Goal: Task Accomplishment & Management: Manage account settings

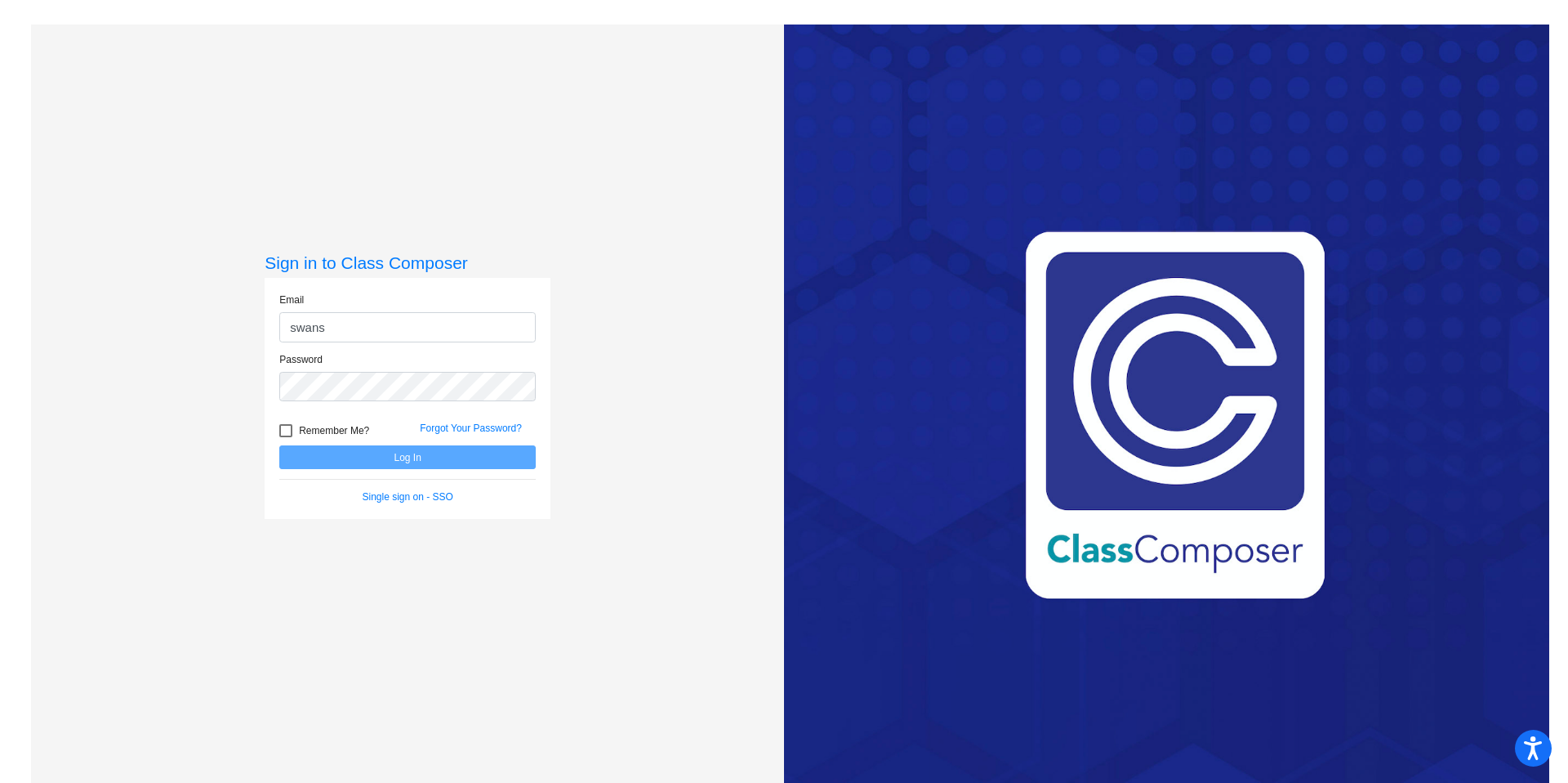
type input "[PERSON_NAME][EMAIL_ADDRESS][PERSON_NAME][DOMAIN_NAME]"
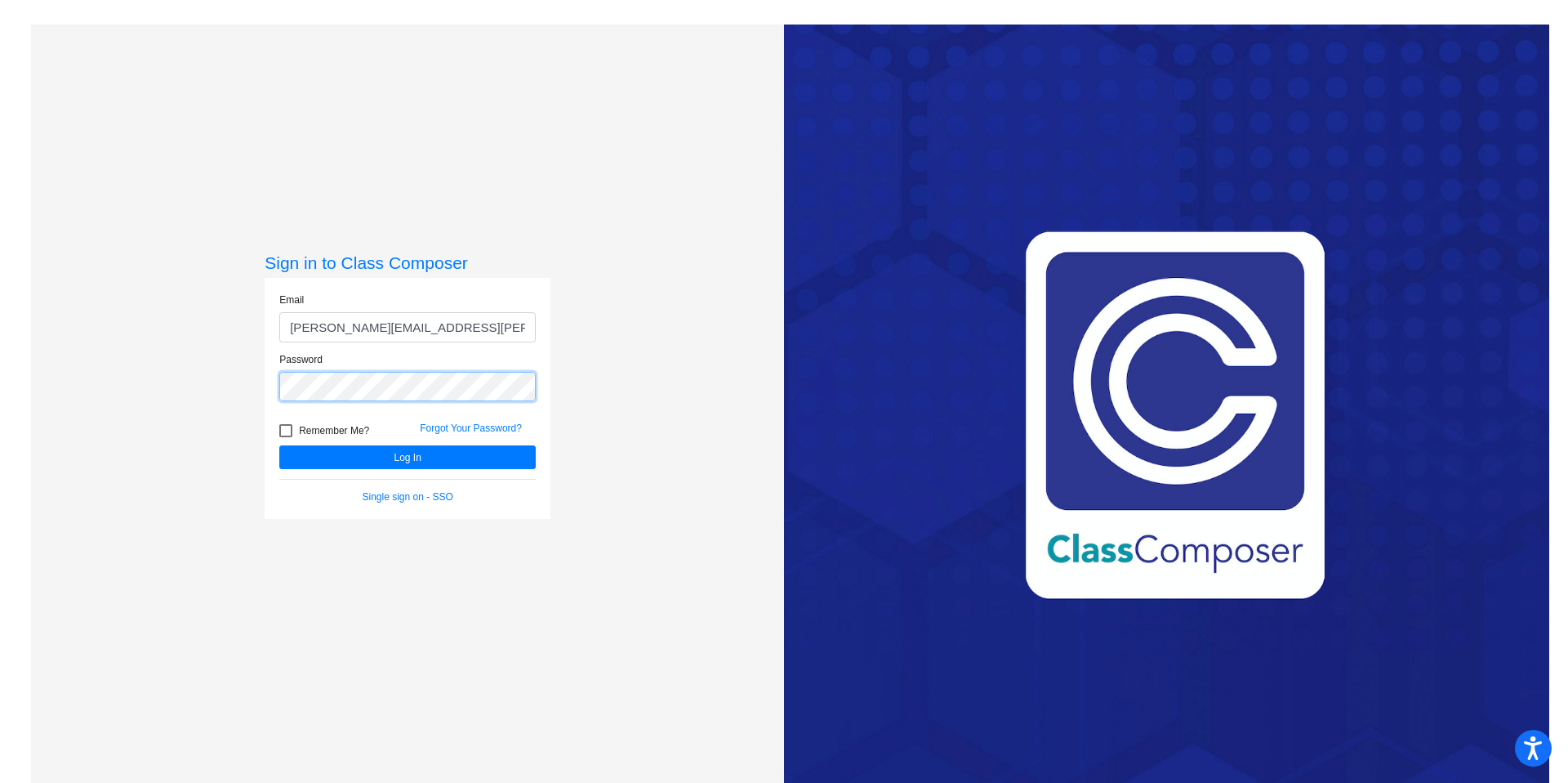
click at [279, 445] on button "Log In" at bounding box center [408, 457] width 256 height 24
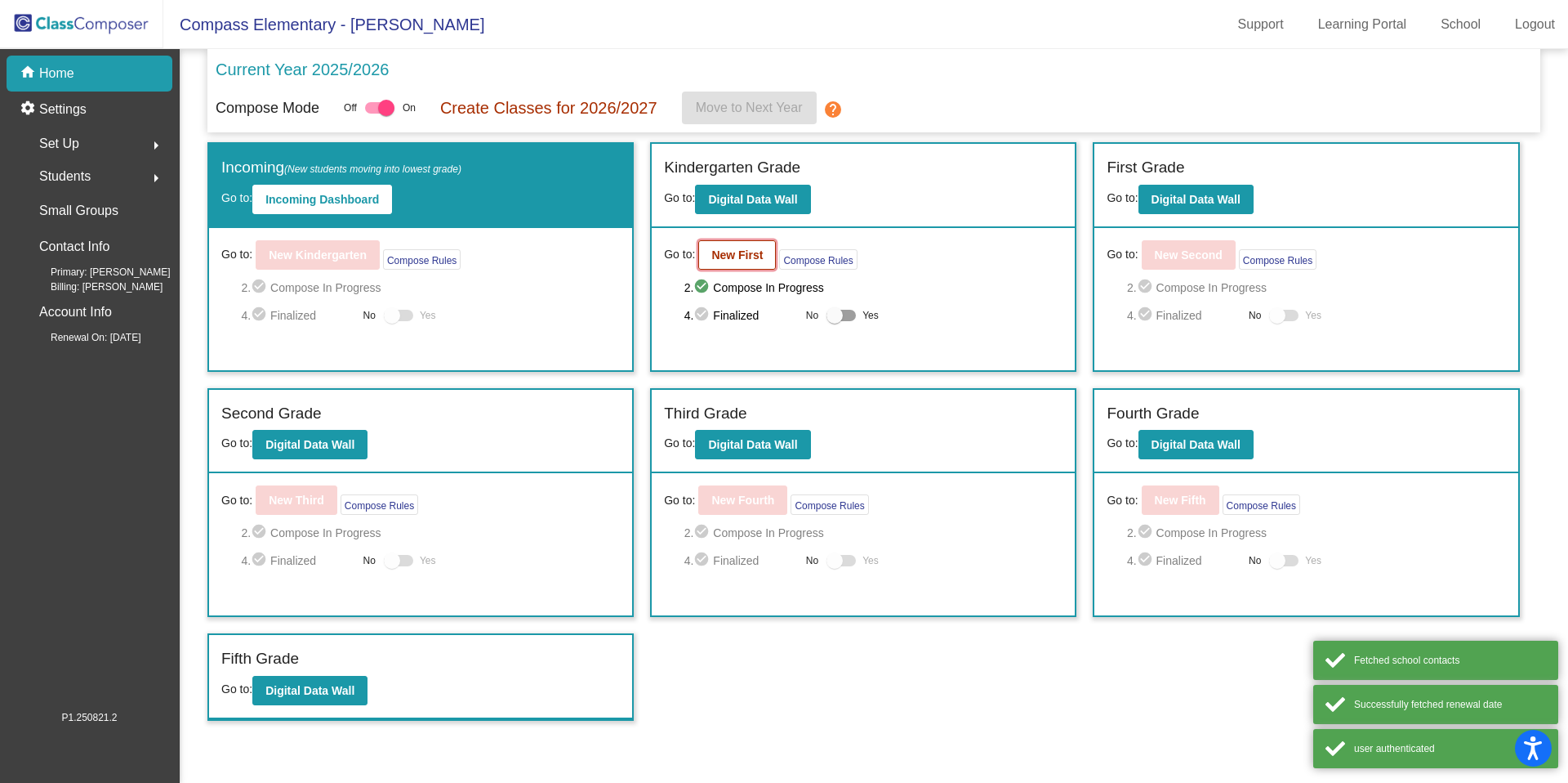
click at [747, 261] on b "New First" at bounding box center [736, 254] width 51 height 13
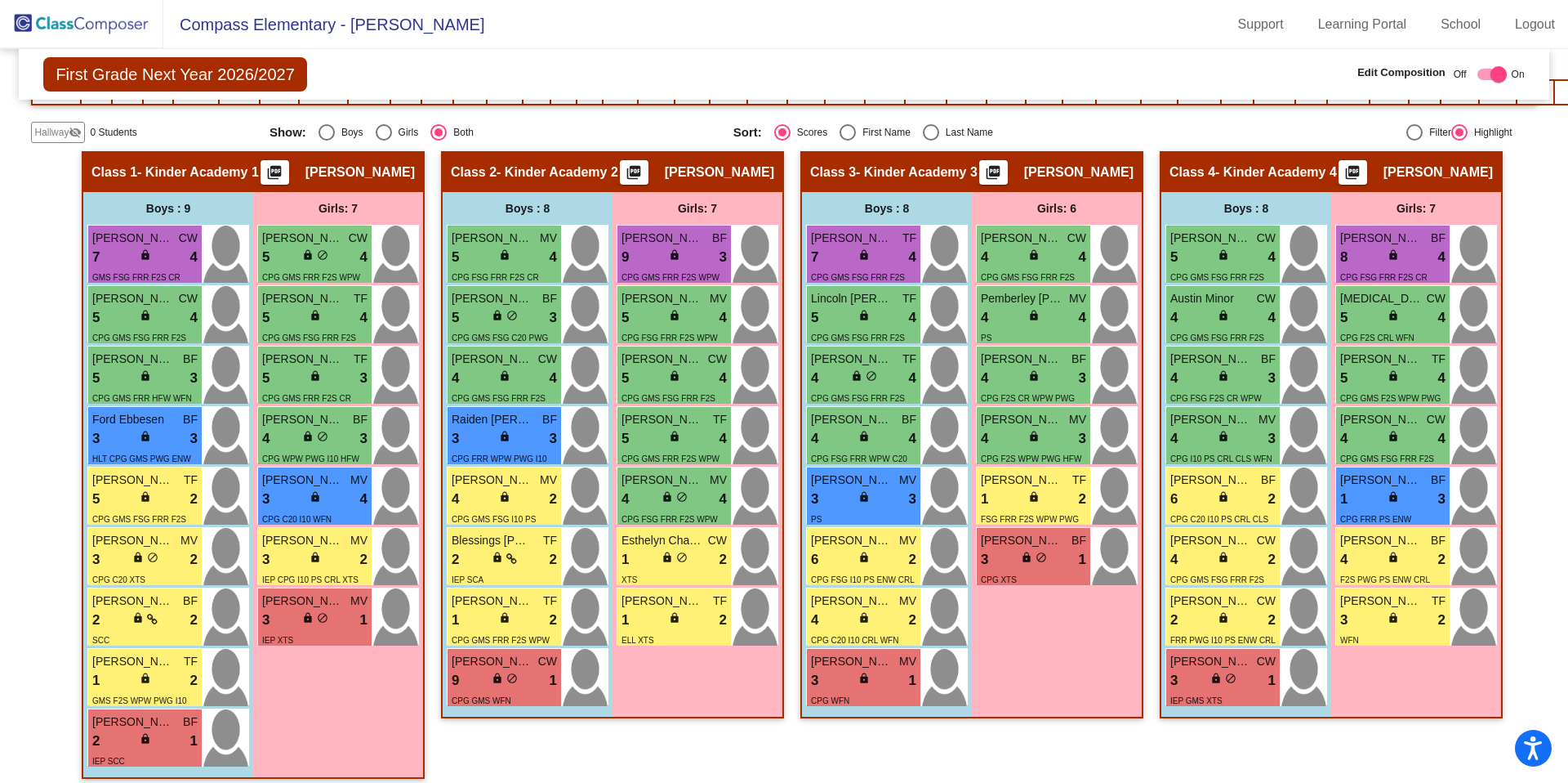
scroll to position [367, 0]
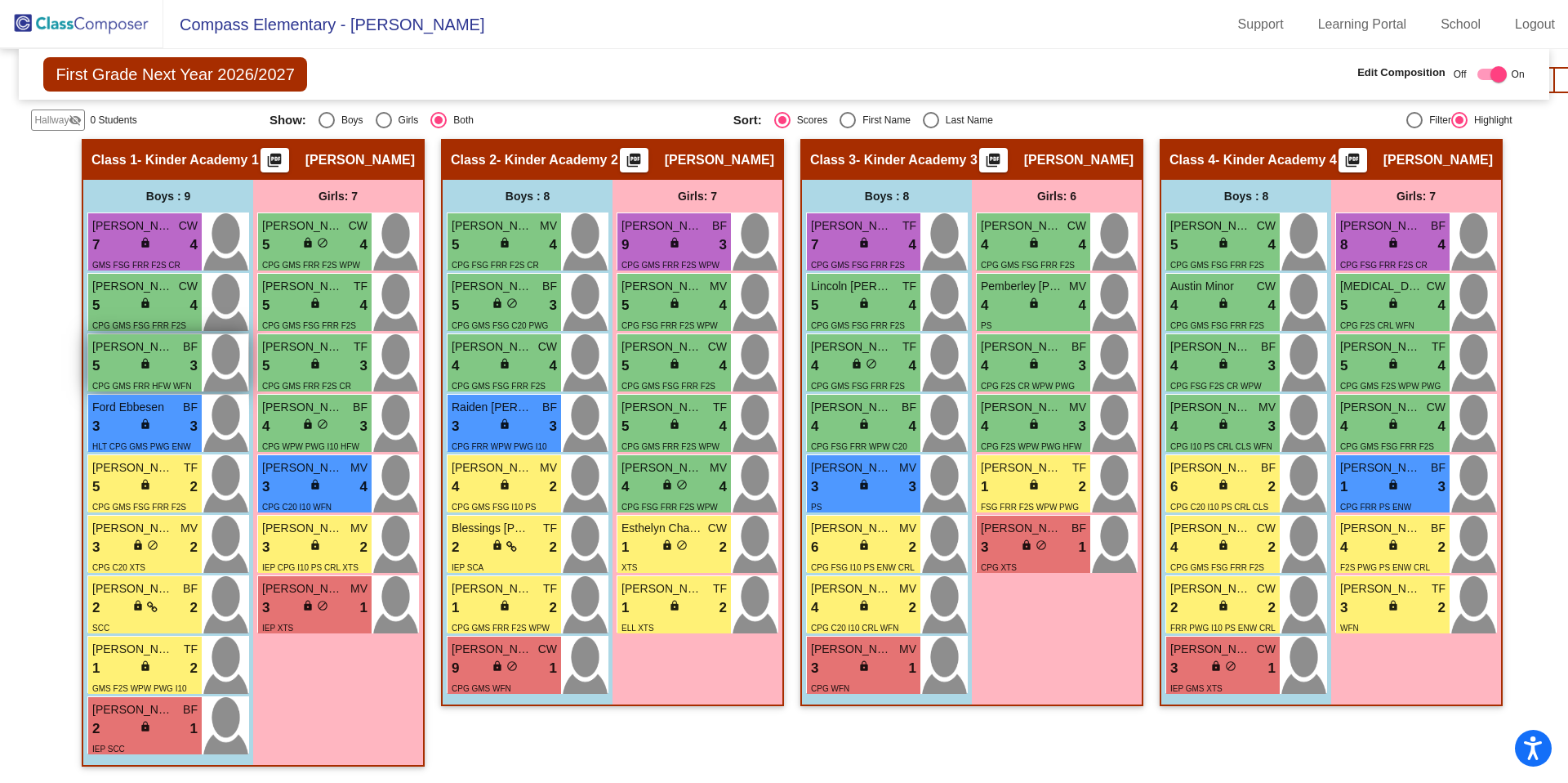
click at [207, 357] on img at bounding box center [225, 363] width 46 height 58
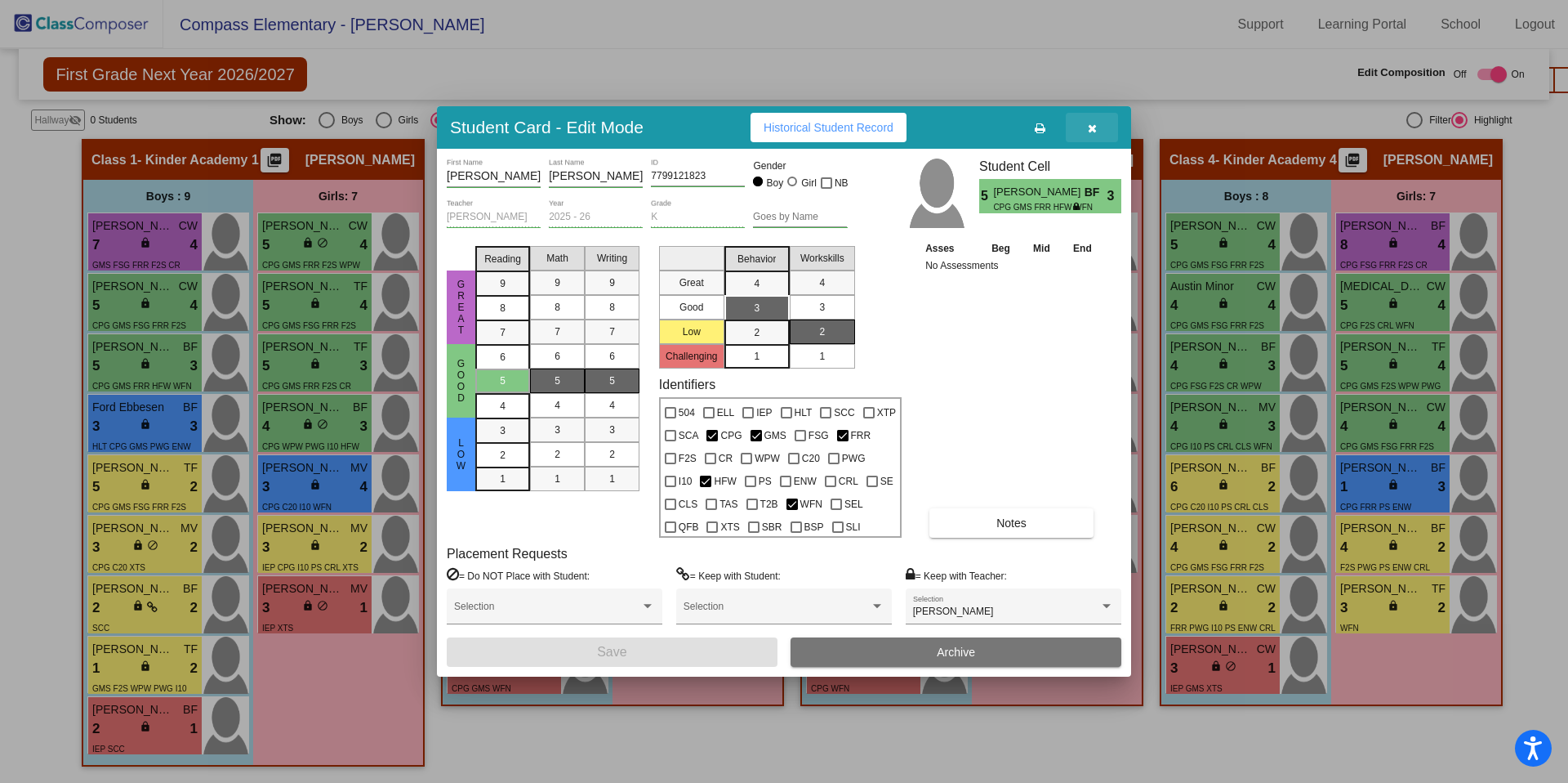
click at [1106, 132] on button "button" at bounding box center [1092, 127] width 52 height 30
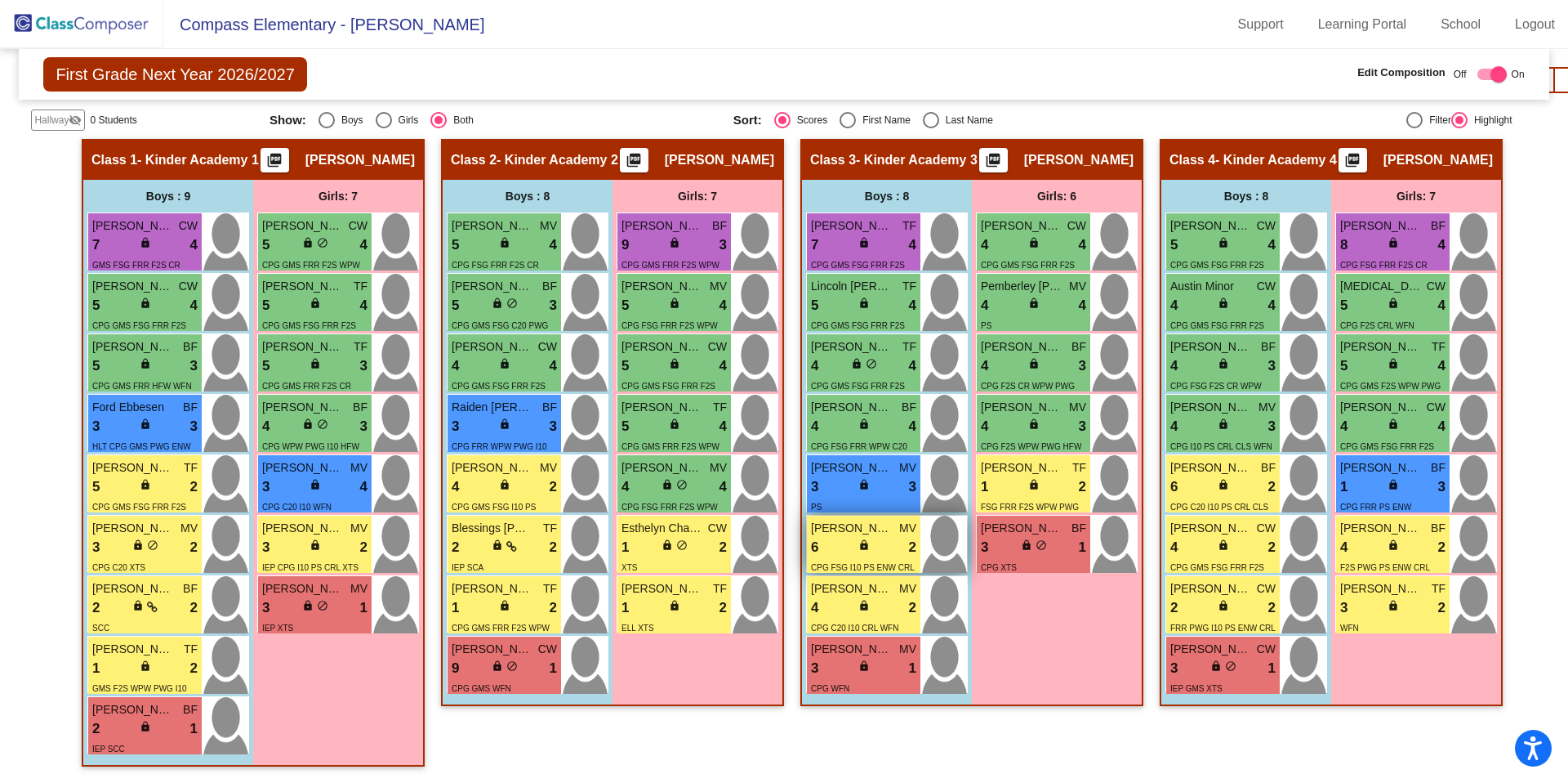
click at [852, 537] on div "6 lock do_not_disturb_alt 2" at bounding box center [863, 547] width 105 height 21
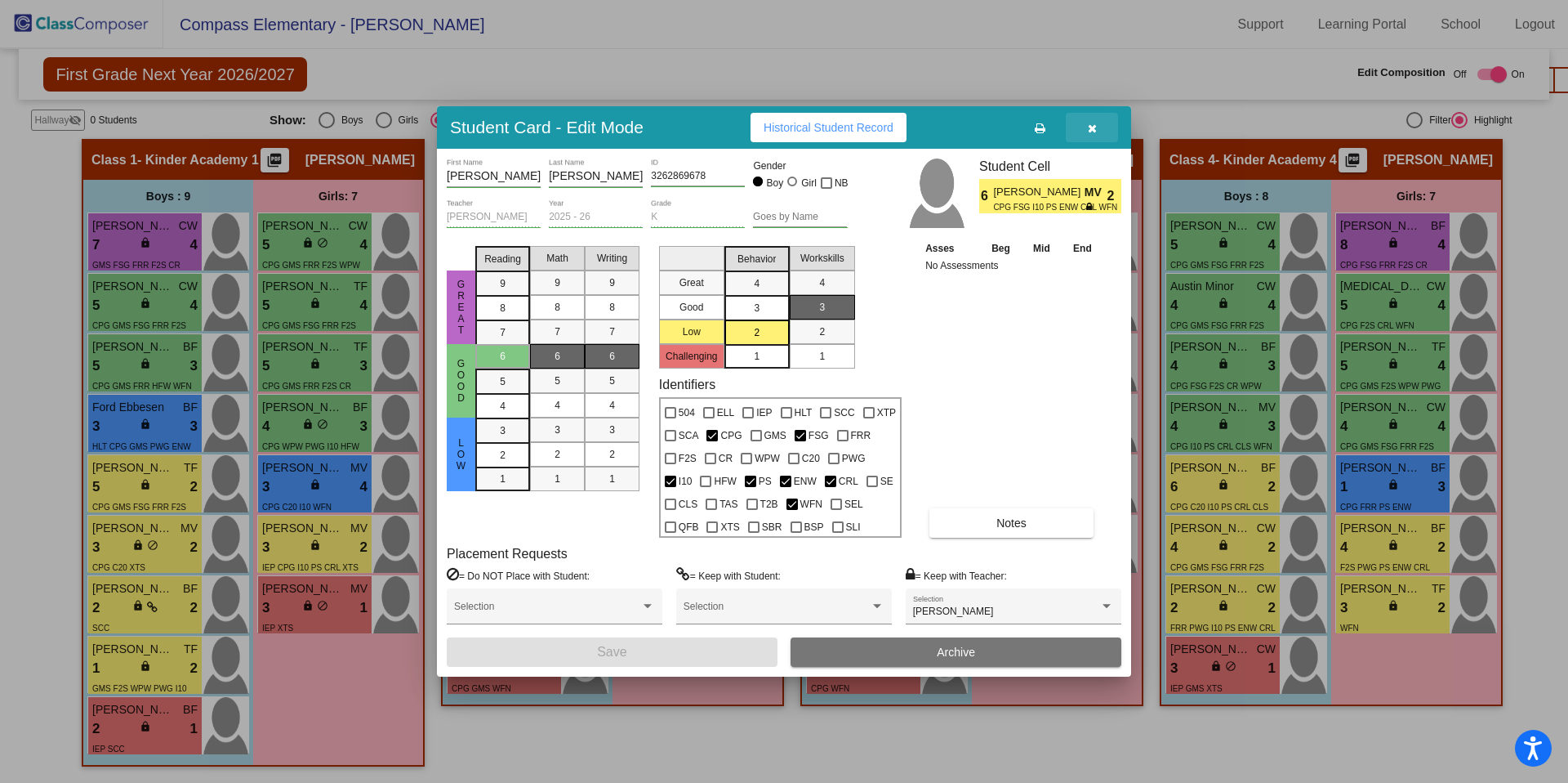
click at [1097, 130] on button "button" at bounding box center [1092, 127] width 52 height 30
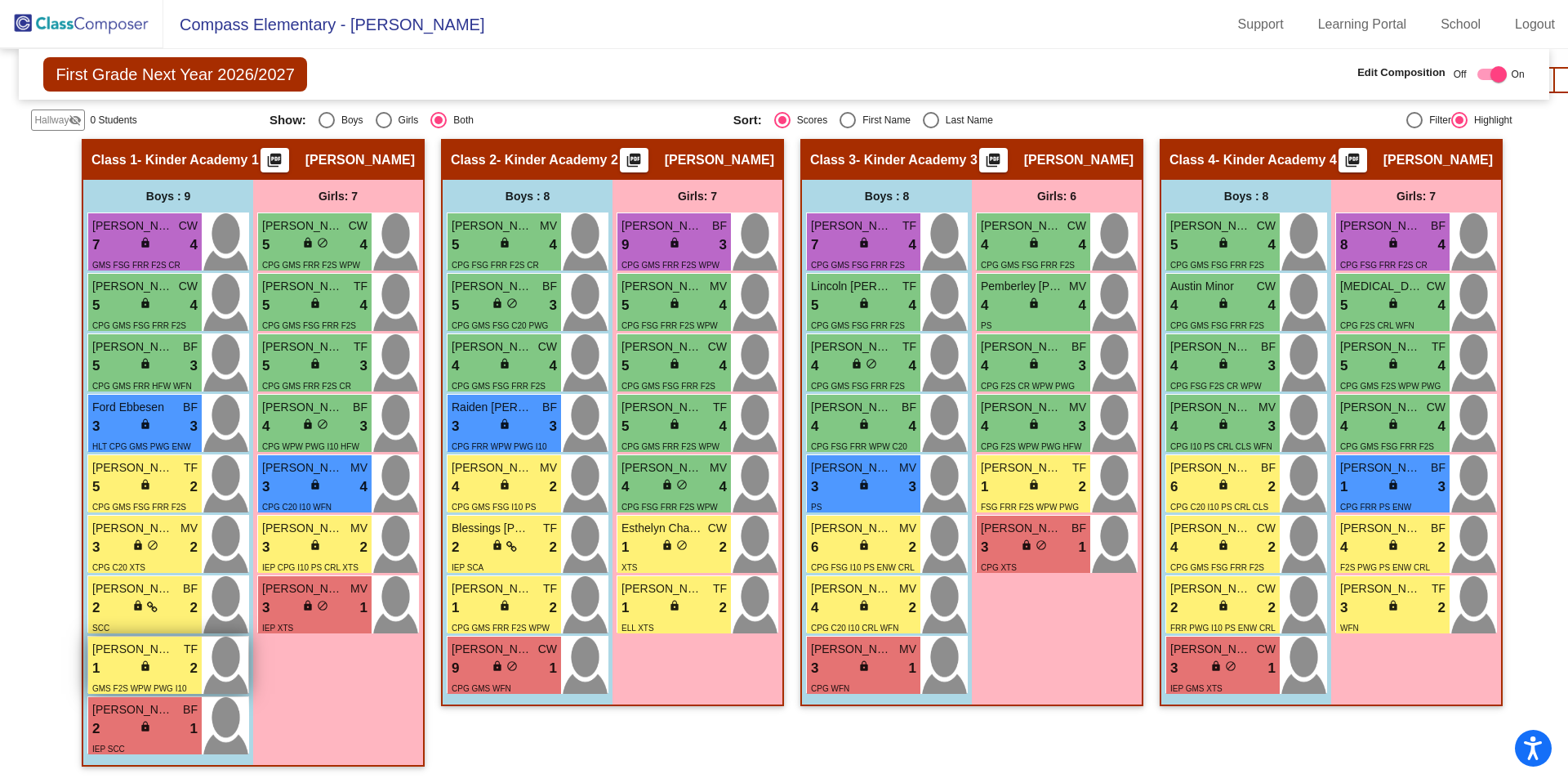
click at [110, 650] on div "1 lock do_not_disturb_alt 2" at bounding box center [144, 668] width 105 height 21
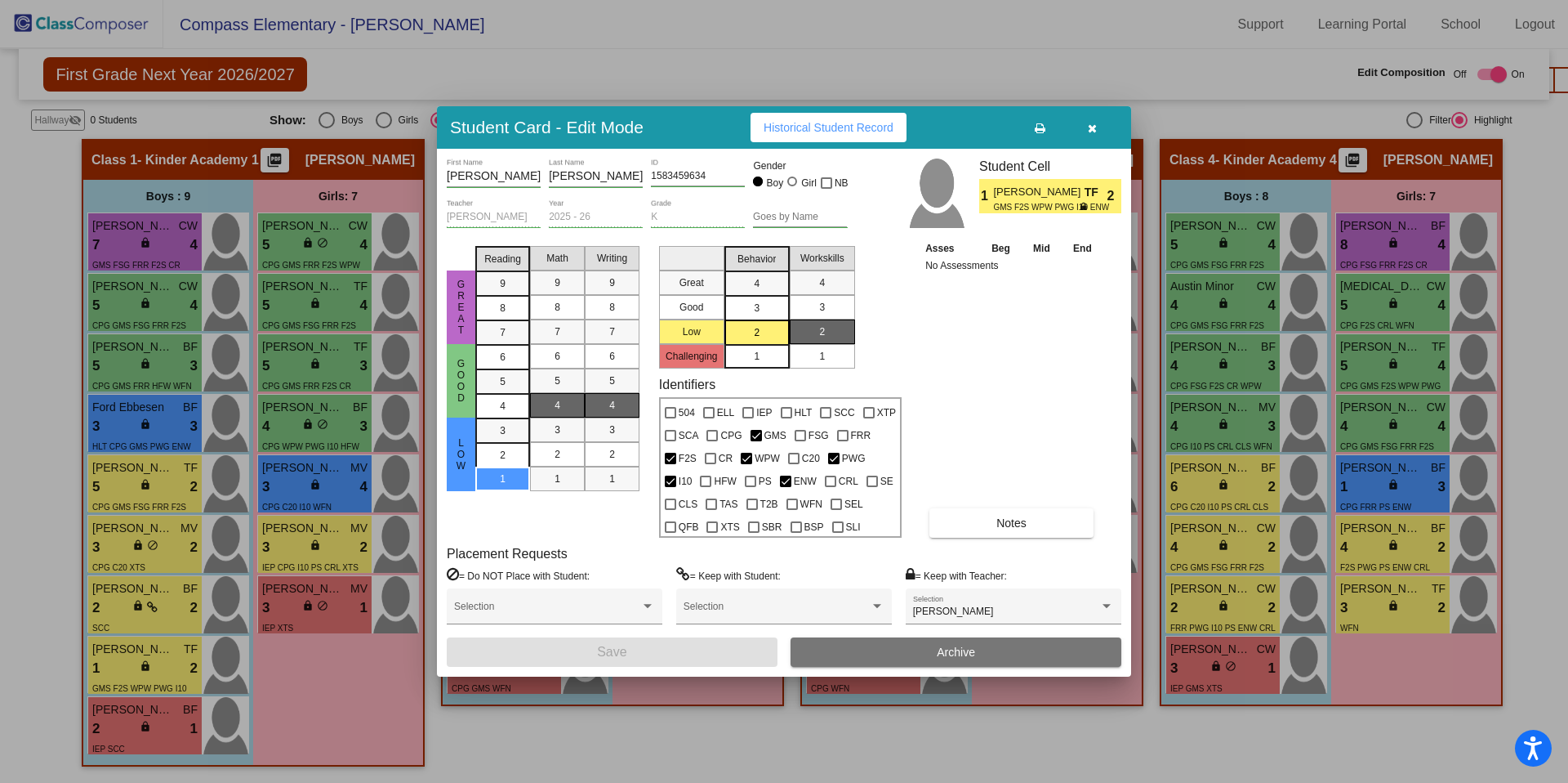
click at [1100, 131] on button "button" at bounding box center [1092, 127] width 52 height 30
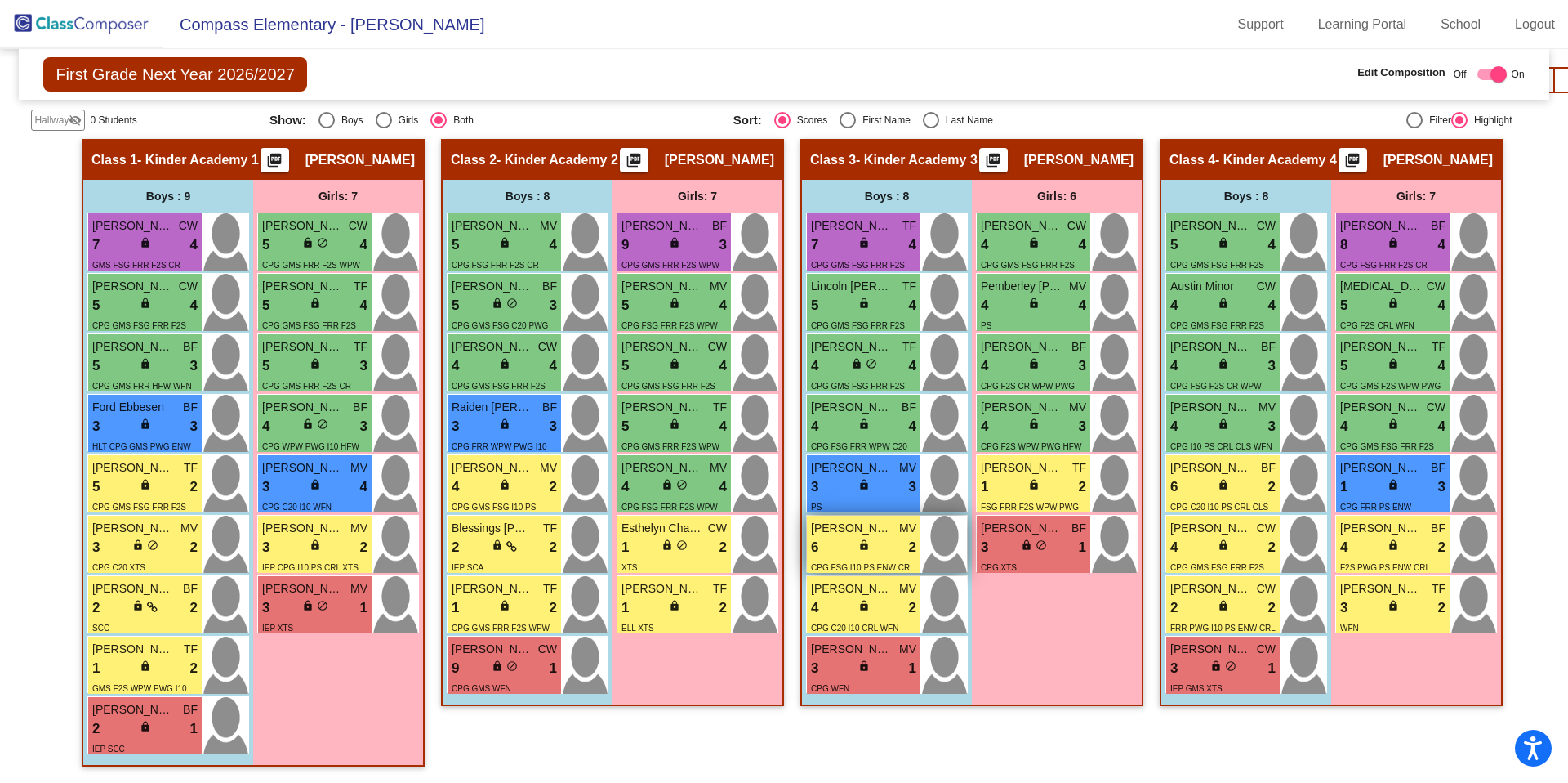
click at [836, 541] on div "6 lock do_not_disturb_alt 2" at bounding box center [863, 547] width 105 height 21
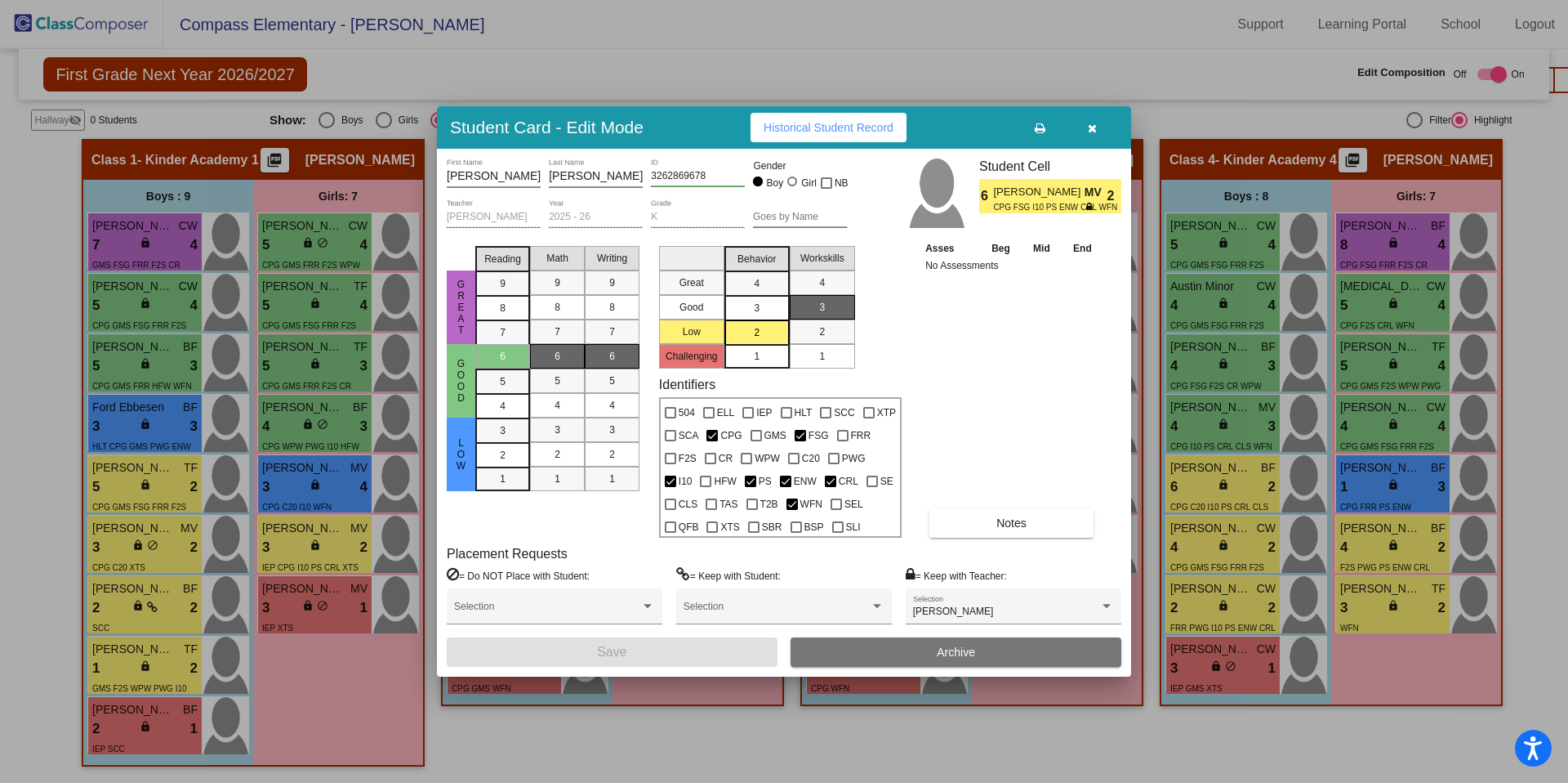
click at [1095, 126] on icon "button" at bounding box center [1093, 128] width 9 height 11
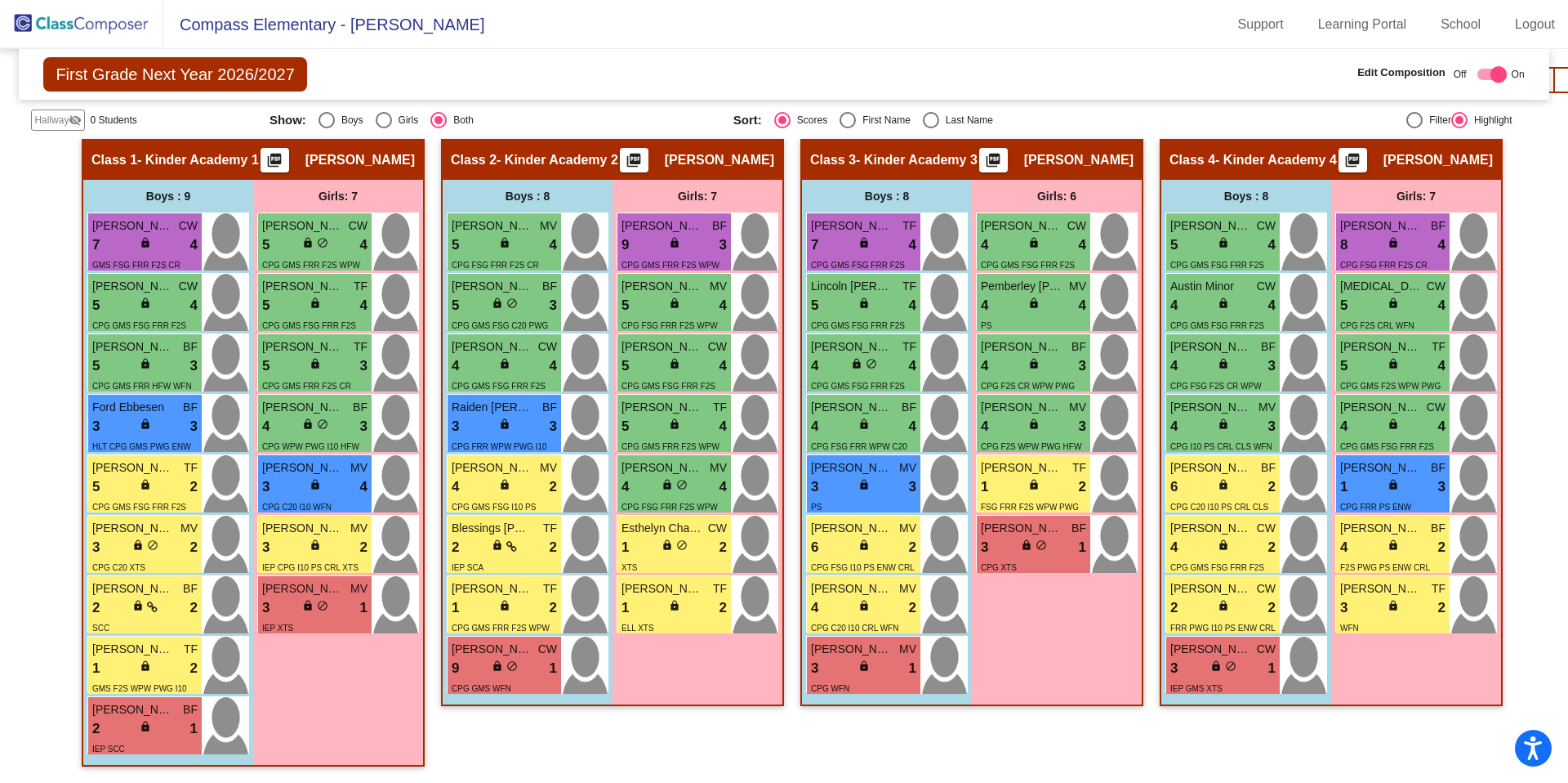
click at [1102, 140] on div "Class 3 - Kinder Academy 3 picture_as_pdf [PERSON_NAME]" at bounding box center [972, 160] width 340 height 39
click at [104, 650] on div "IEP SCC" at bounding box center [108, 748] width 32 height 17
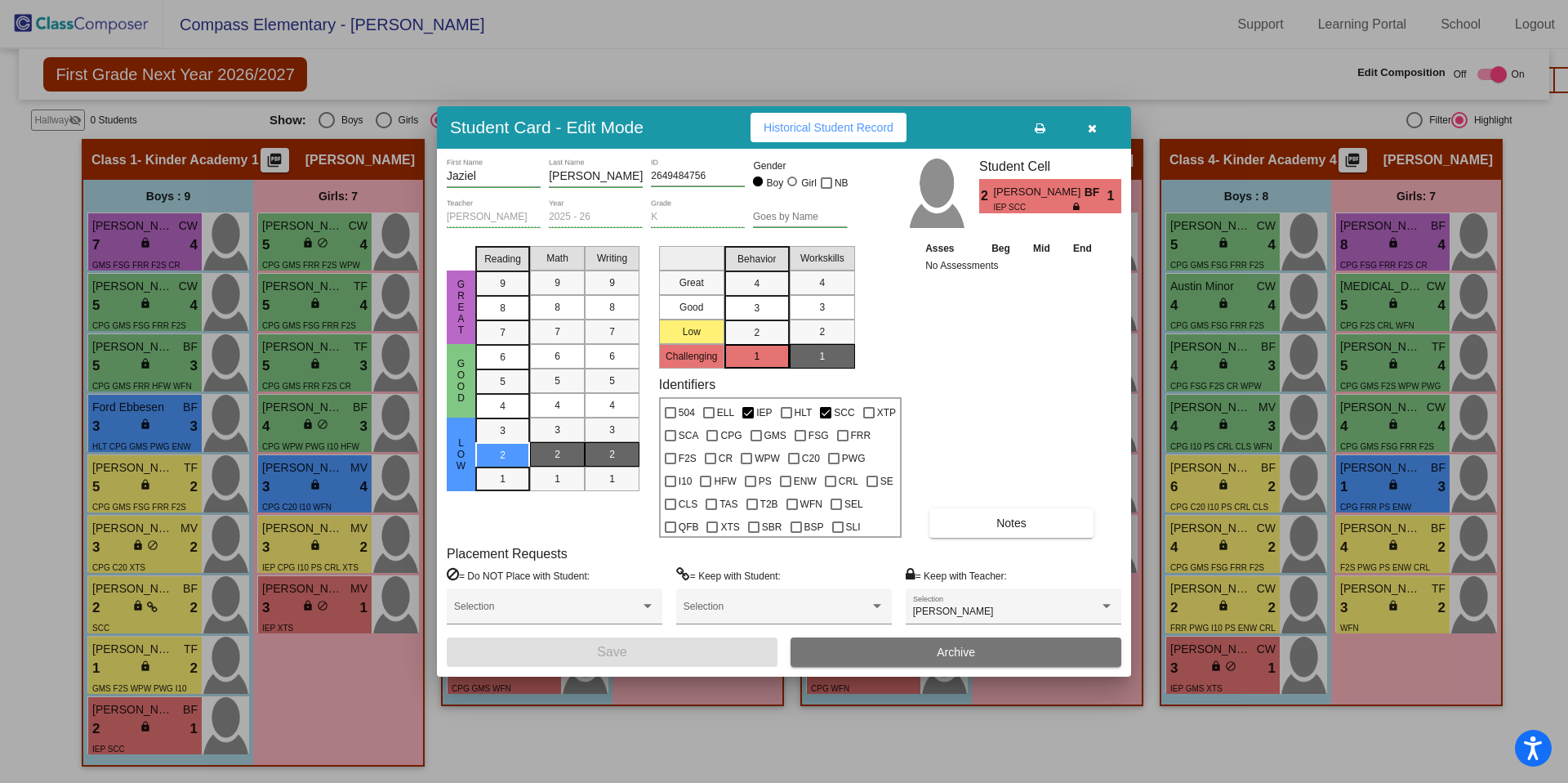
click at [1097, 124] on button "button" at bounding box center [1092, 127] width 52 height 30
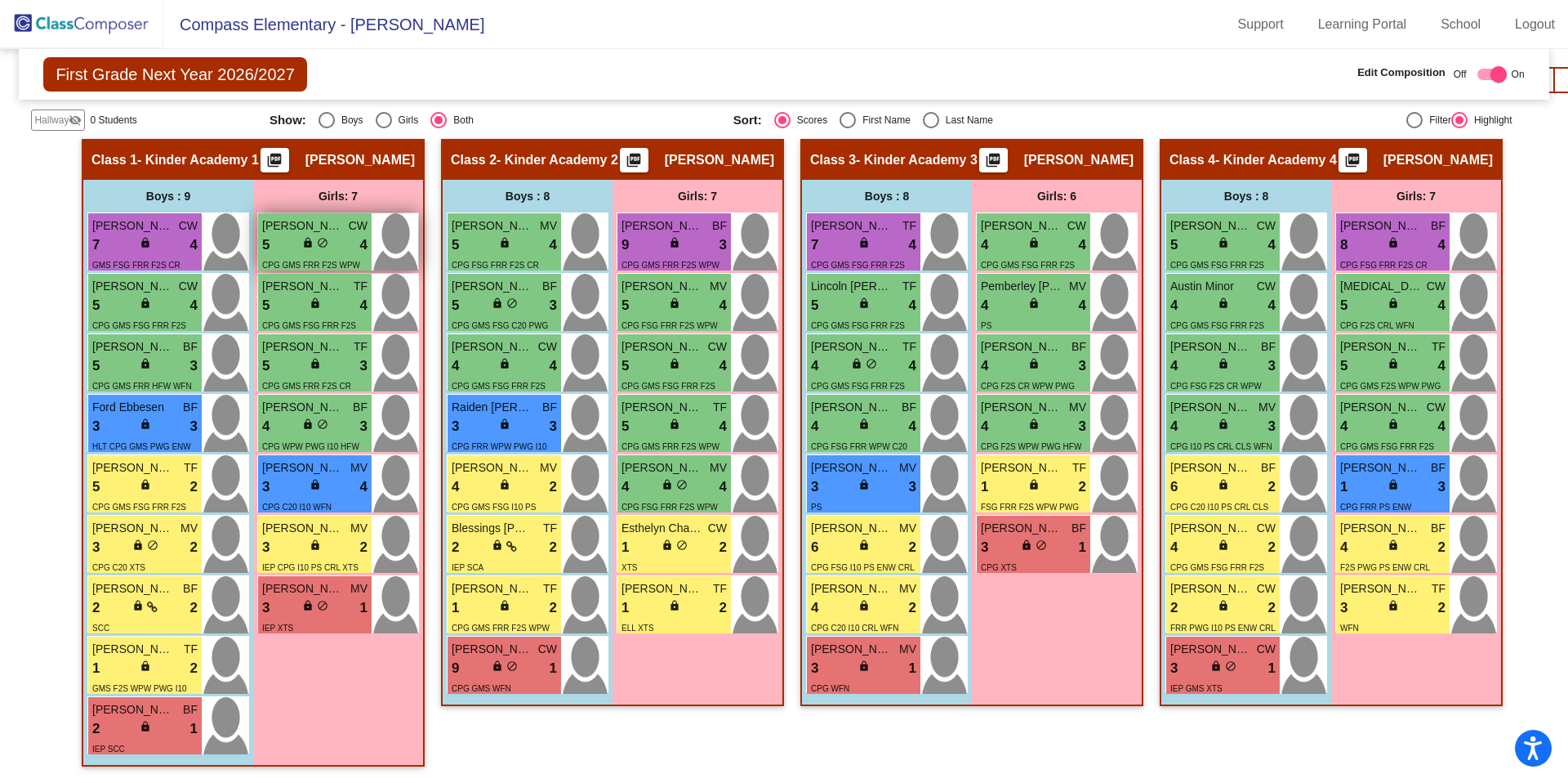
click at [288, 217] on span "[PERSON_NAME]" at bounding box center [303, 226] width 82 height 17
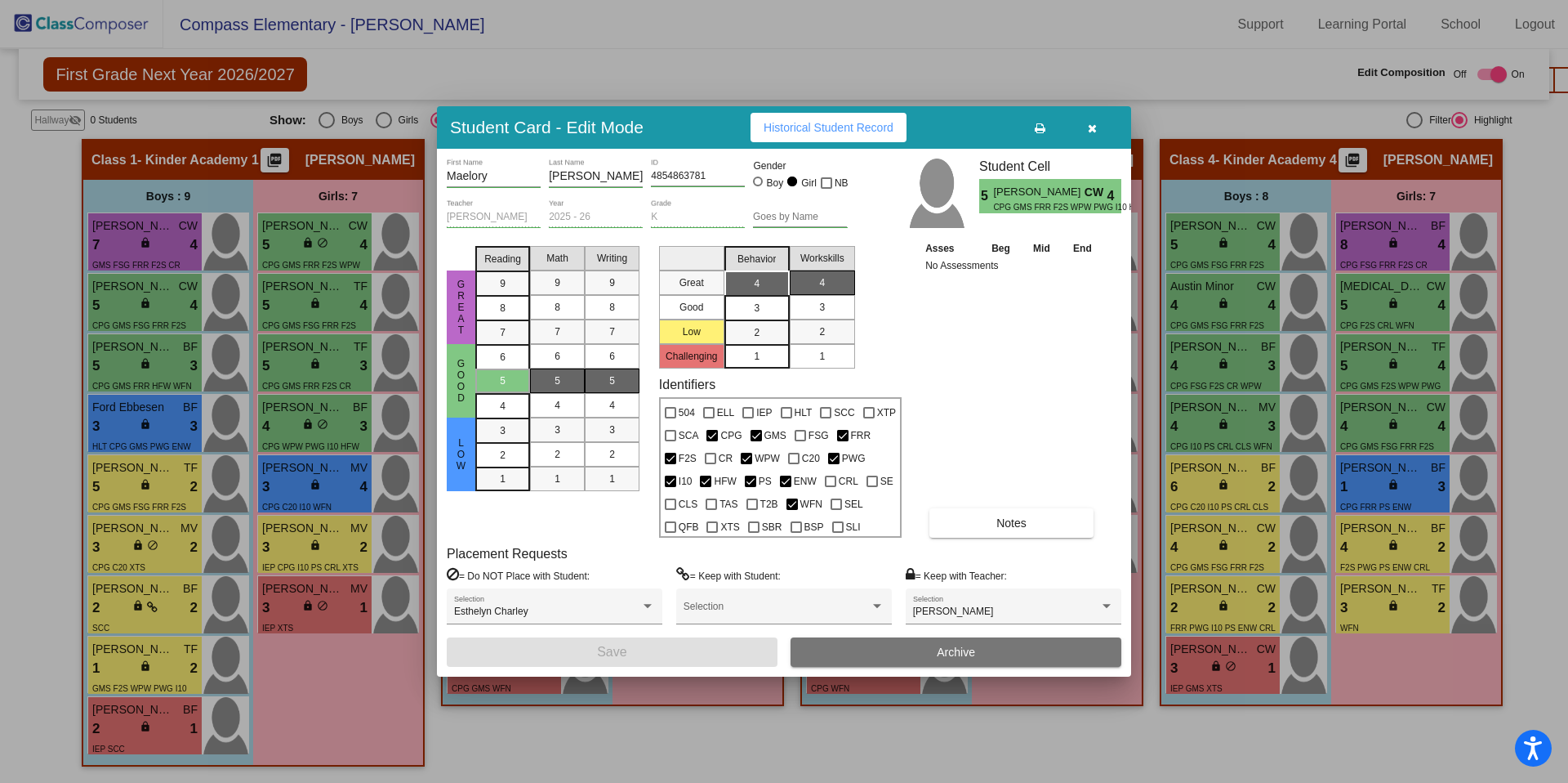
click at [1085, 136] on button "button" at bounding box center [1092, 127] width 52 height 30
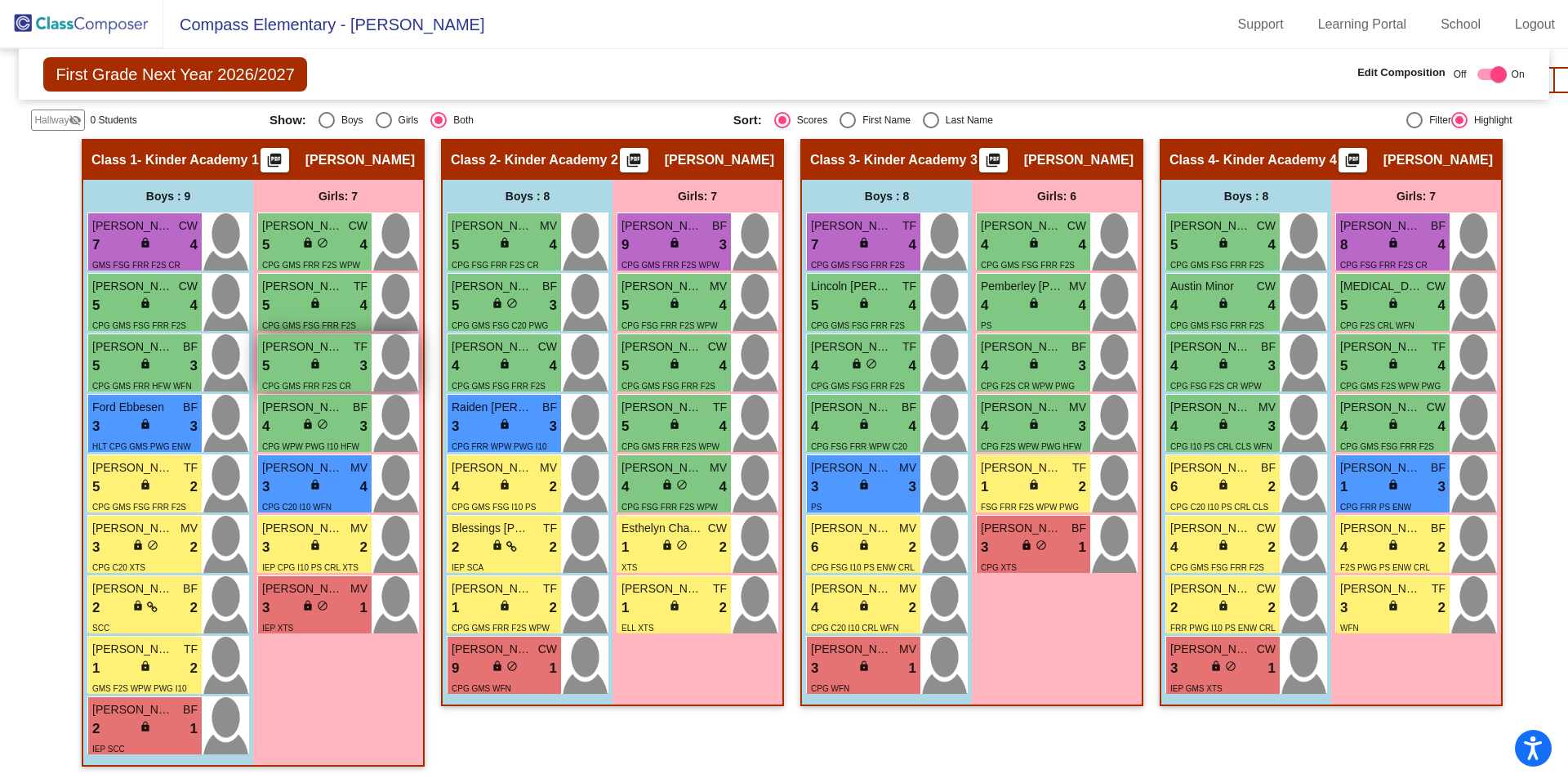
click at [295, 338] on span "[PERSON_NAME]" at bounding box center [303, 346] width 82 height 17
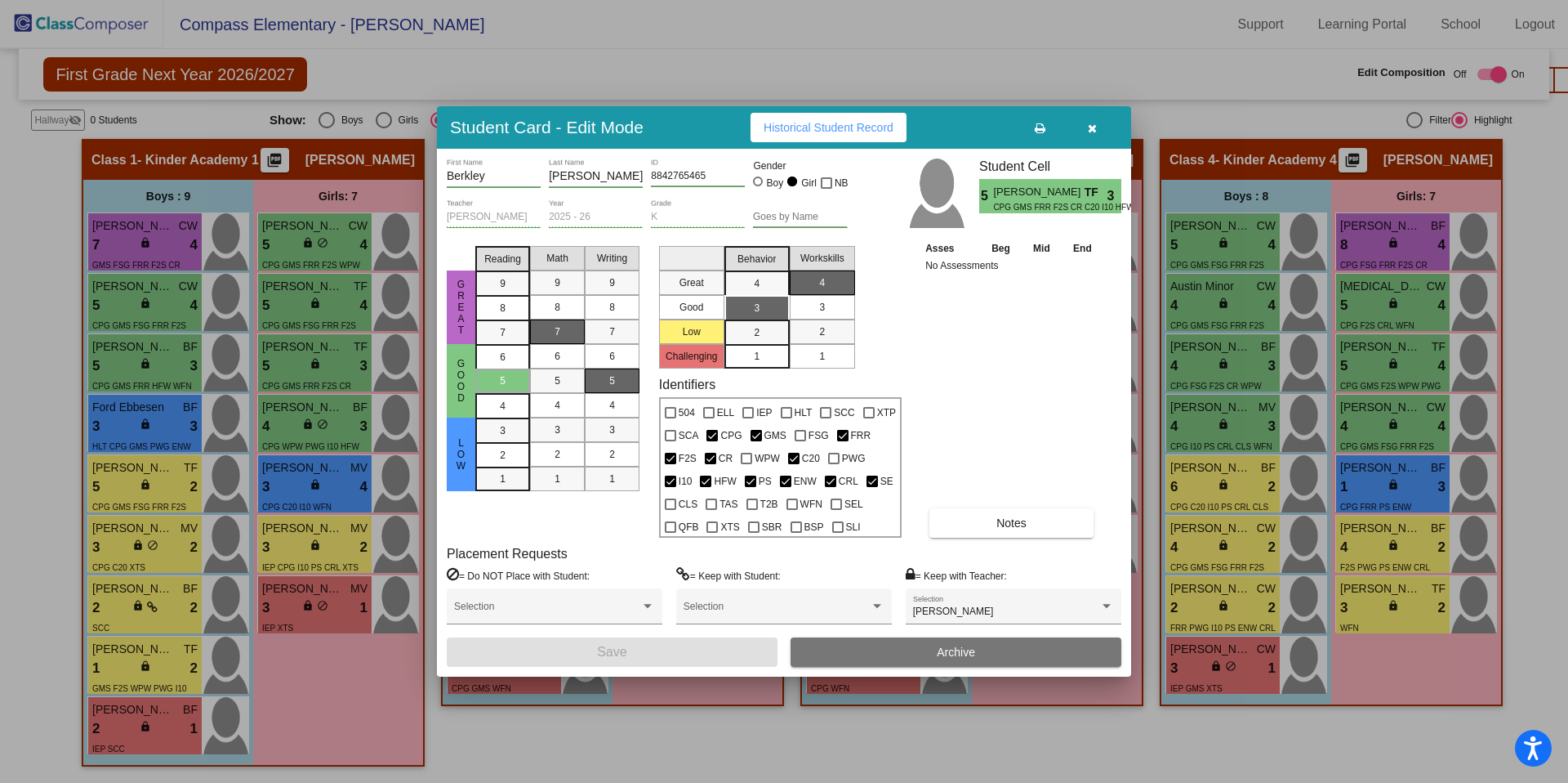
click at [1091, 127] on icon "button" at bounding box center [1093, 128] width 9 height 11
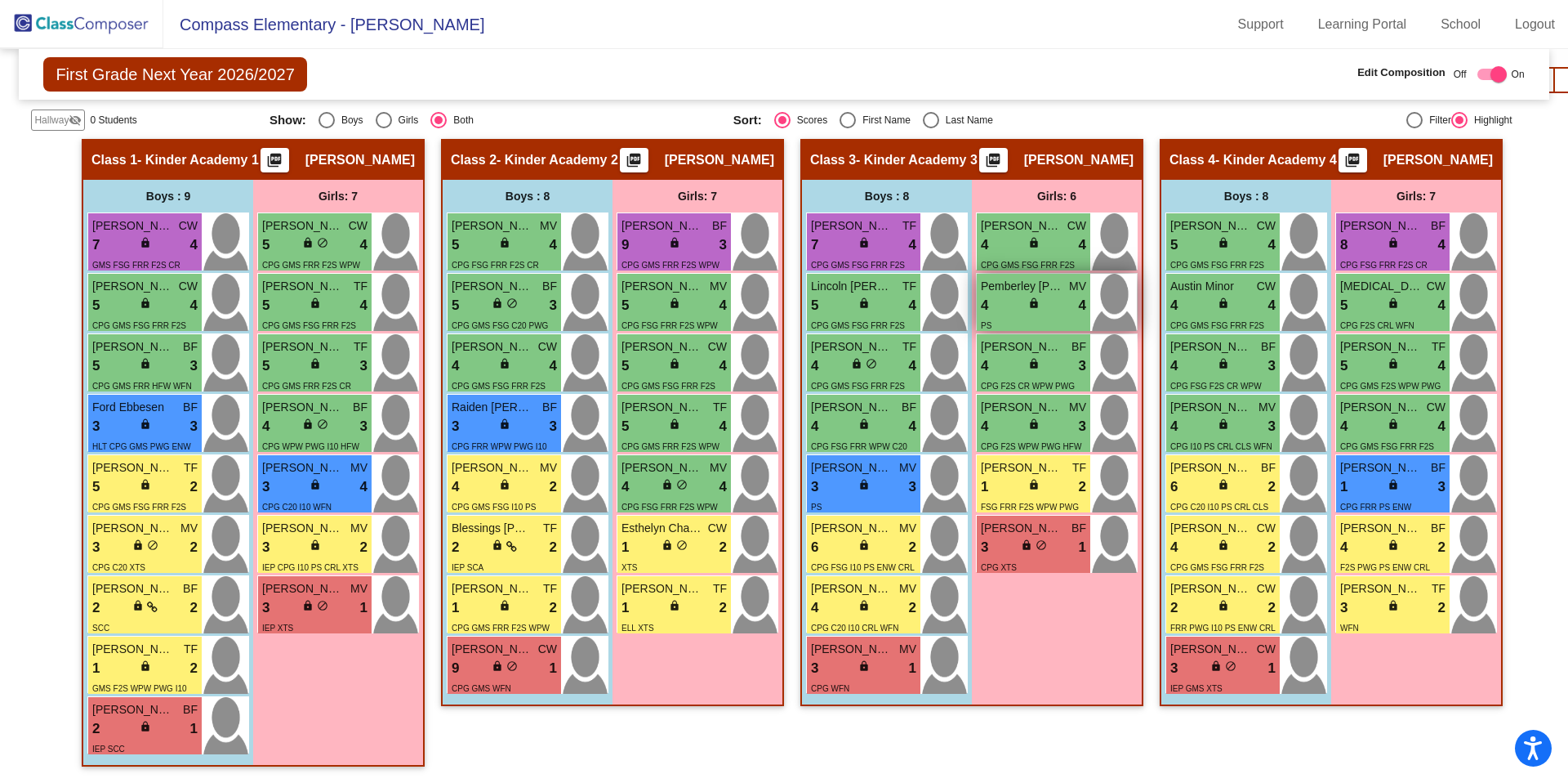
click at [1043, 285] on span "Pemberley [PERSON_NAME]" at bounding box center [1022, 286] width 82 height 17
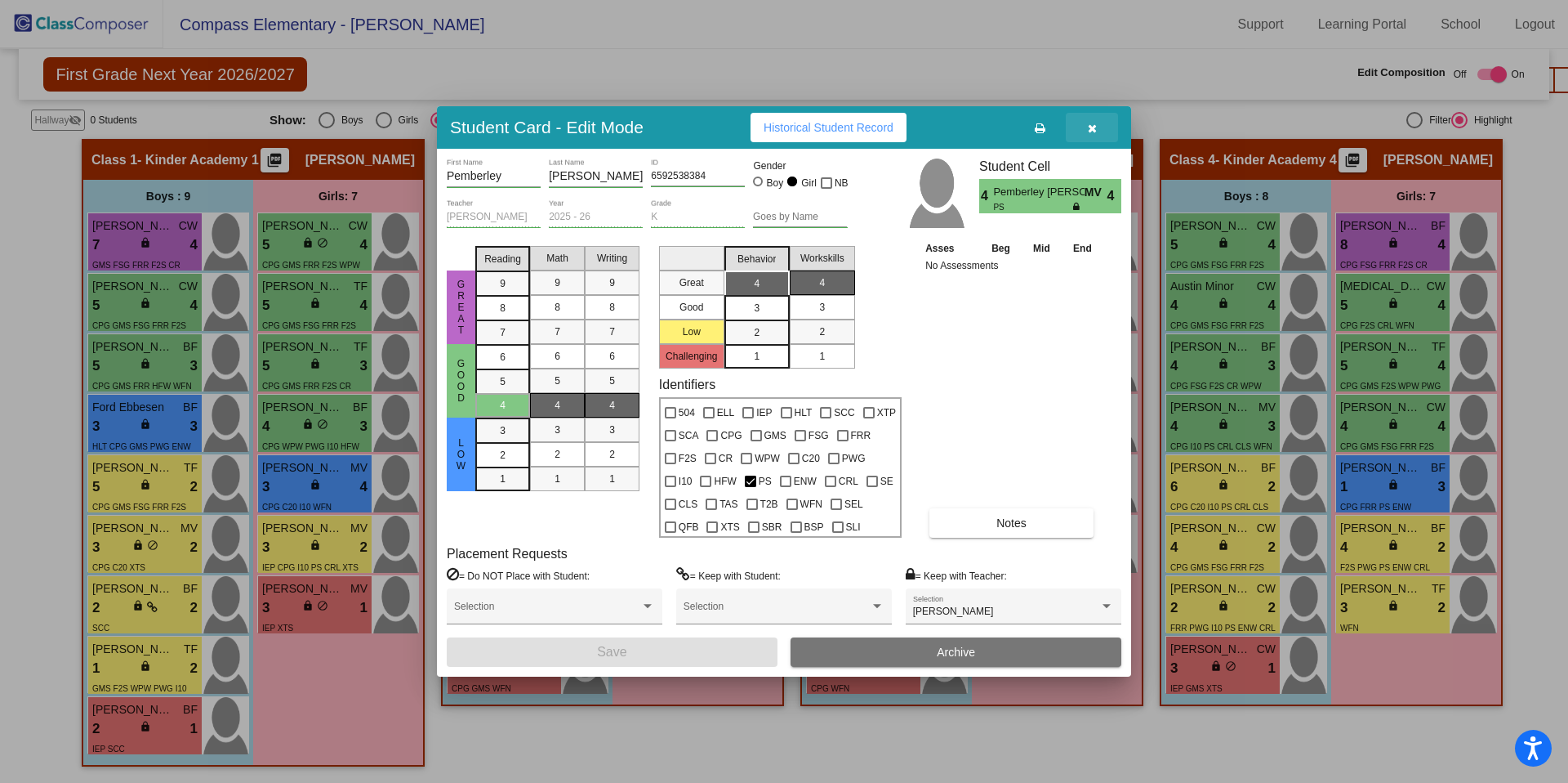
click at [1097, 132] on button "button" at bounding box center [1092, 127] width 52 height 30
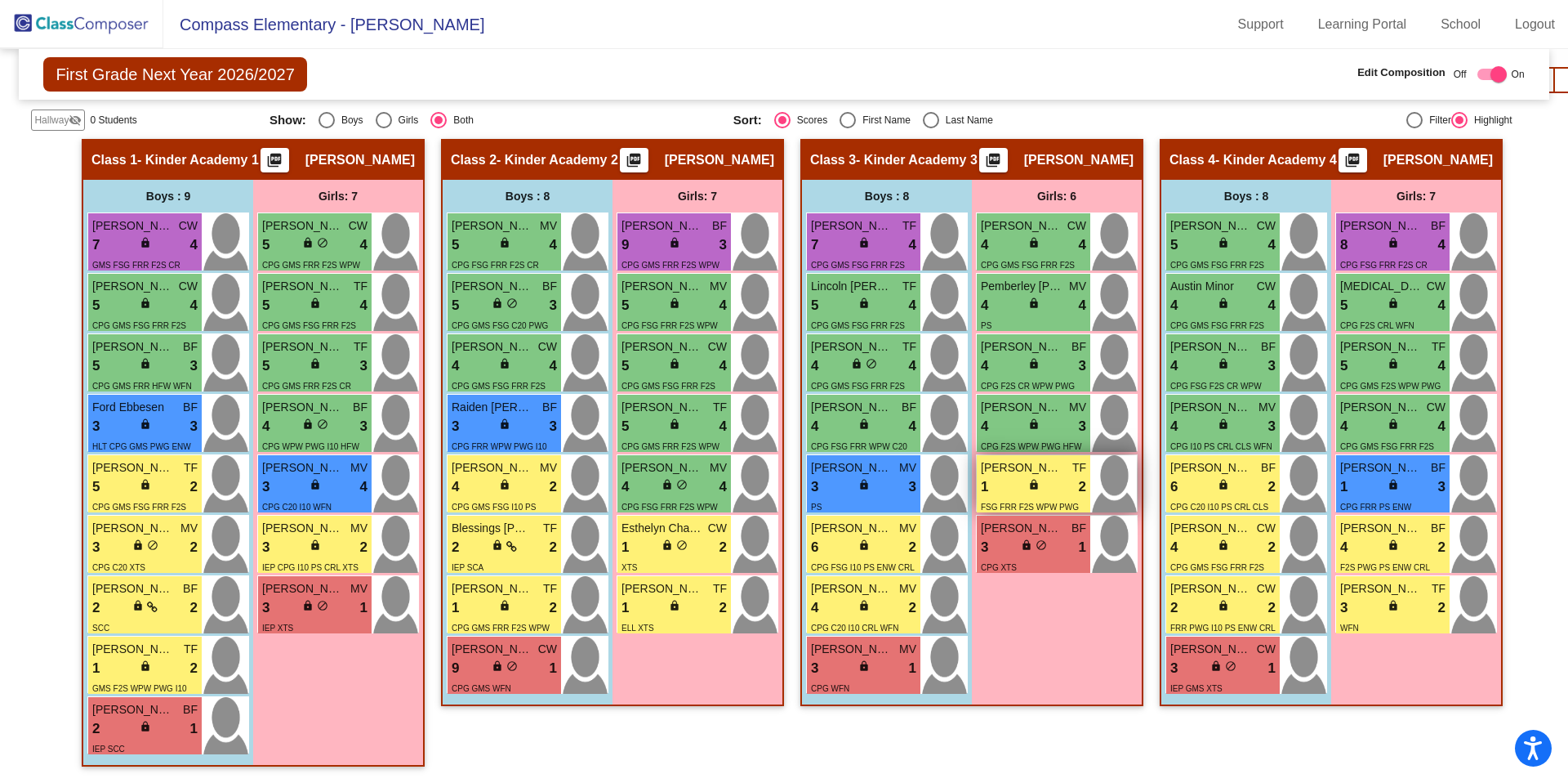
click at [985, 484] on div "1 lock do_not_disturb_alt 2" at bounding box center [1033, 487] width 105 height 21
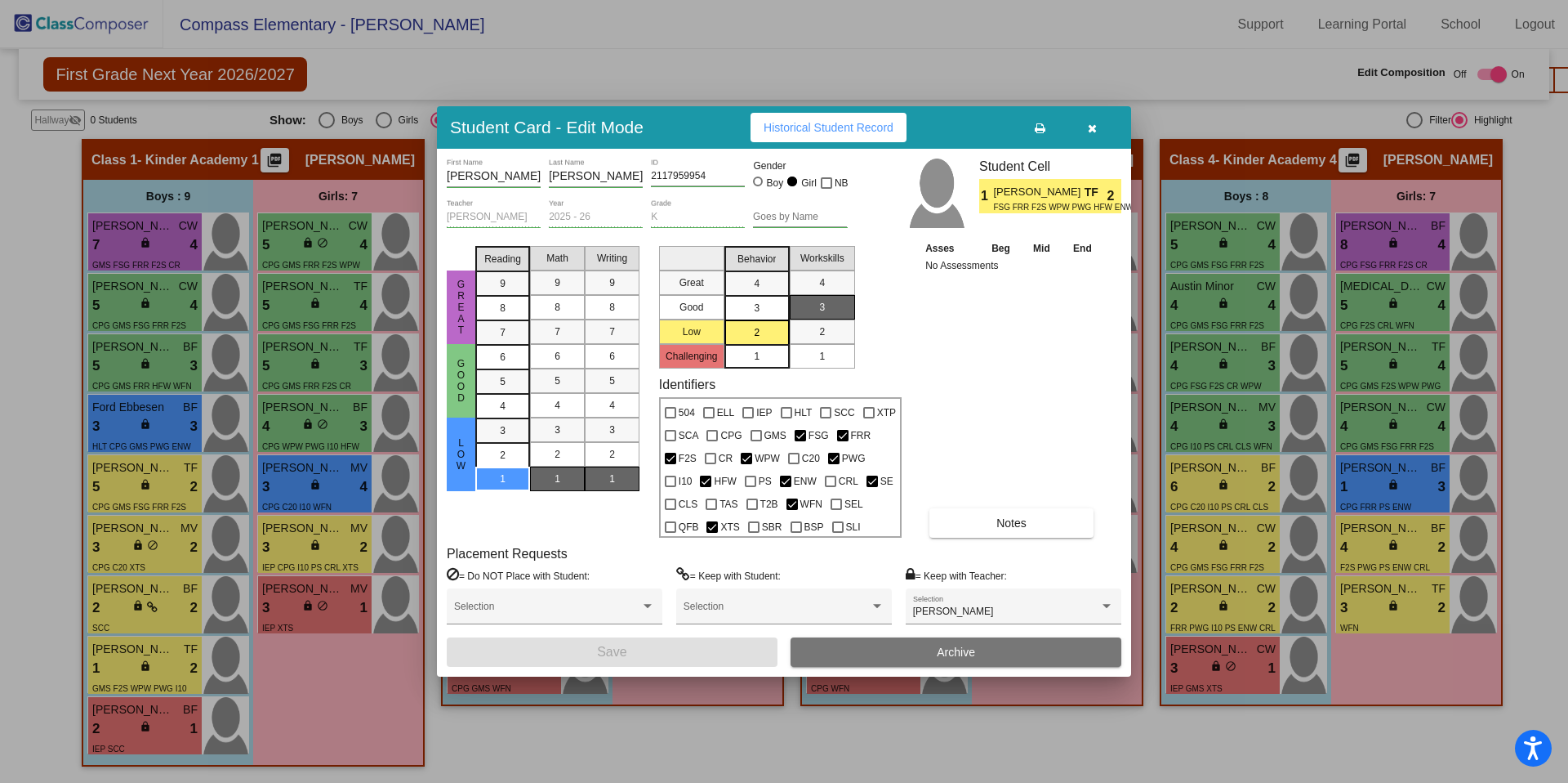
click at [1080, 126] on button "button" at bounding box center [1092, 127] width 52 height 30
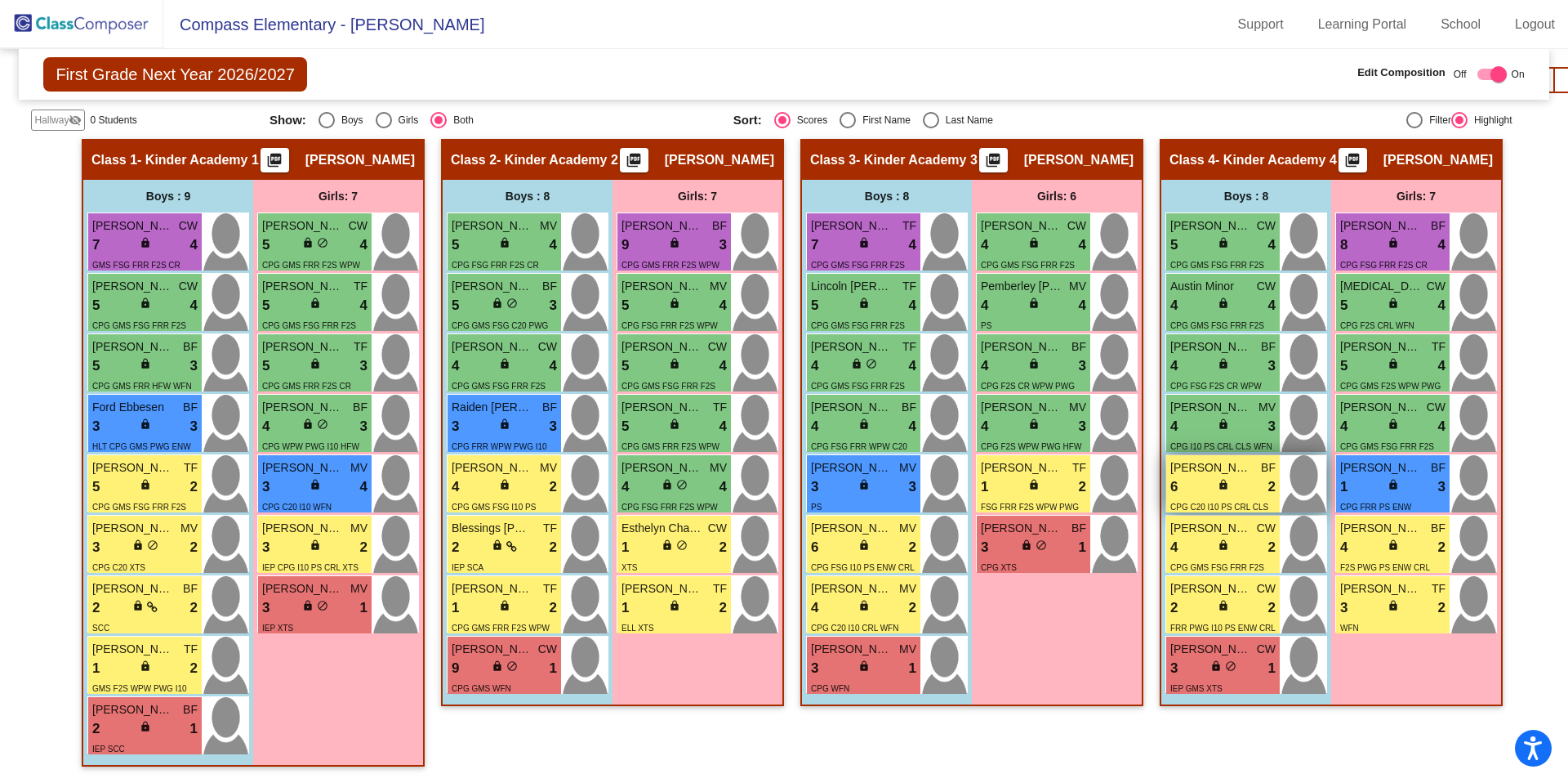
click at [1199, 488] on div "6 lock do_not_disturb_alt 2" at bounding box center [1223, 487] width 105 height 21
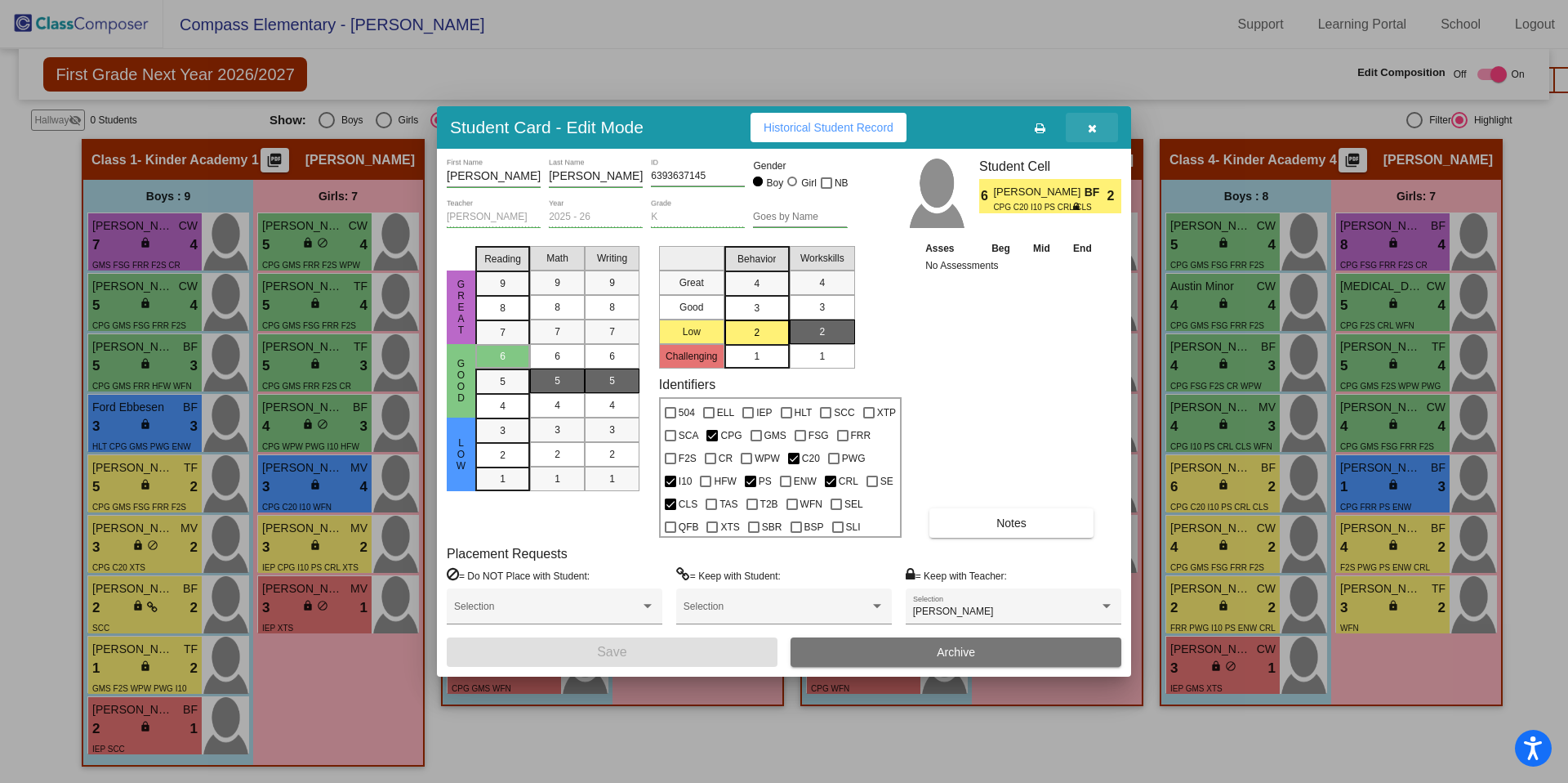
click at [1092, 128] on icon "button" at bounding box center [1093, 128] width 9 height 11
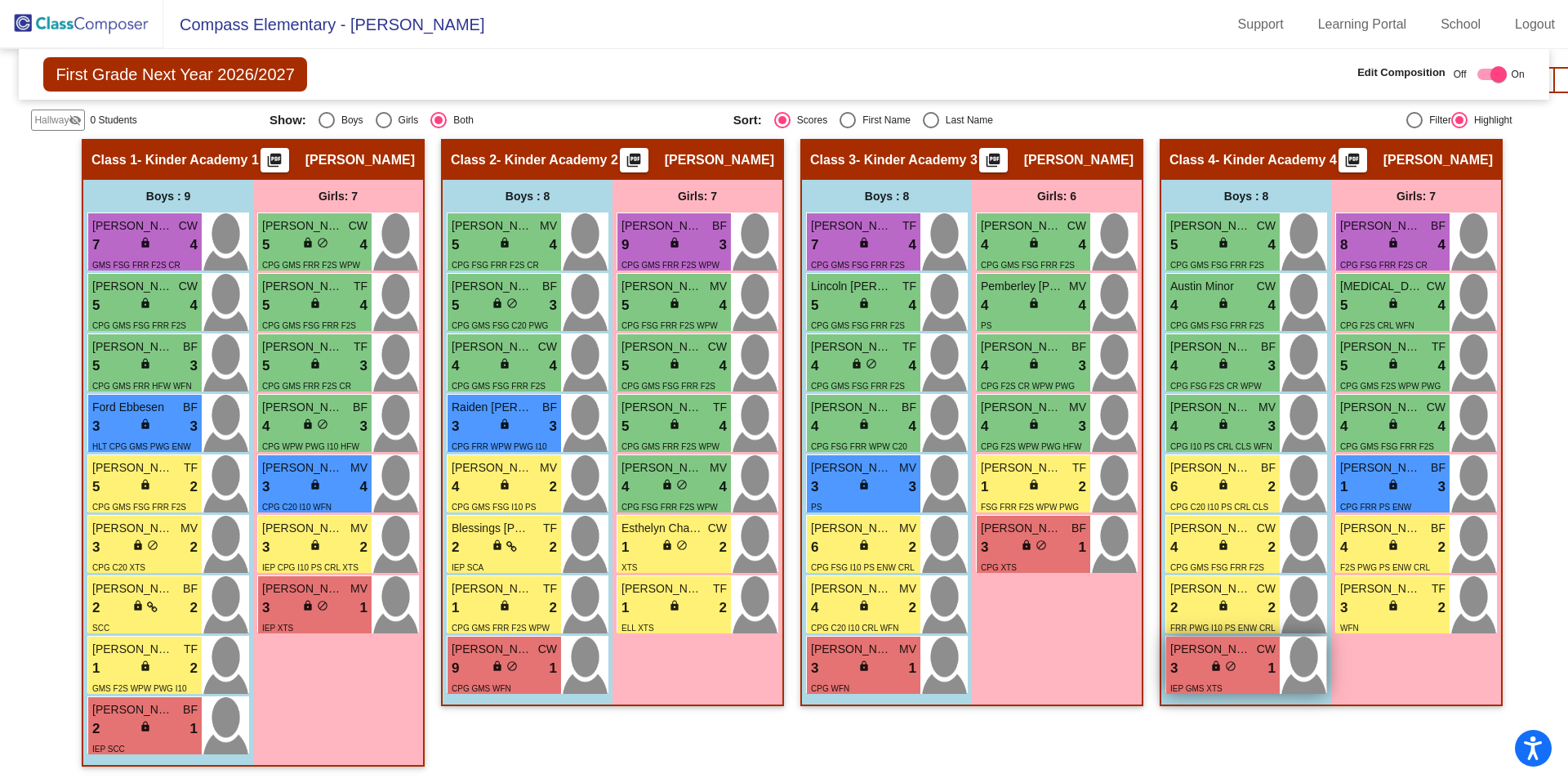
click at [1198, 650] on div "3 lock do_not_disturb_alt 1" at bounding box center [1223, 668] width 105 height 21
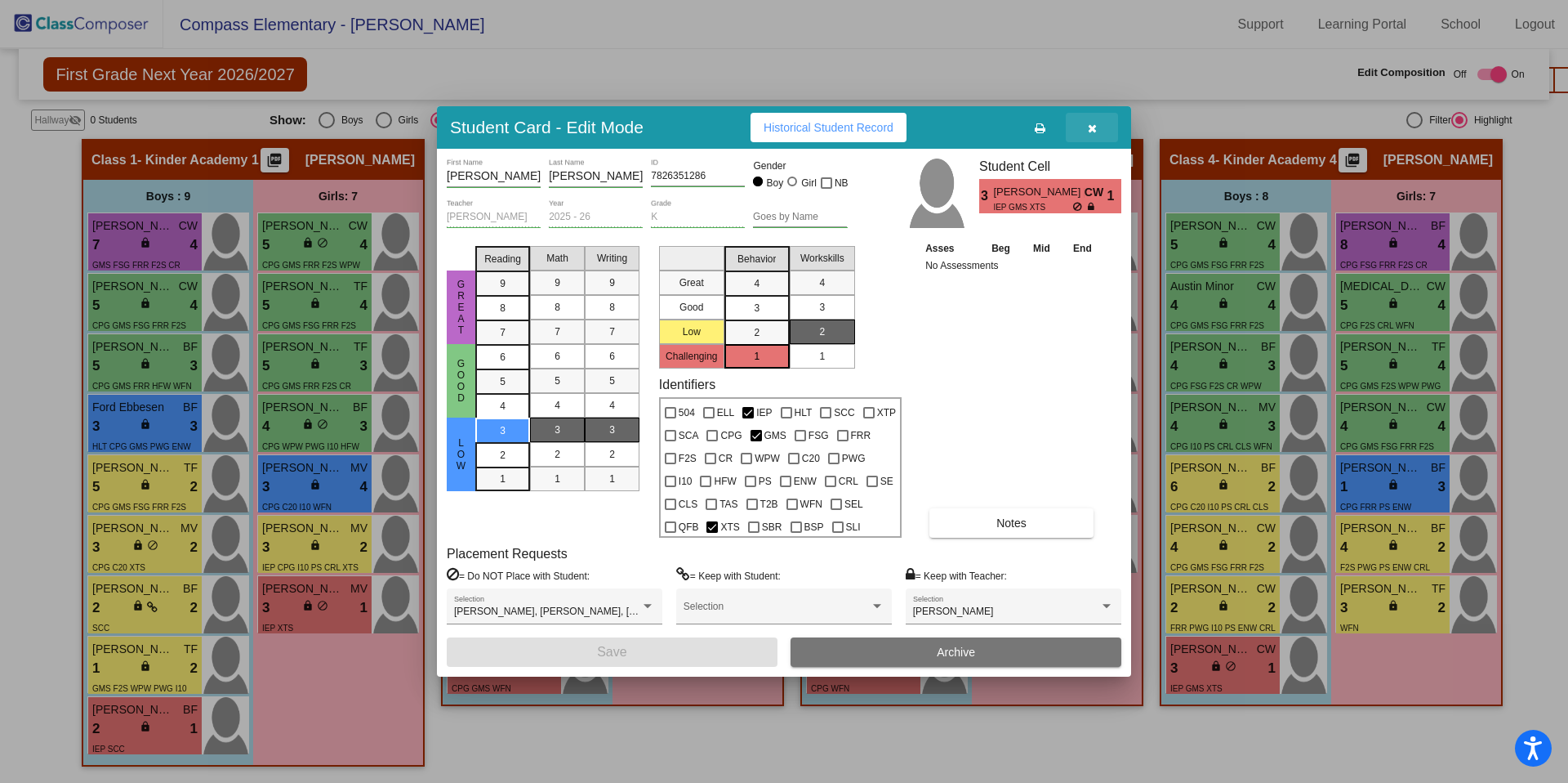
click at [1090, 139] on button "button" at bounding box center [1092, 127] width 52 height 30
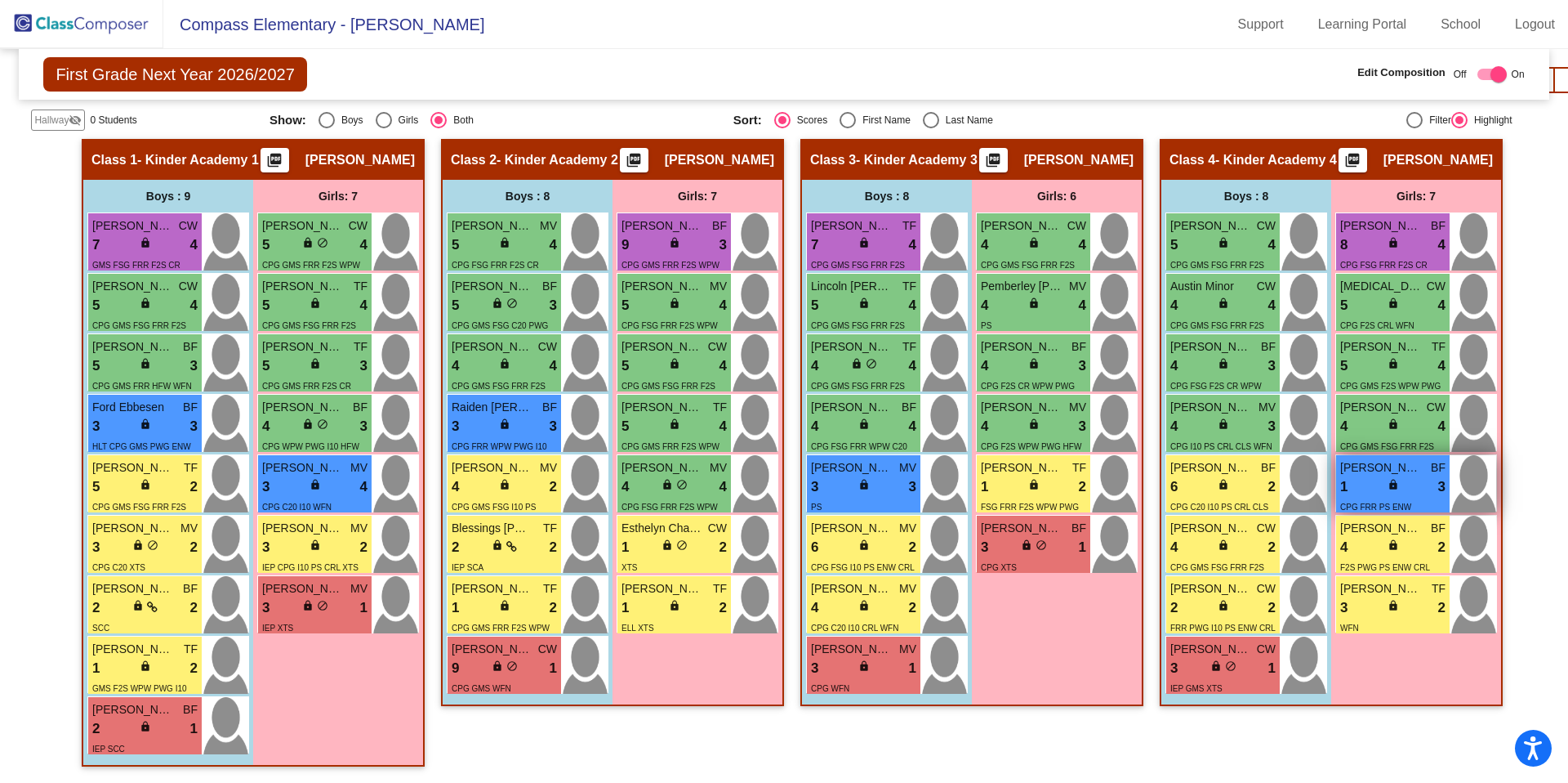
click at [1199, 498] on div "CPG FRR PS ENW" at bounding box center [1376, 506] width 71 height 17
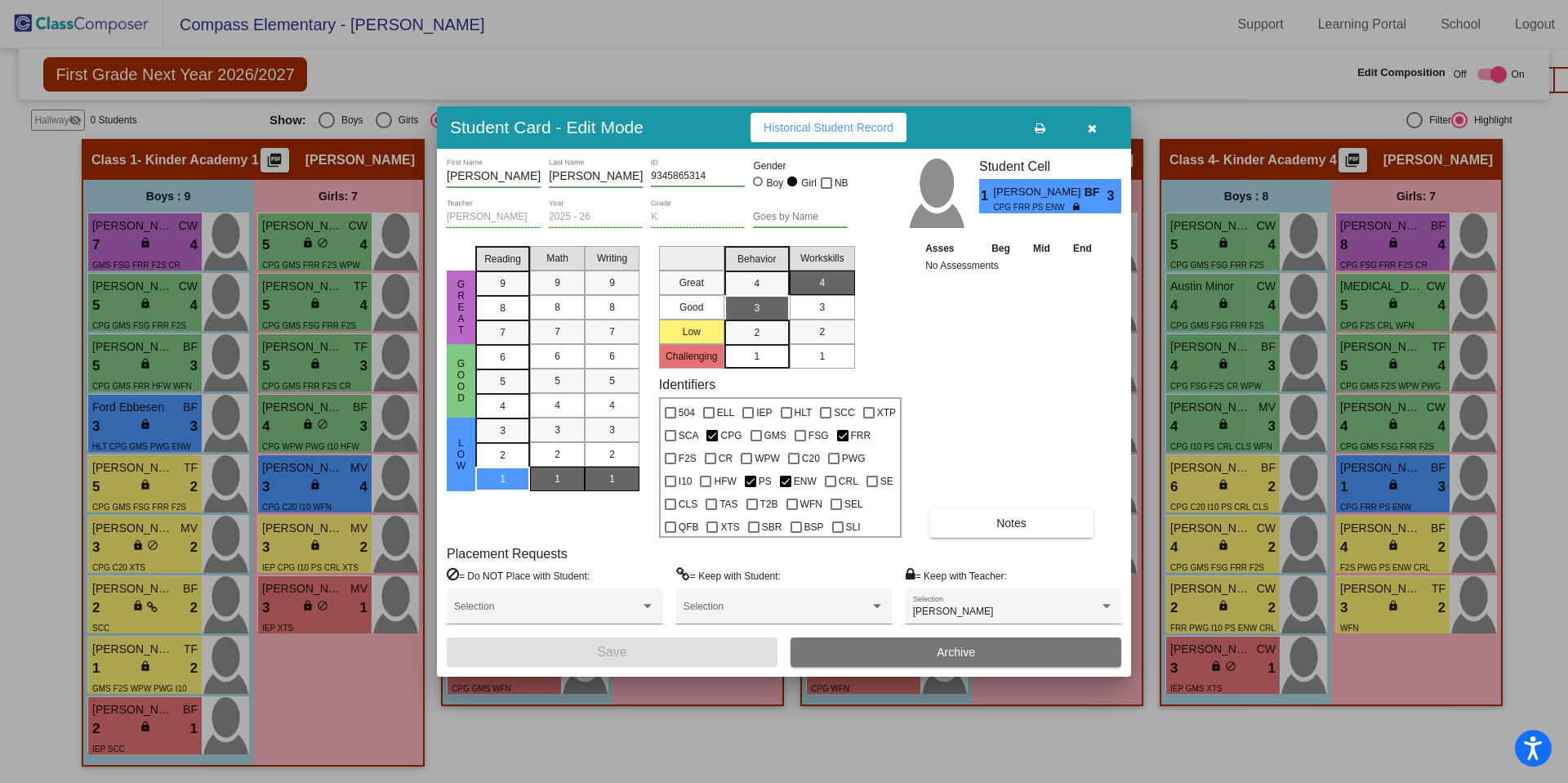
click at [1093, 134] on icon "button" at bounding box center [1093, 128] width 9 height 11
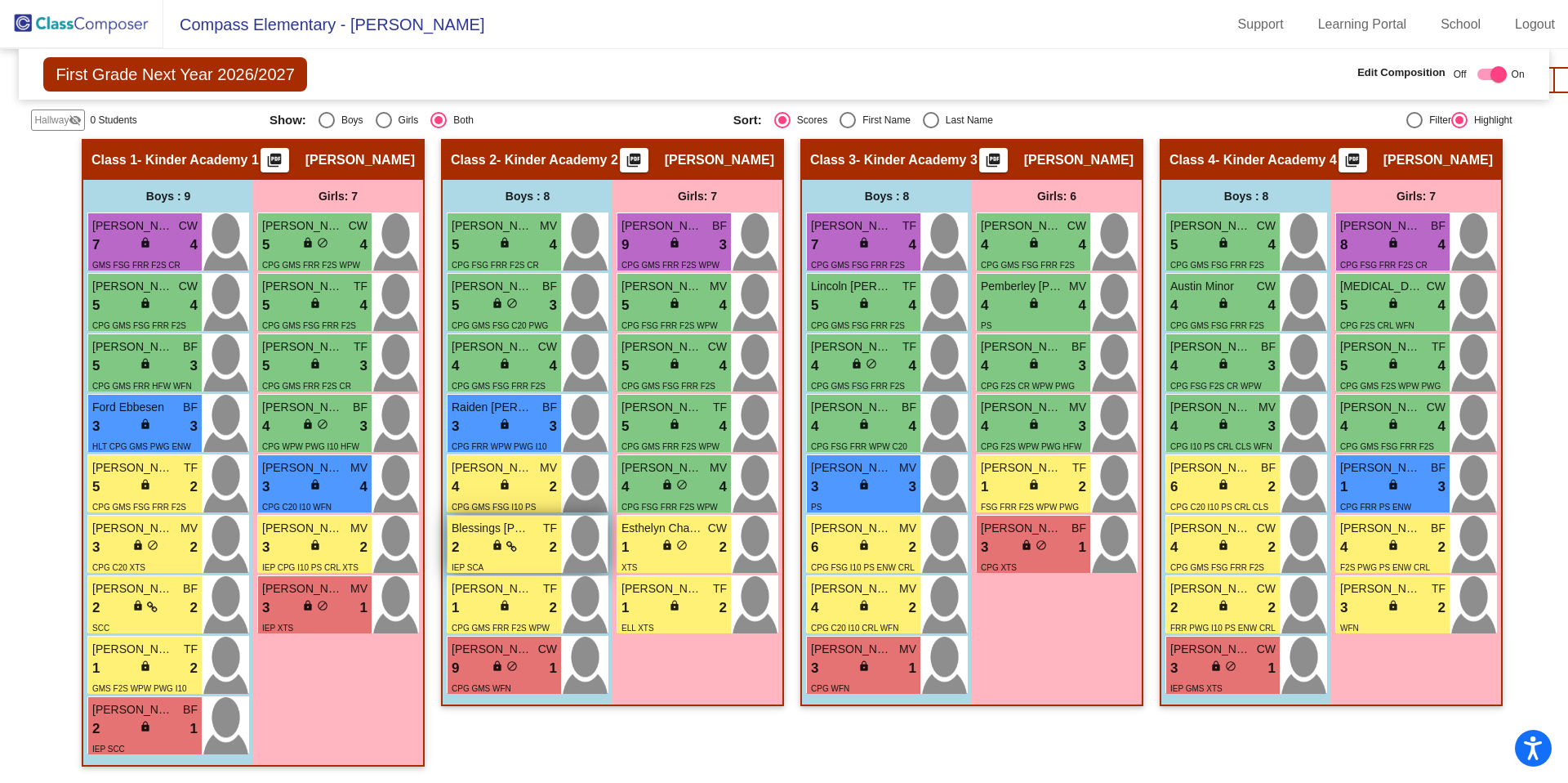
click at [513, 524] on span "Blessings [PERSON_NAME]" at bounding box center [493, 529] width 82 height 17
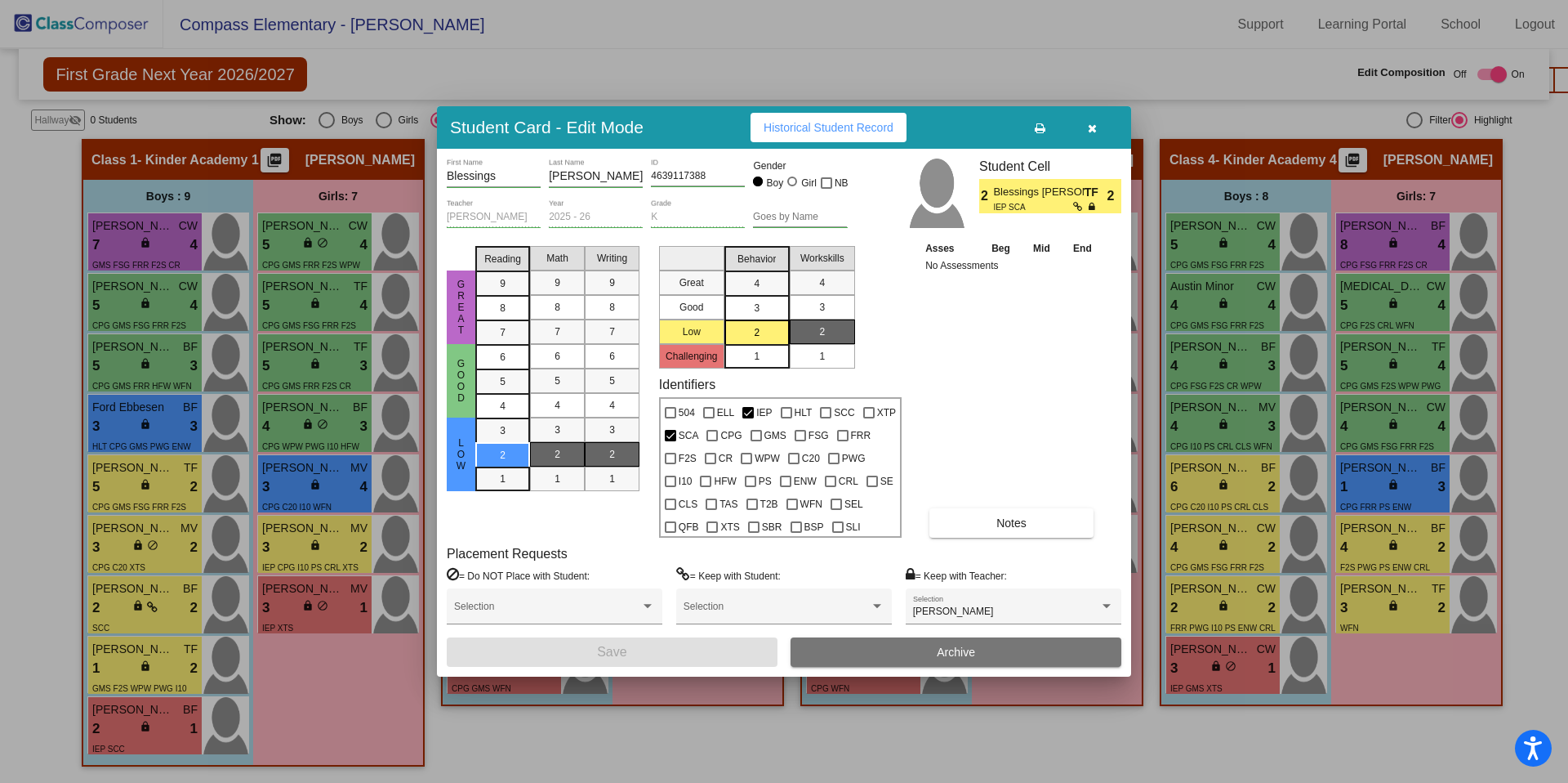
click at [1099, 137] on button "button" at bounding box center [1092, 127] width 52 height 30
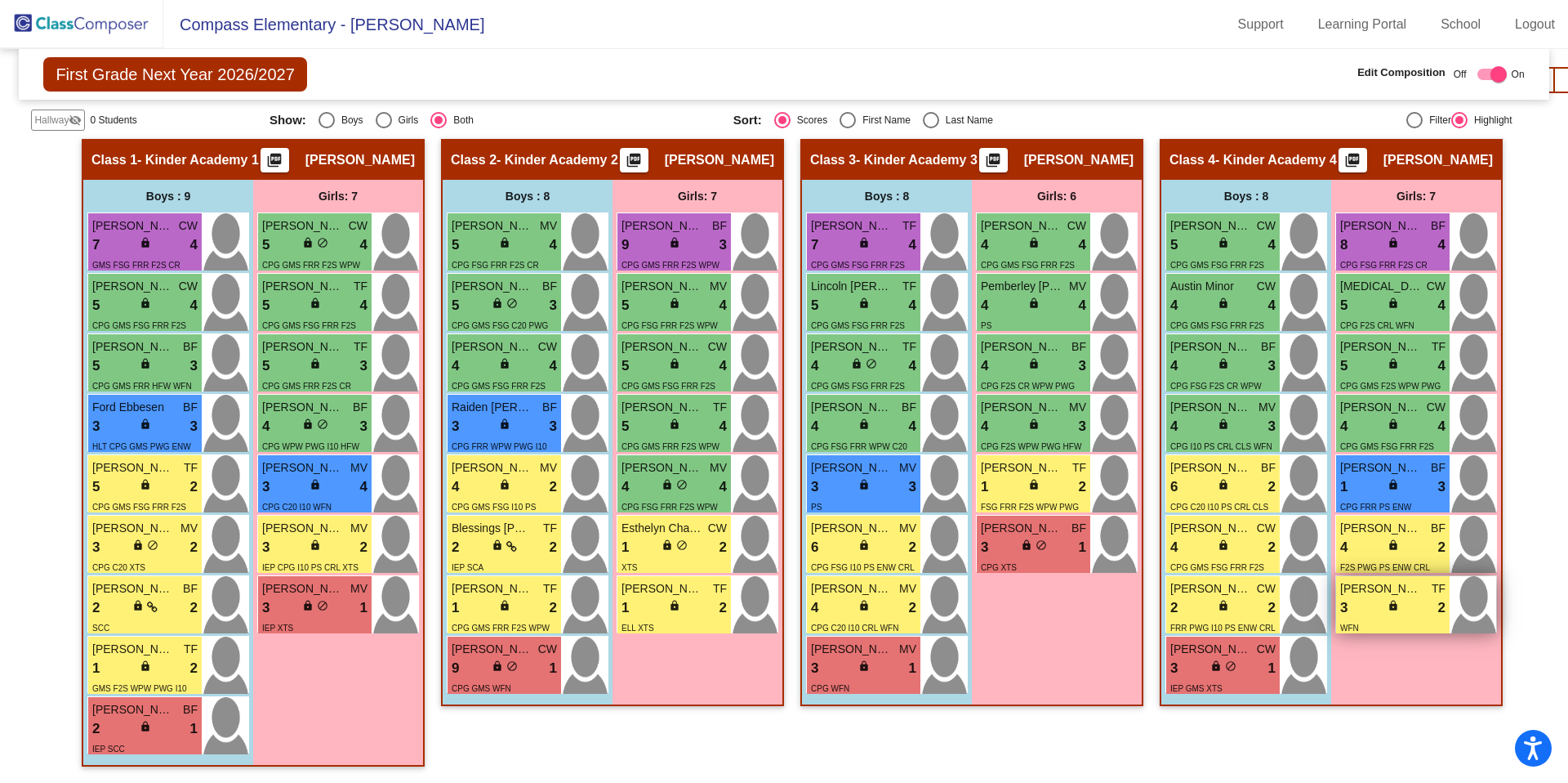
click at [1199, 603] on div "3 lock do_not_disturb_alt 2" at bounding box center [1393, 607] width 105 height 21
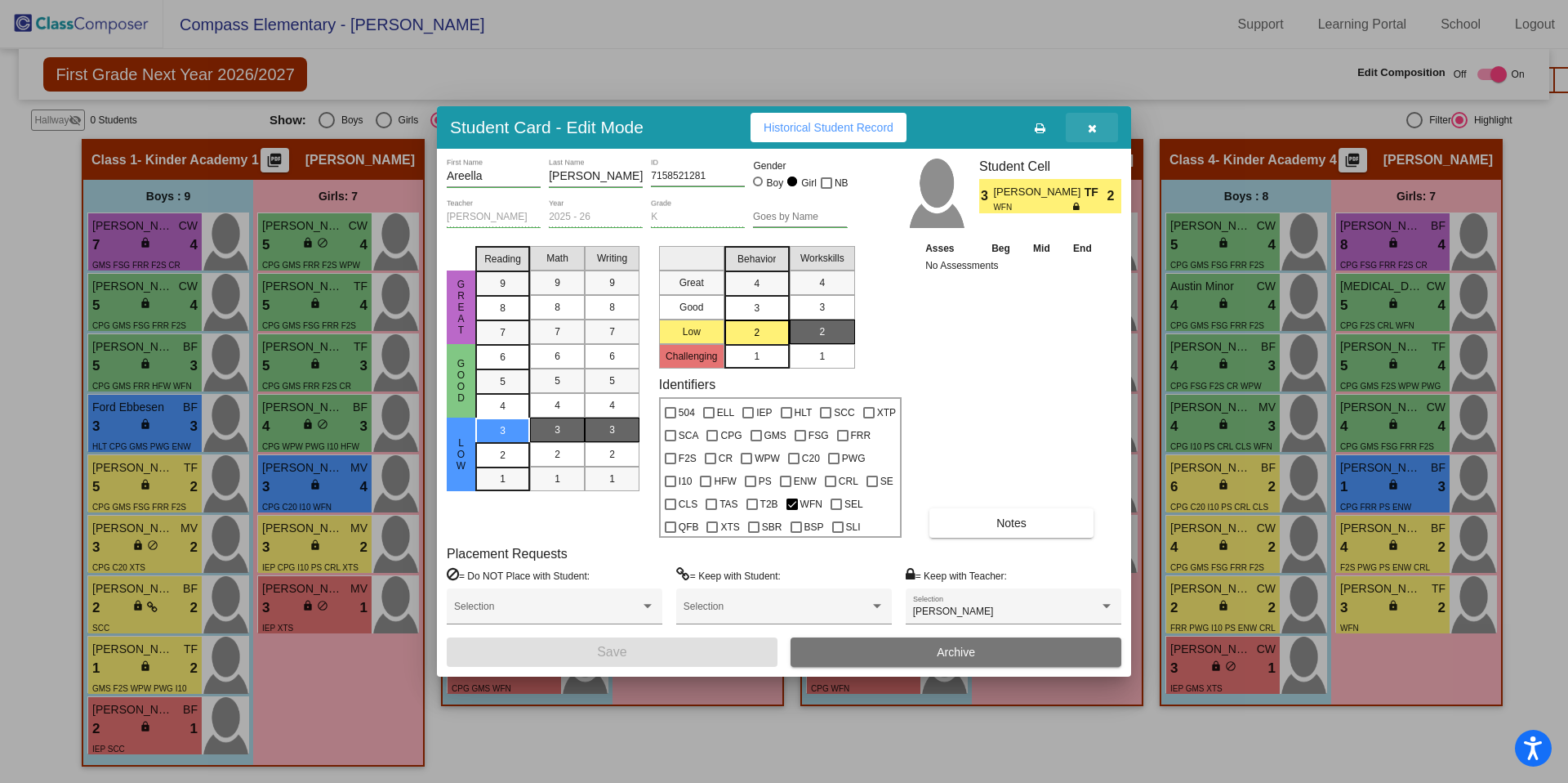
click at [1082, 125] on button "button" at bounding box center [1092, 127] width 52 height 30
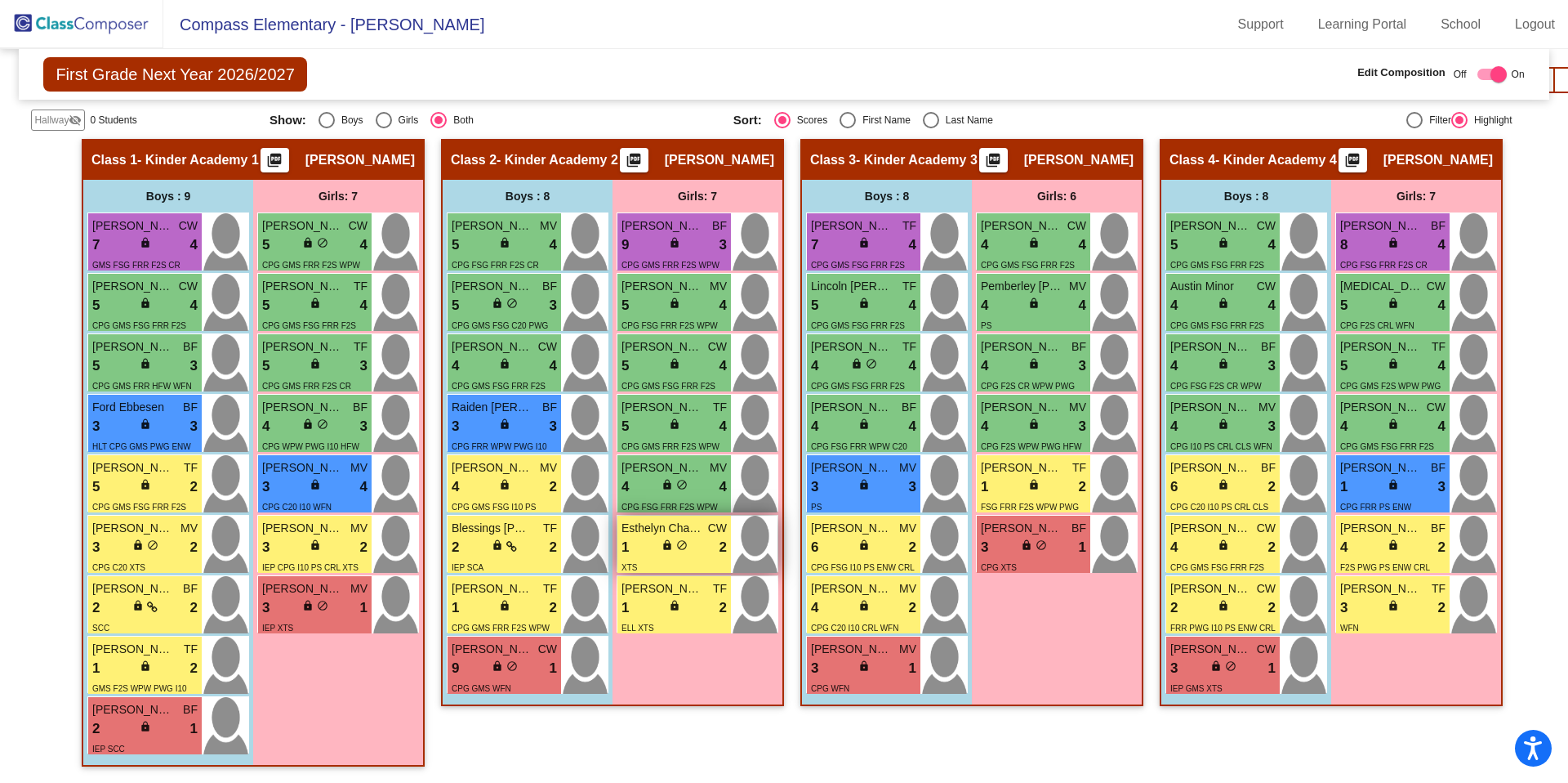
click at [627, 537] on div "1 lock do_not_disturb_alt 2" at bounding box center [673, 547] width 105 height 21
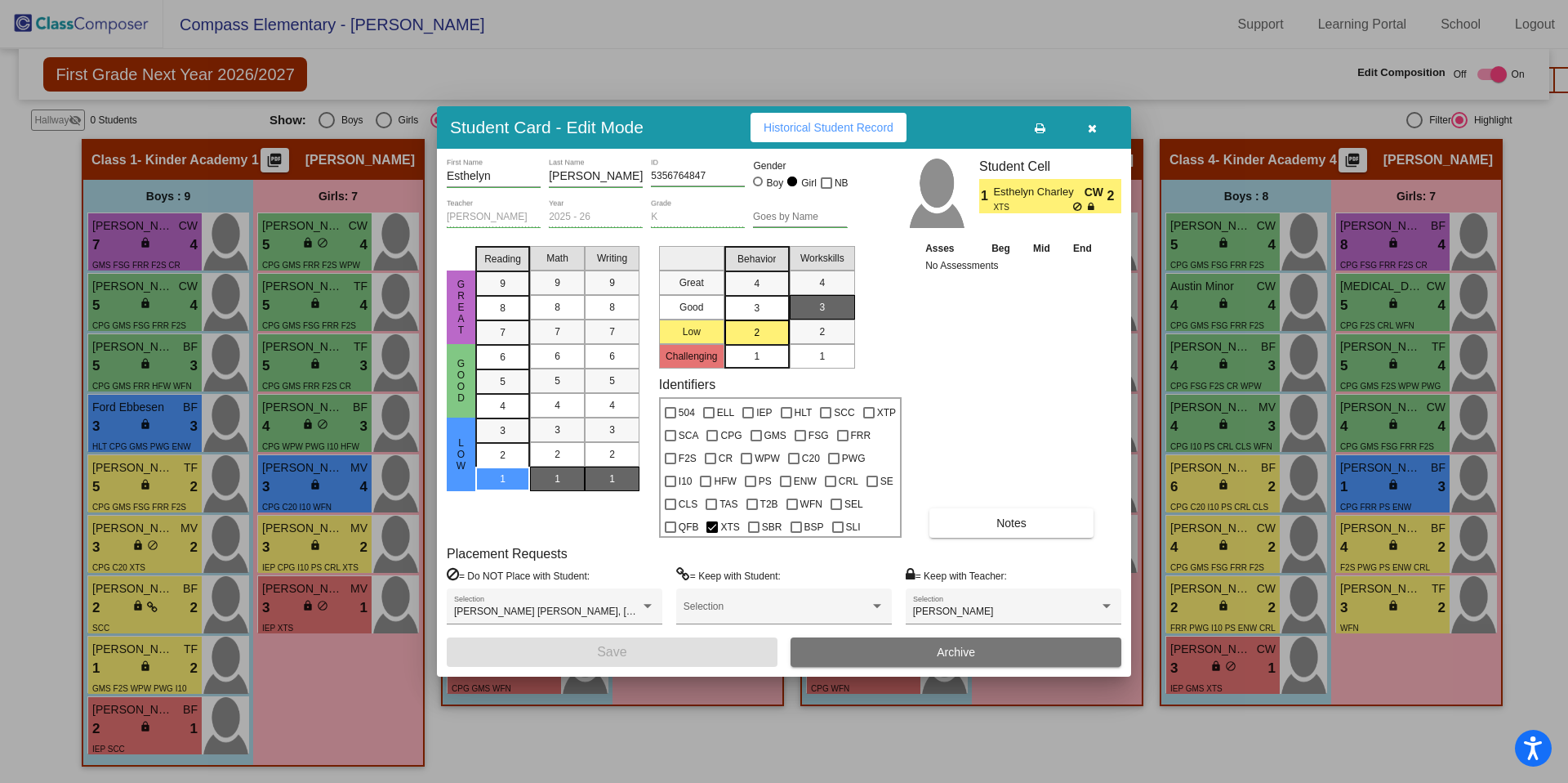
click at [1107, 124] on button "button" at bounding box center [1092, 127] width 52 height 30
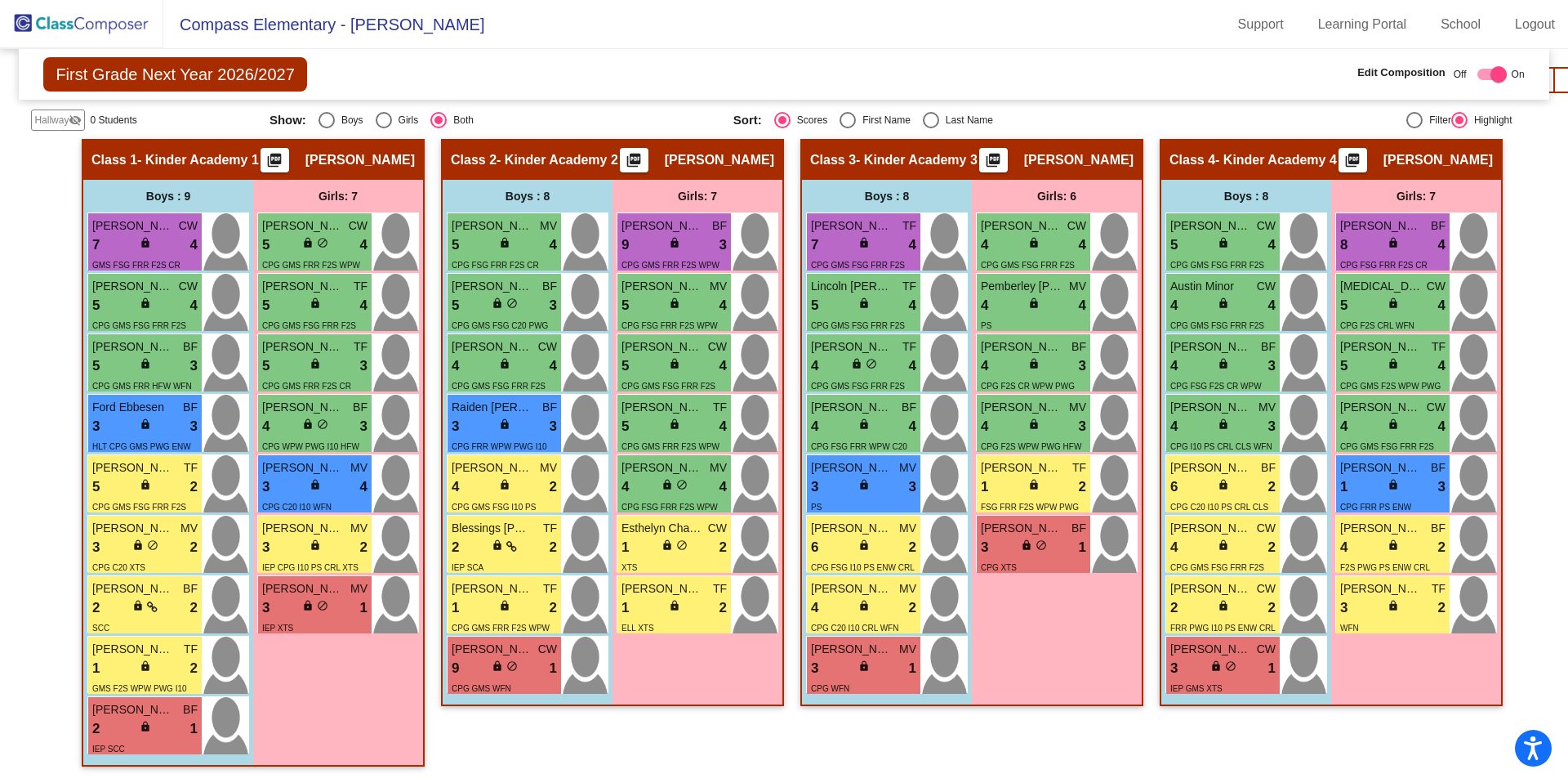
click at [1199, 74] on div at bounding box center [1492, 74] width 30 height 11
checkbox input "false"
click at [99, 34] on img at bounding box center [82, 24] width 163 height 48
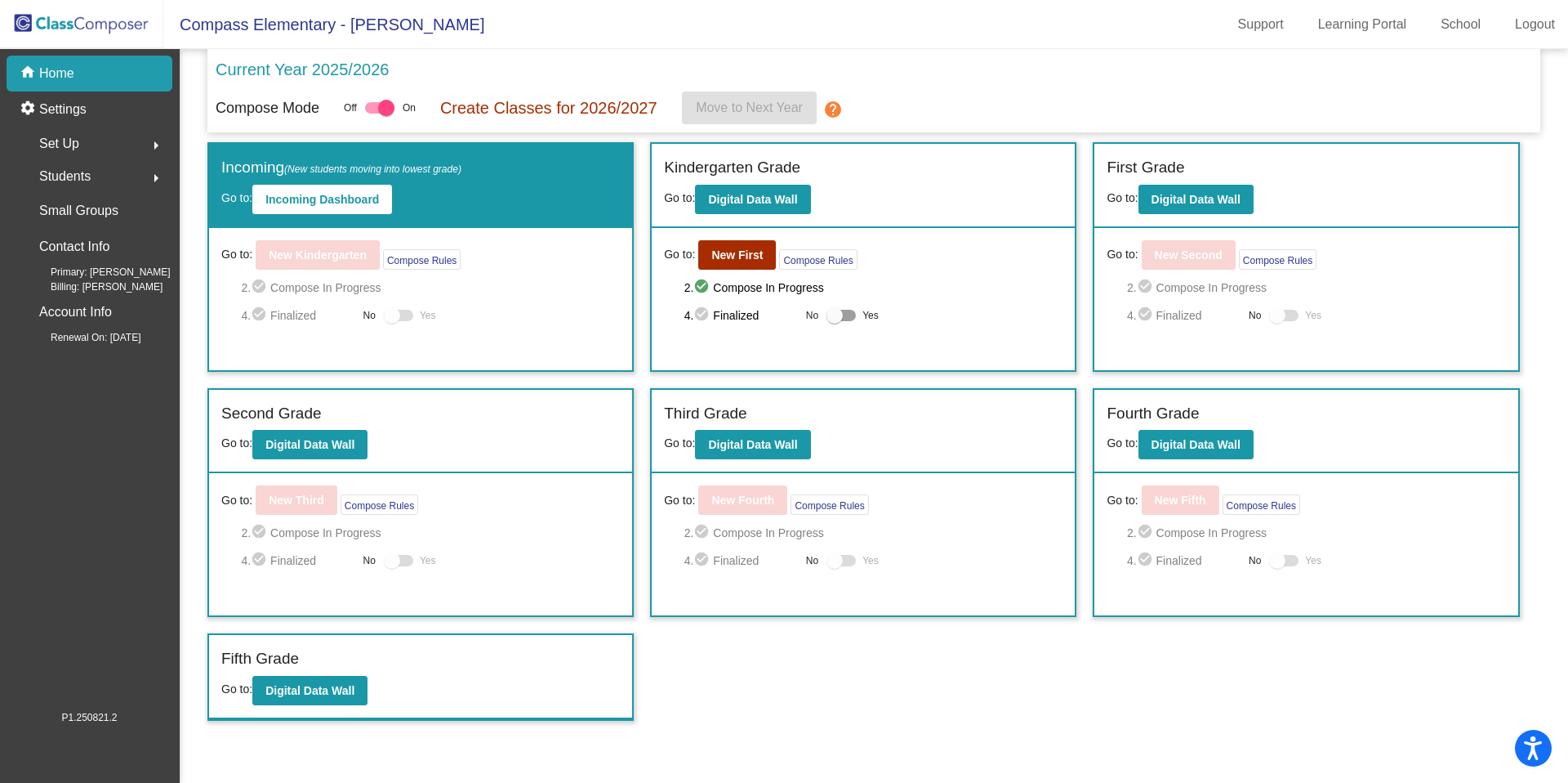
click at [60, 130] on div "Set Up arrow_right" at bounding box center [95, 143] width 156 height 33
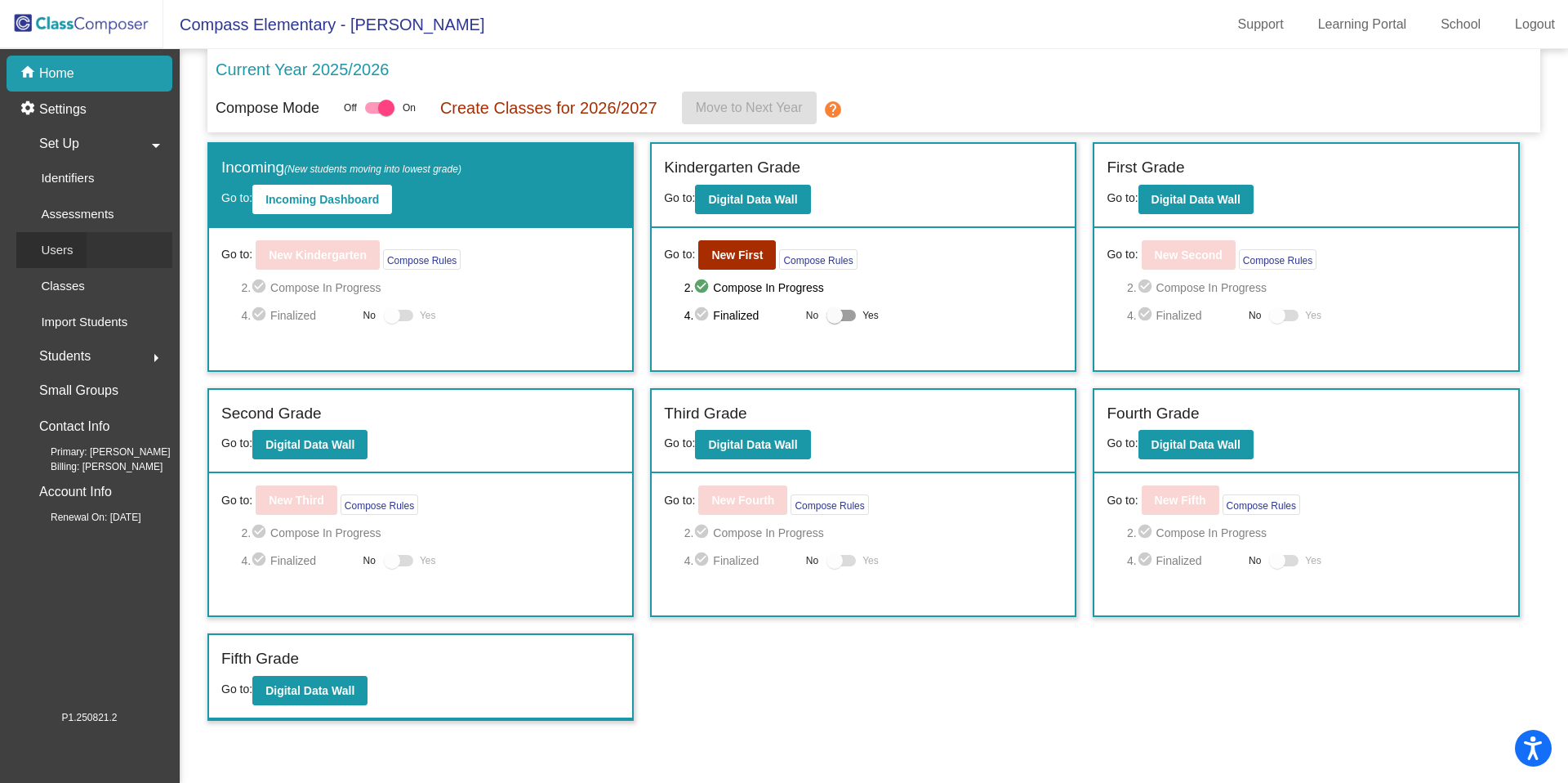
click at [77, 262] on div "Users" at bounding box center [52, 250] width 71 height 36
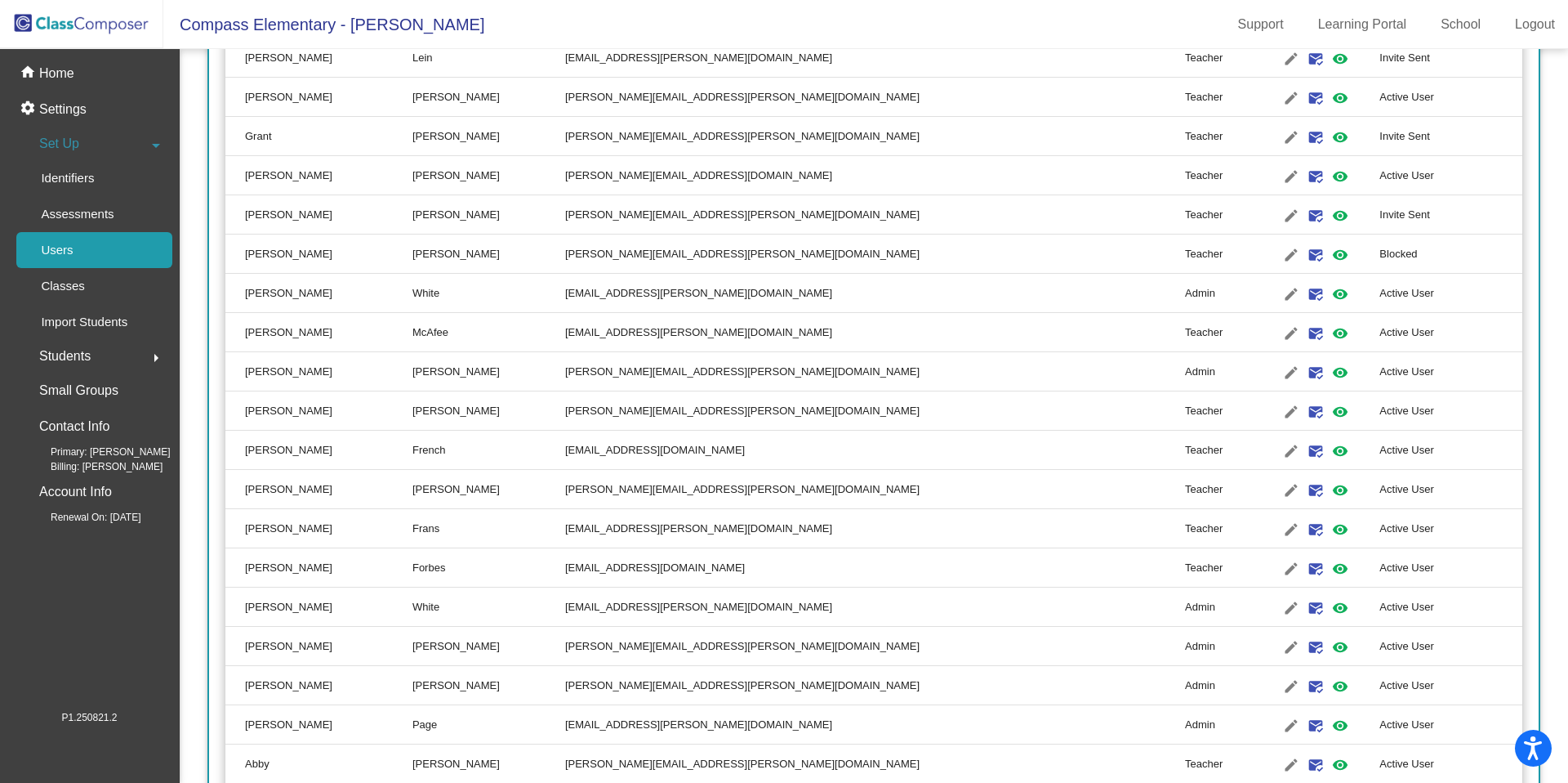
scroll to position [411, 0]
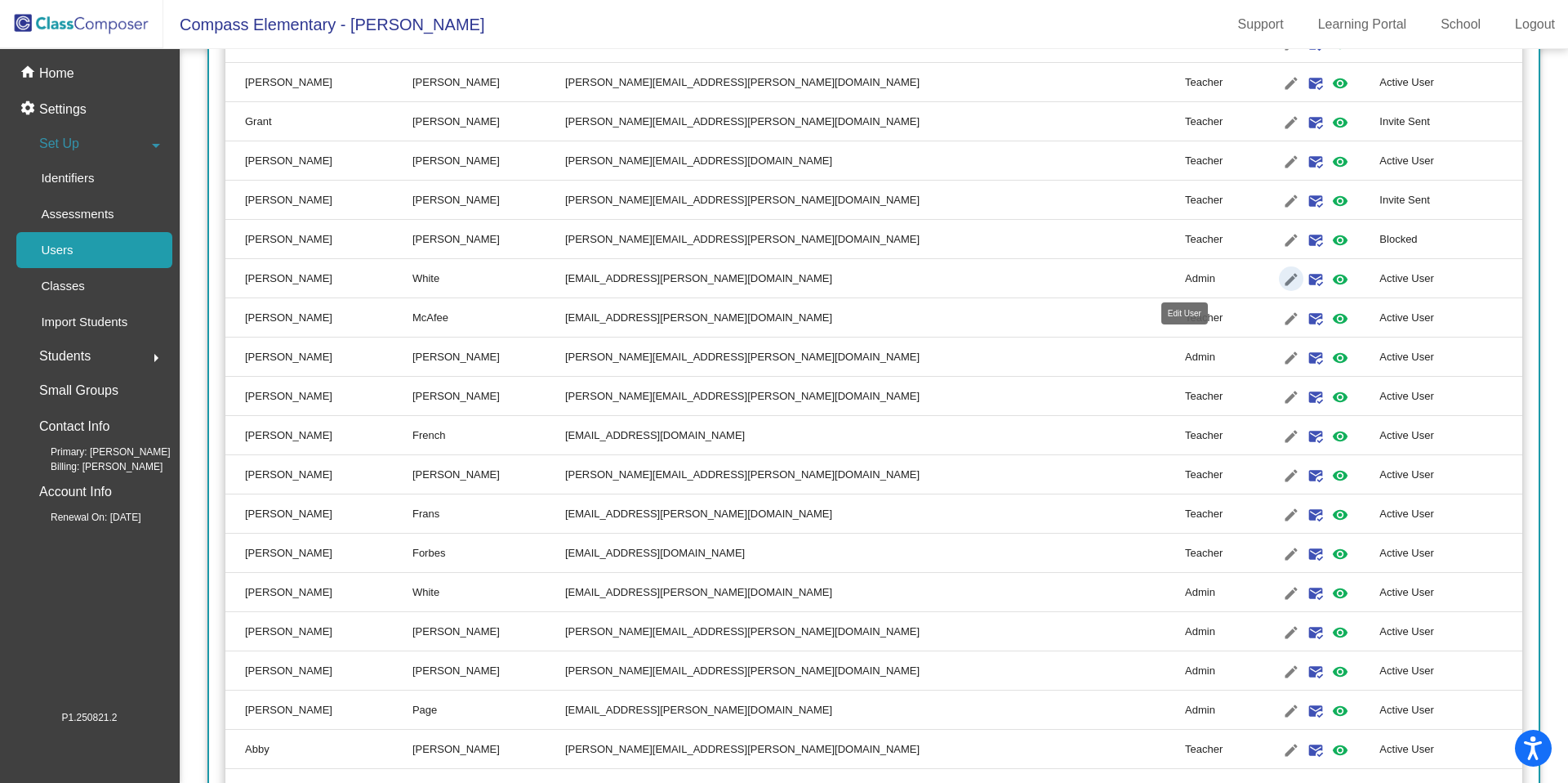
click at [1199, 287] on mat-icon "edit" at bounding box center [1290, 279] width 19 height 20
type input "[PERSON_NAME]"
type input "White"
type input "[EMAIL_ADDRESS][PERSON_NAME][DOMAIN_NAME]"
radio input "true"
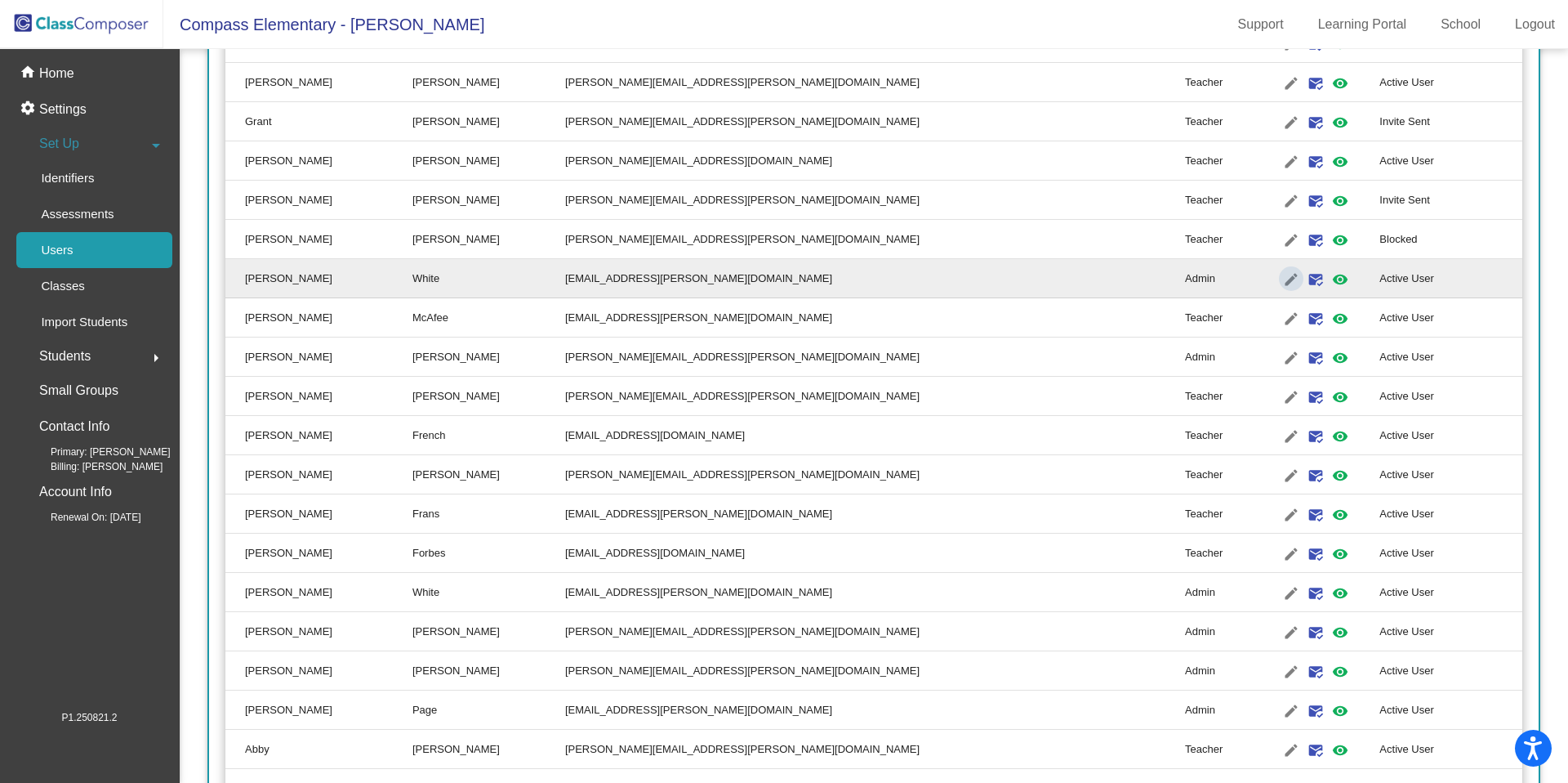
scroll to position [0, 0]
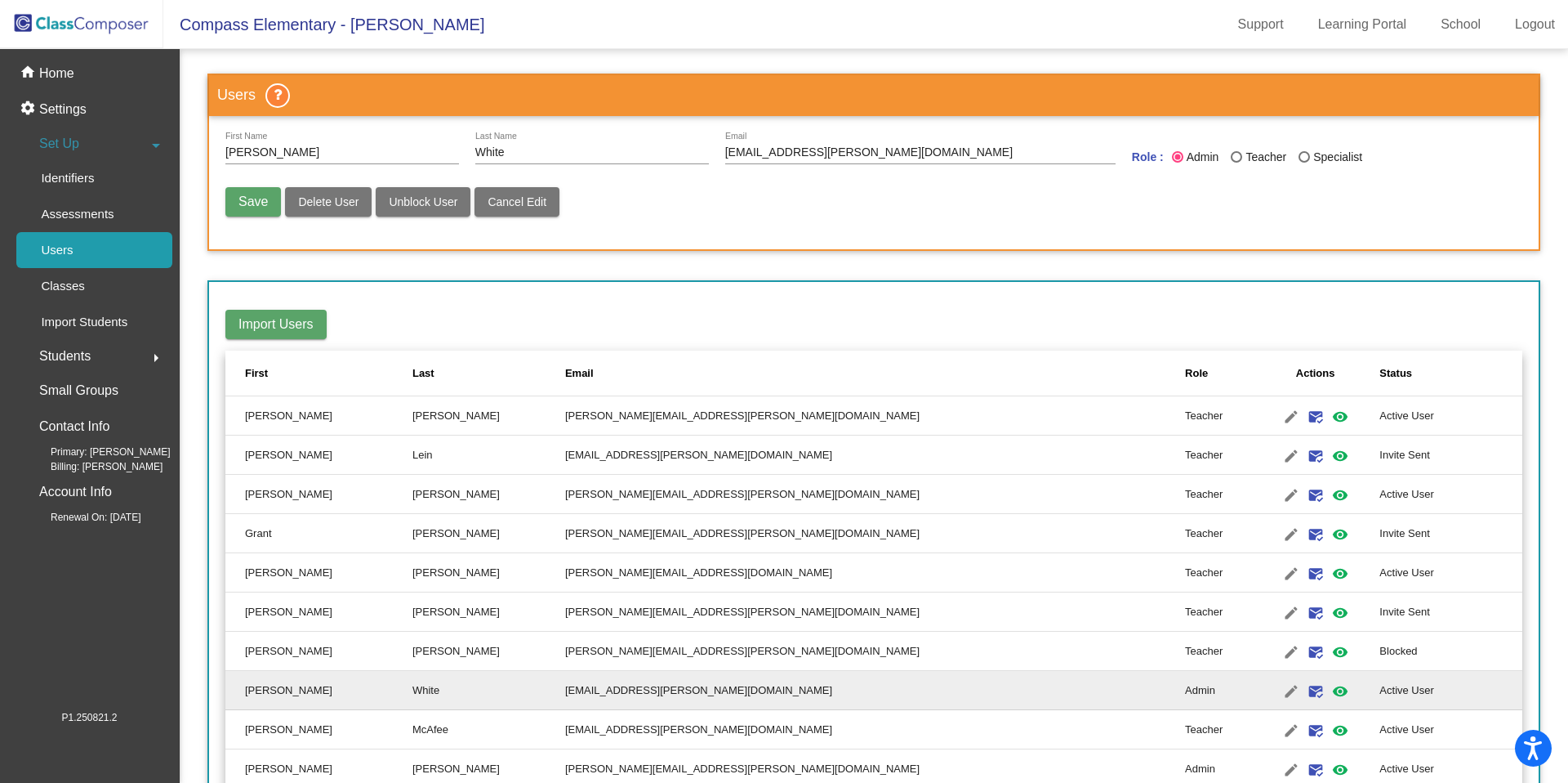
click at [1199, 169] on mat-radio-button "Teacher" at bounding box center [1264, 160] width 68 height 22
click at [1199, 159] on div "Teacher" at bounding box center [1264, 157] width 45 height 17
click at [1199, 163] on input "Teacher" at bounding box center [1236, 163] width 1 height 1
radio input "true"
click at [265, 215] on button "Save" at bounding box center [253, 202] width 56 height 30
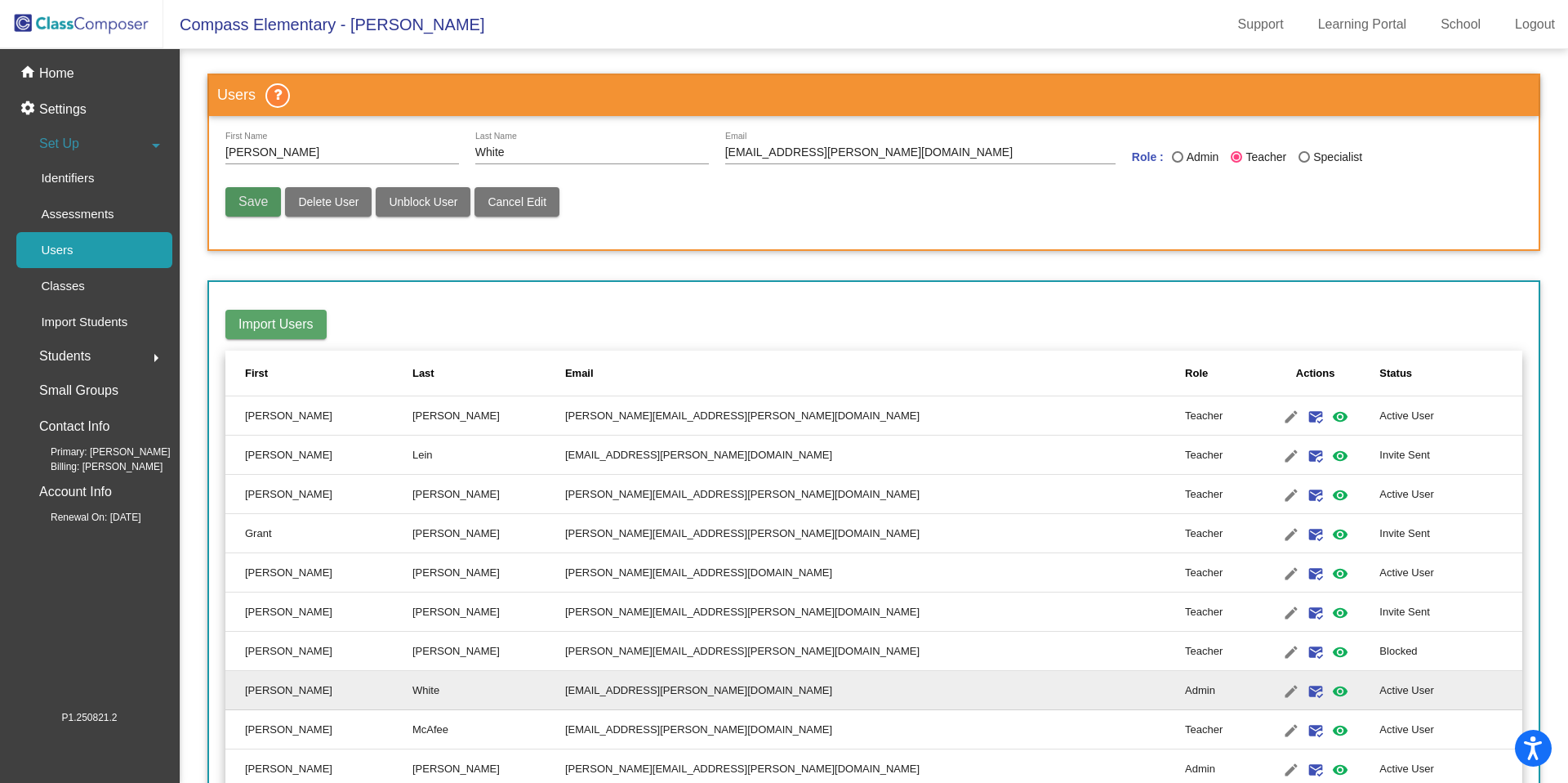
radio input "false"
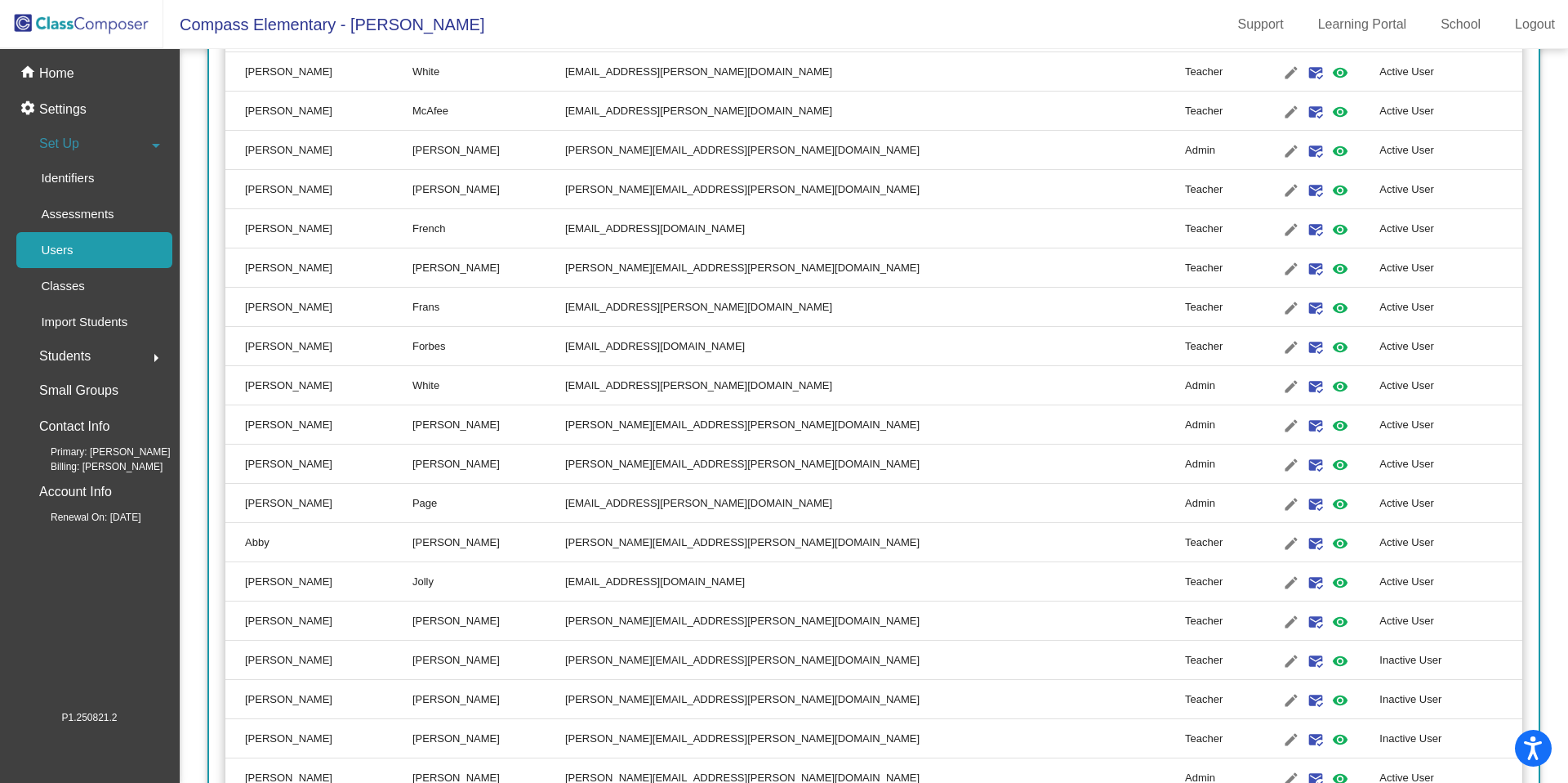
scroll to position [618, 0]
click at [1199, 464] on mat-icon "edit" at bounding box center [1290, 465] width 19 height 20
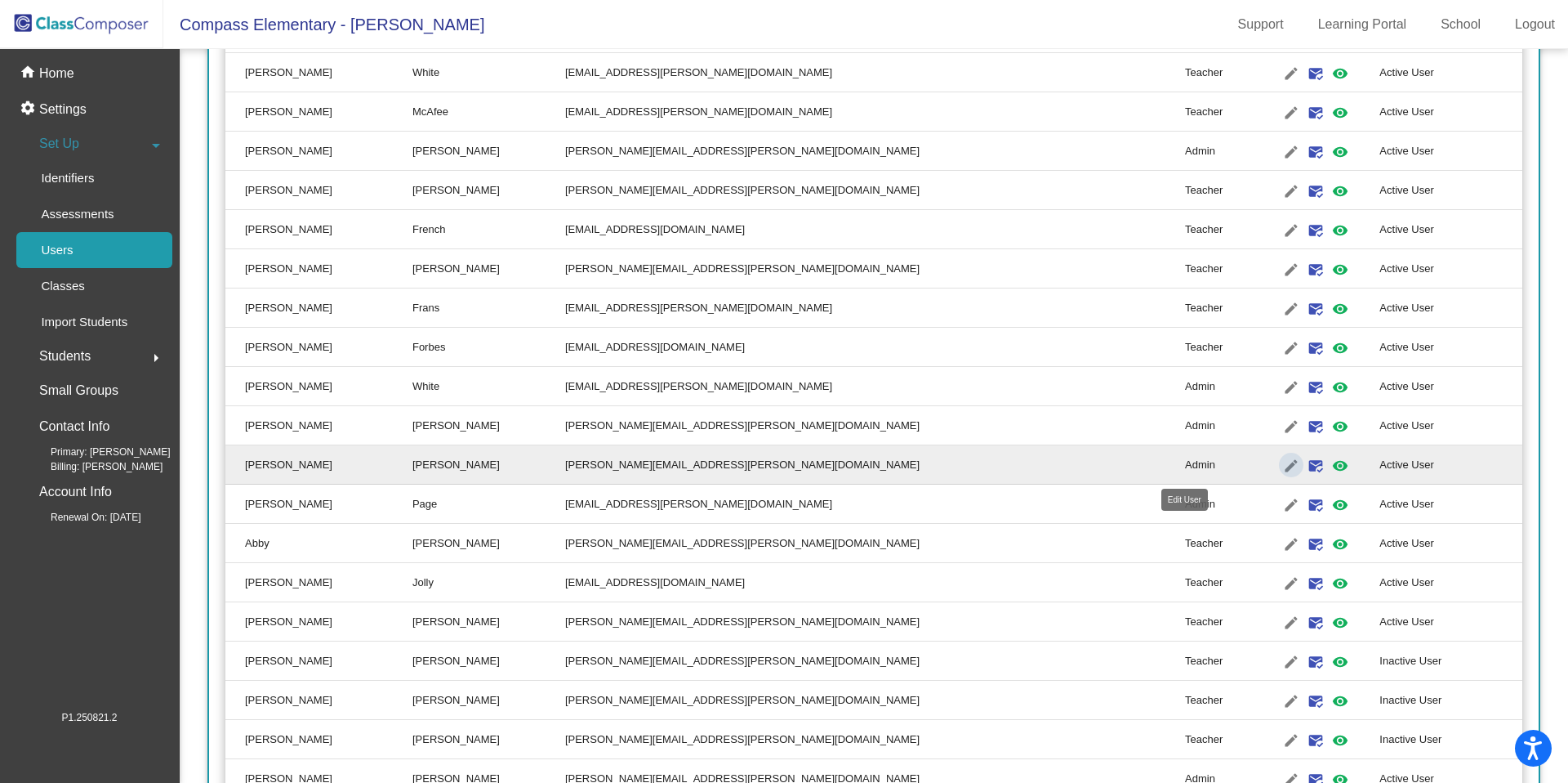
type input "[PERSON_NAME]"
type input "[PERSON_NAME][EMAIL_ADDRESS][PERSON_NAME][DOMAIN_NAME]"
radio input "true"
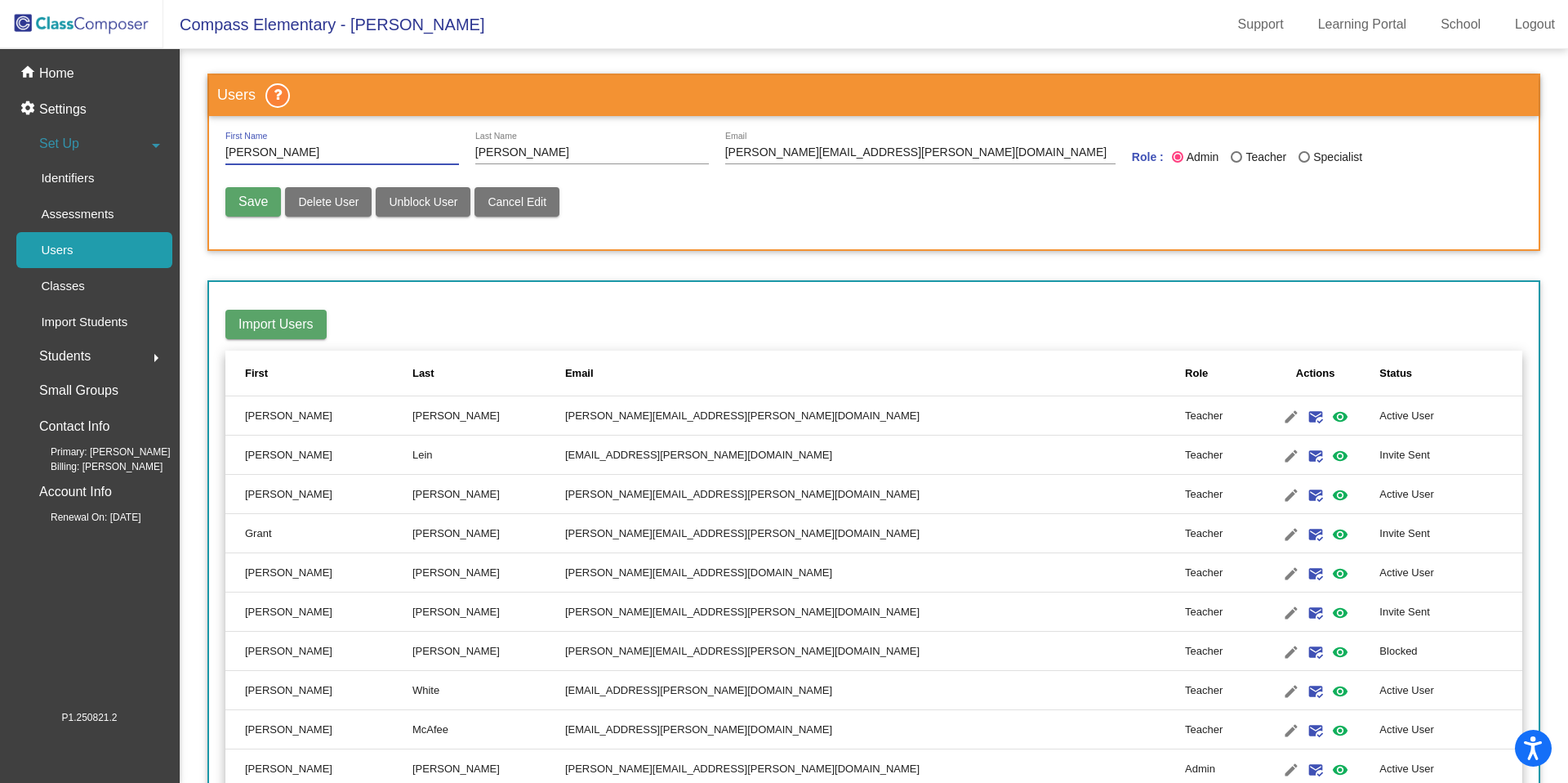
click at [1199, 165] on mat-radio-button "Teacher" at bounding box center [1264, 160] width 68 height 22
click at [1199, 157] on div "Last Name" at bounding box center [1237, 157] width 11 height 11
click at [1199, 163] on input "Teacher" at bounding box center [1236, 163] width 1 height 1
radio input "true"
click at [248, 206] on span "Save" at bounding box center [253, 201] width 30 height 14
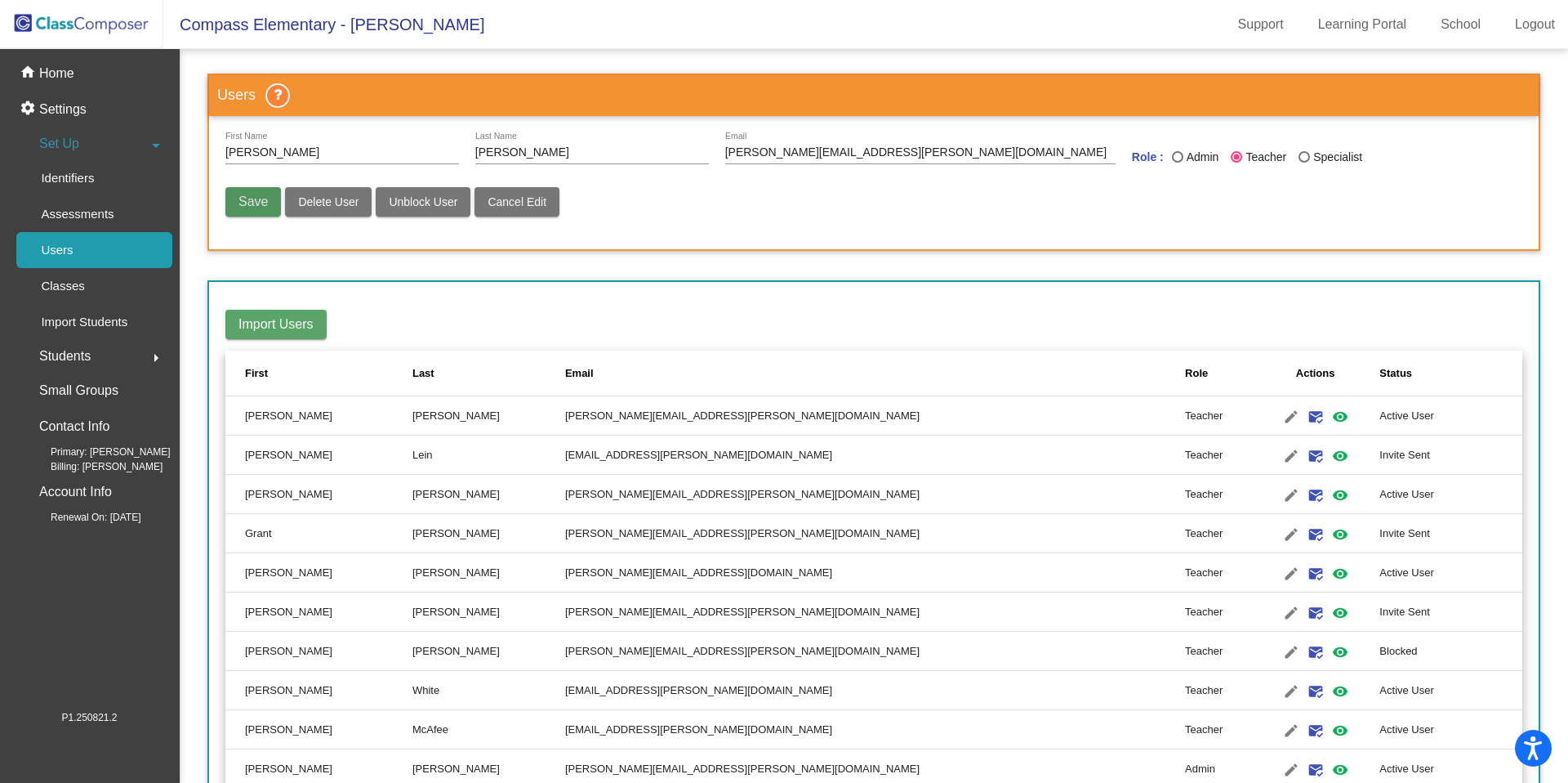
radio input "false"
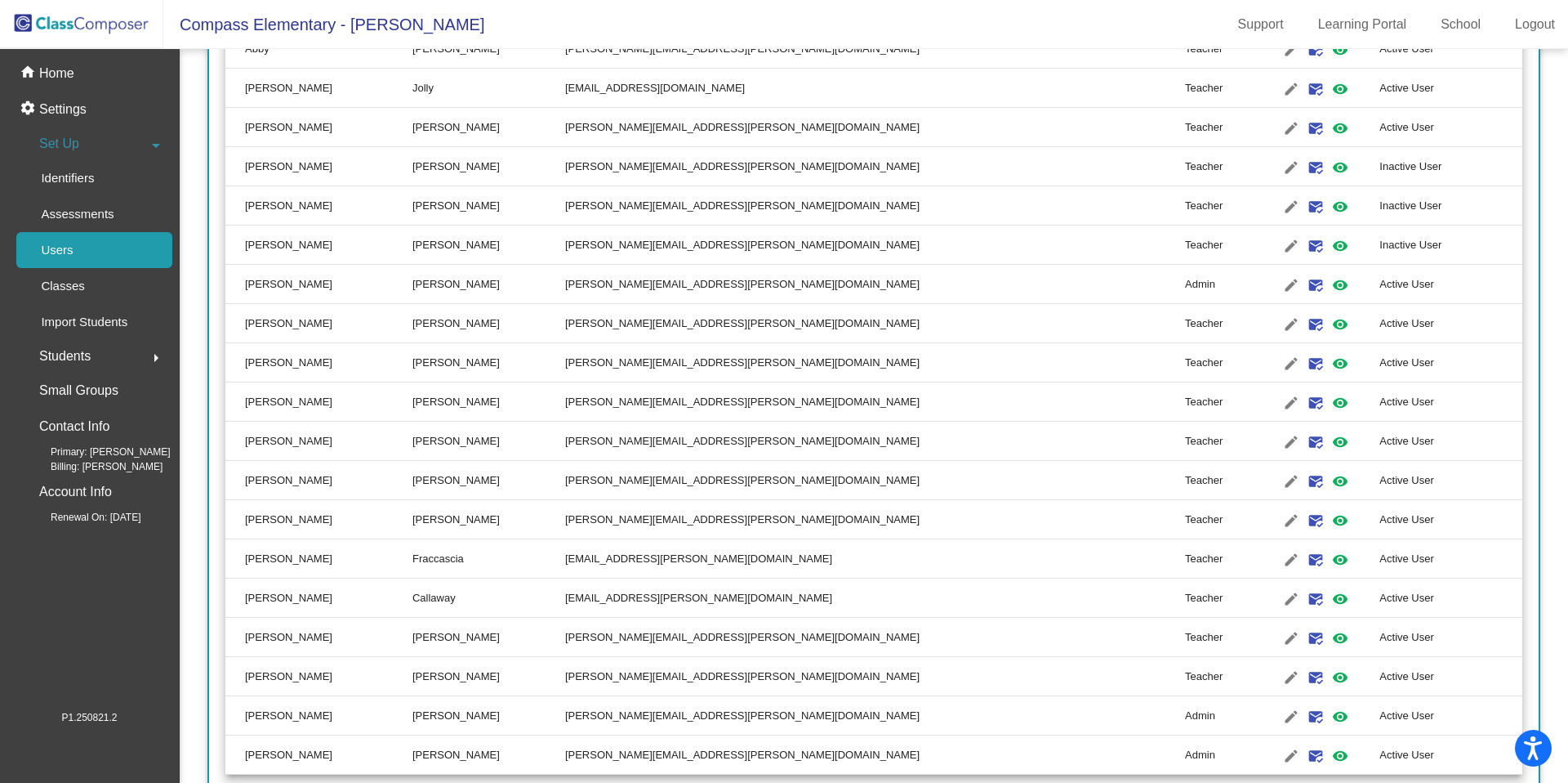
scroll to position [1152, 0]
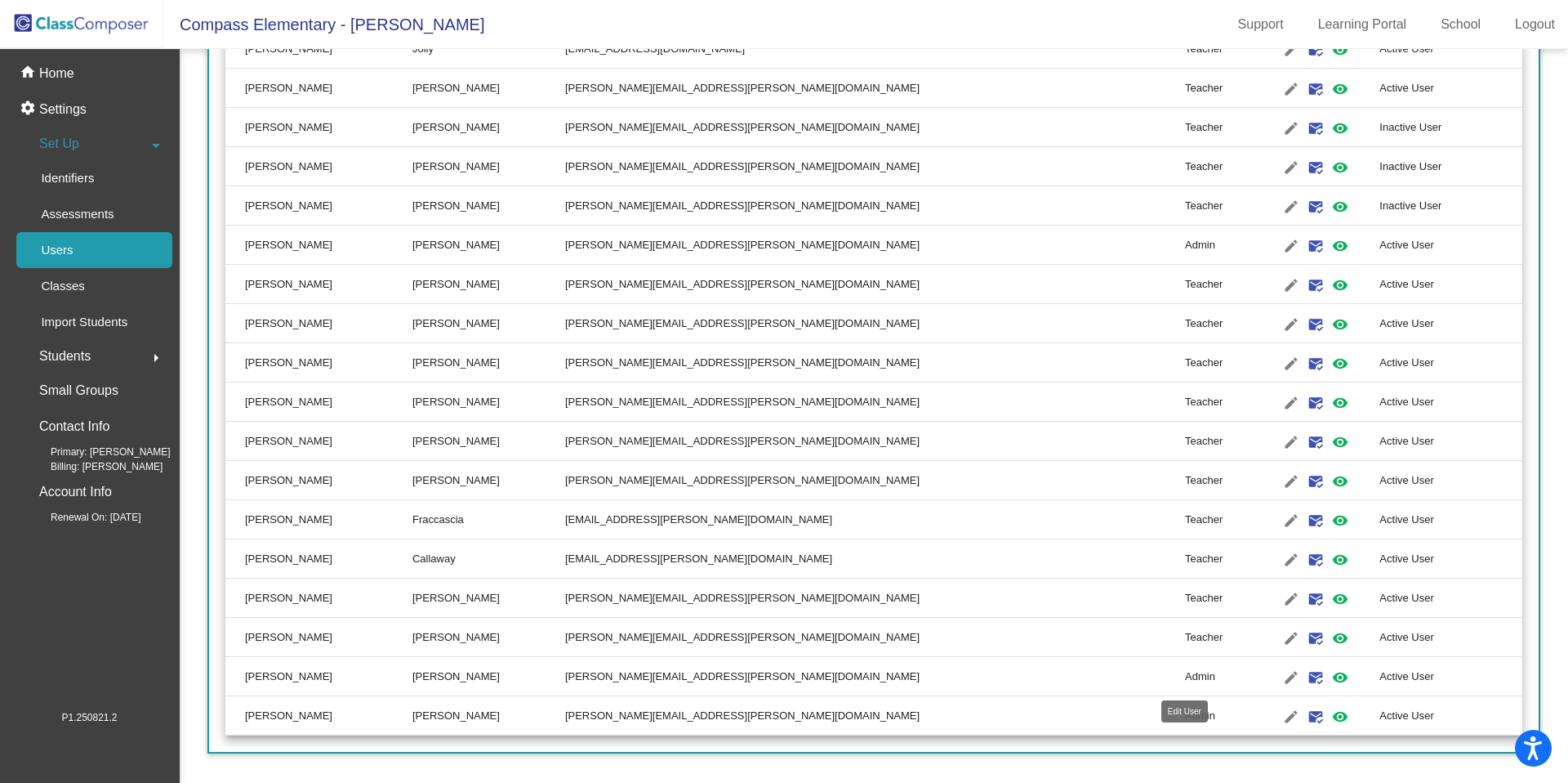
click at [1199, 650] on mat-icon "edit" at bounding box center [1290, 677] width 19 height 20
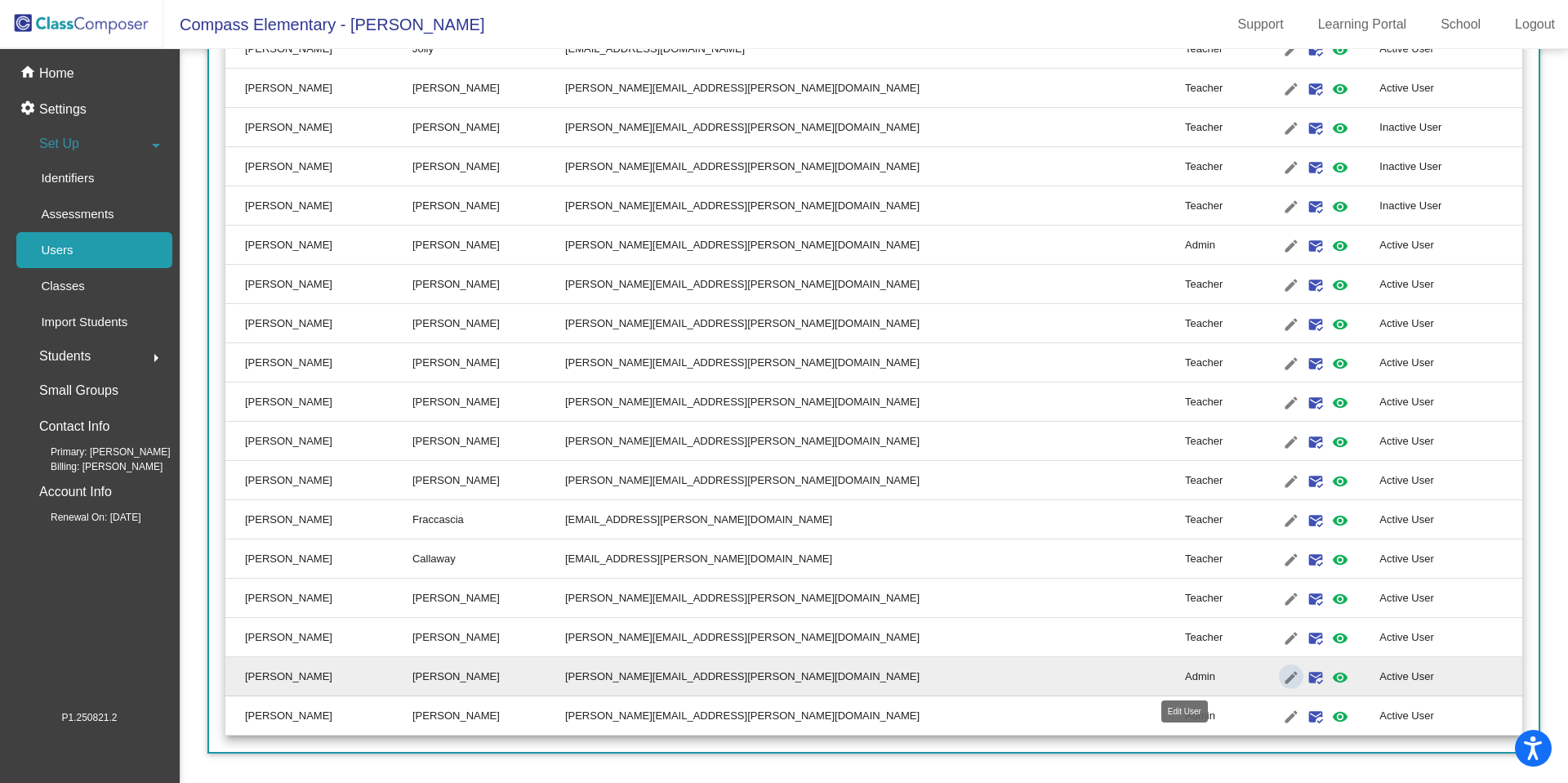
type input "[PERSON_NAME]"
type input "[PERSON_NAME][EMAIL_ADDRESS][PERSON_NAME][DOMAIN_NAME]"
radio input "true"
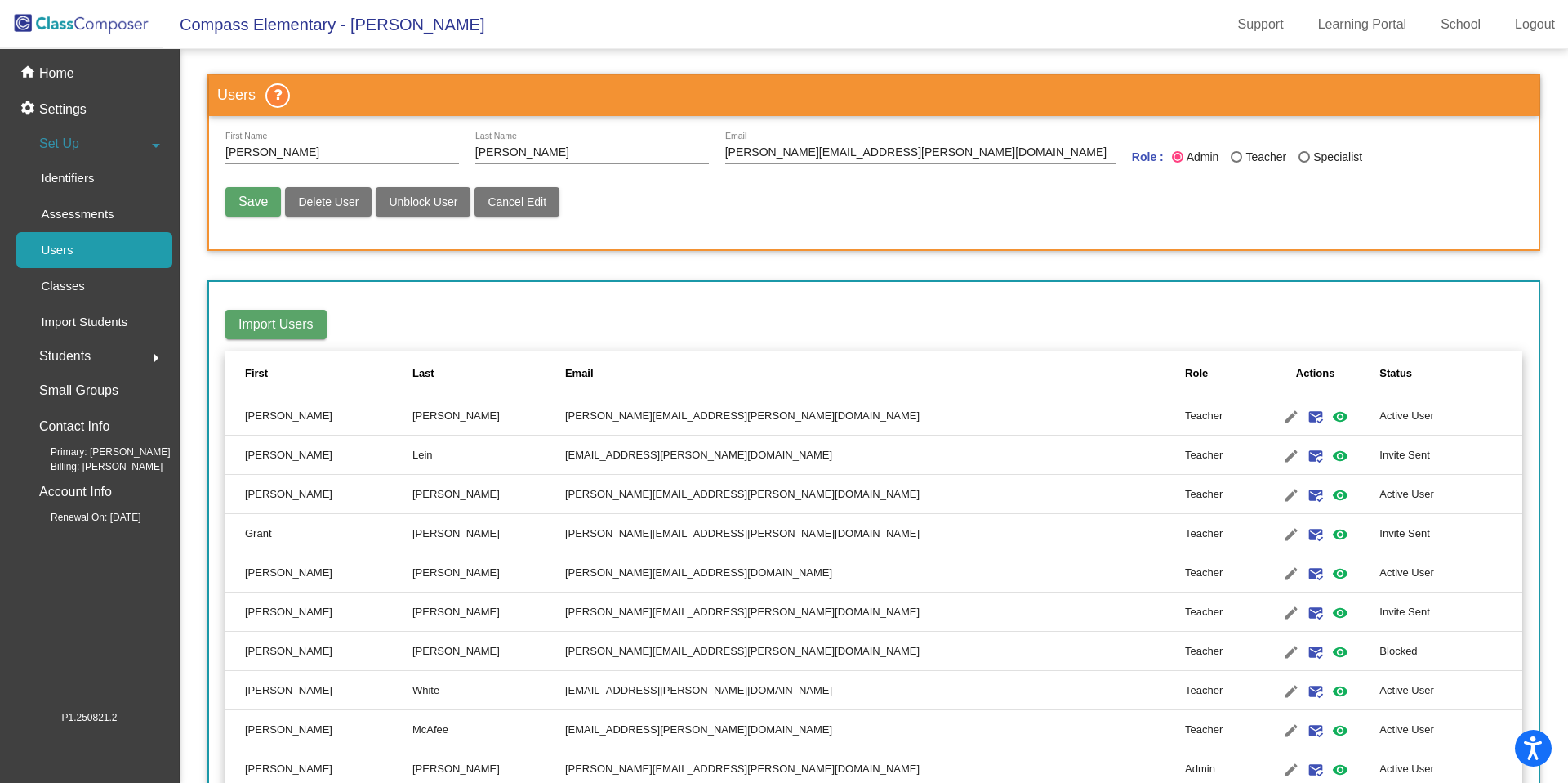
click at [1199, 144] on div "[PERSON_NAME] First Name [PERSON_NAME] Last Name [PERSON_NAME][EMAIL_ADDRESS][P…" at bounding box center [874, 156] width 1297 height 46
click at [1199, 154] on div "Teacher" at bounding box center [1264, 157] width 45 height 17
click at [1199, 163] on input "Teacher" at bounding box center [1236, 163] width 1 height 1
radio input "true"
click at [250, 210] on button "Save" at bounding box center [253, 202] width 56 height 30
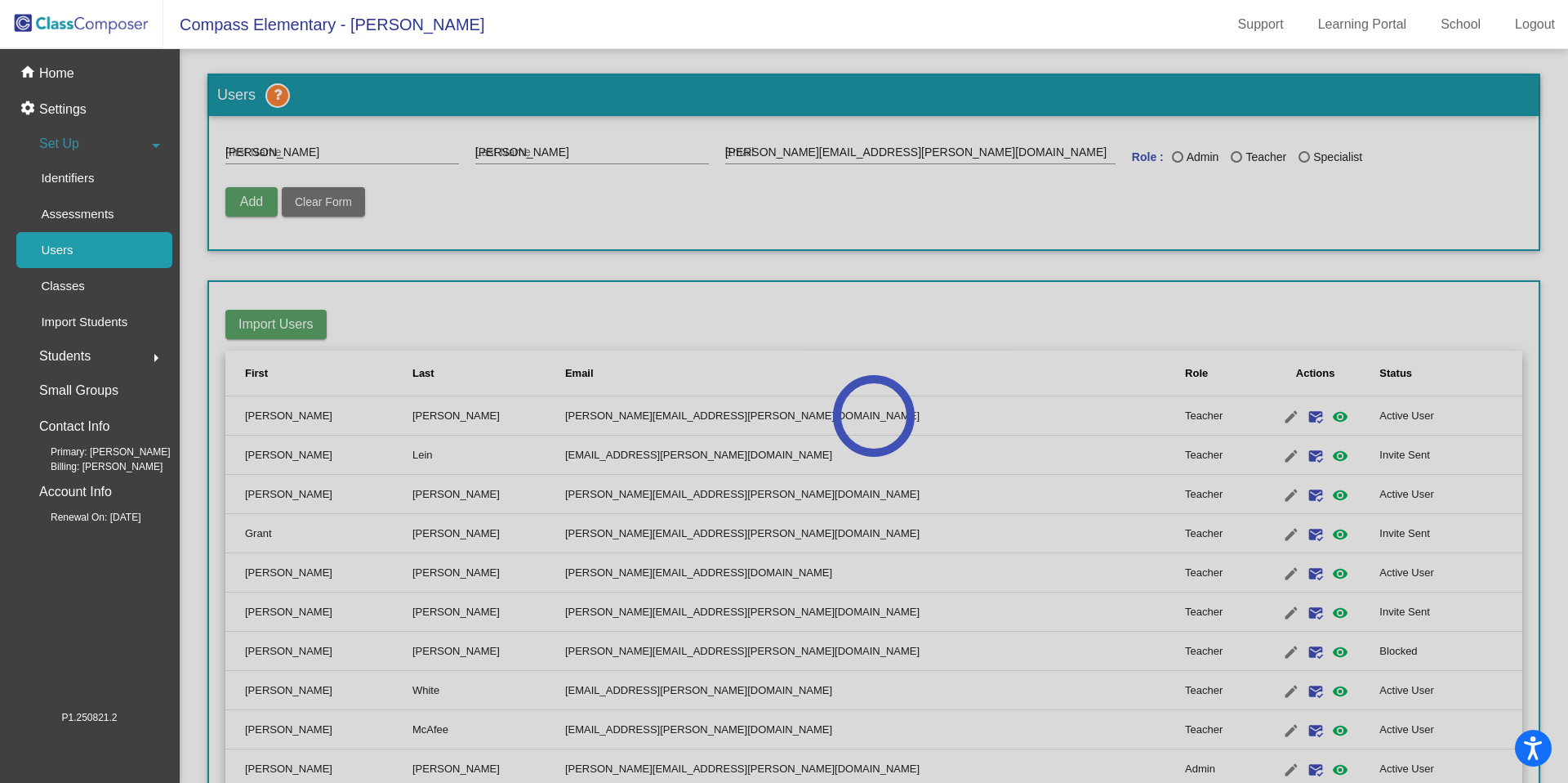
radio input "false"
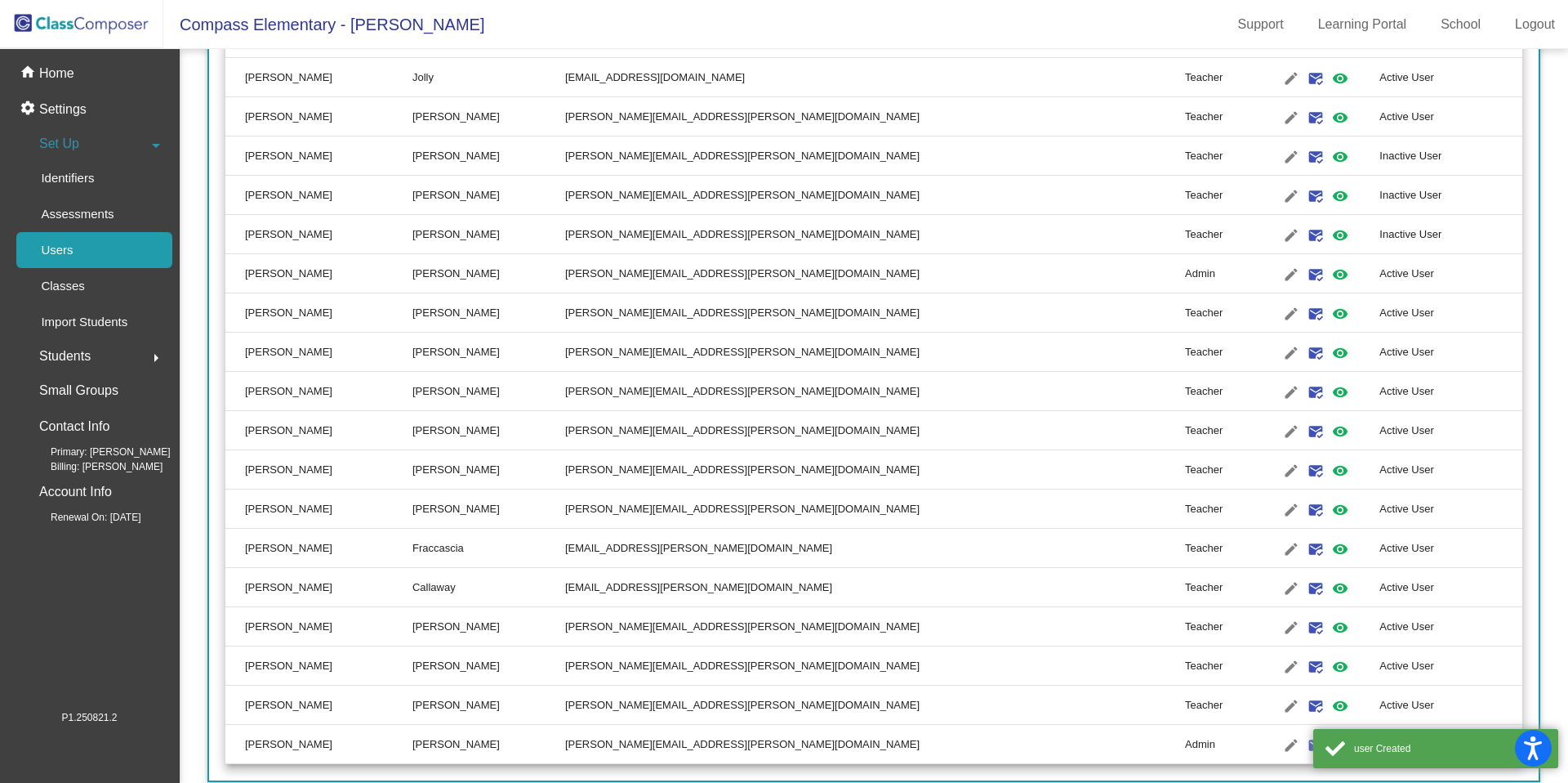
scroll to position [1152, 0]
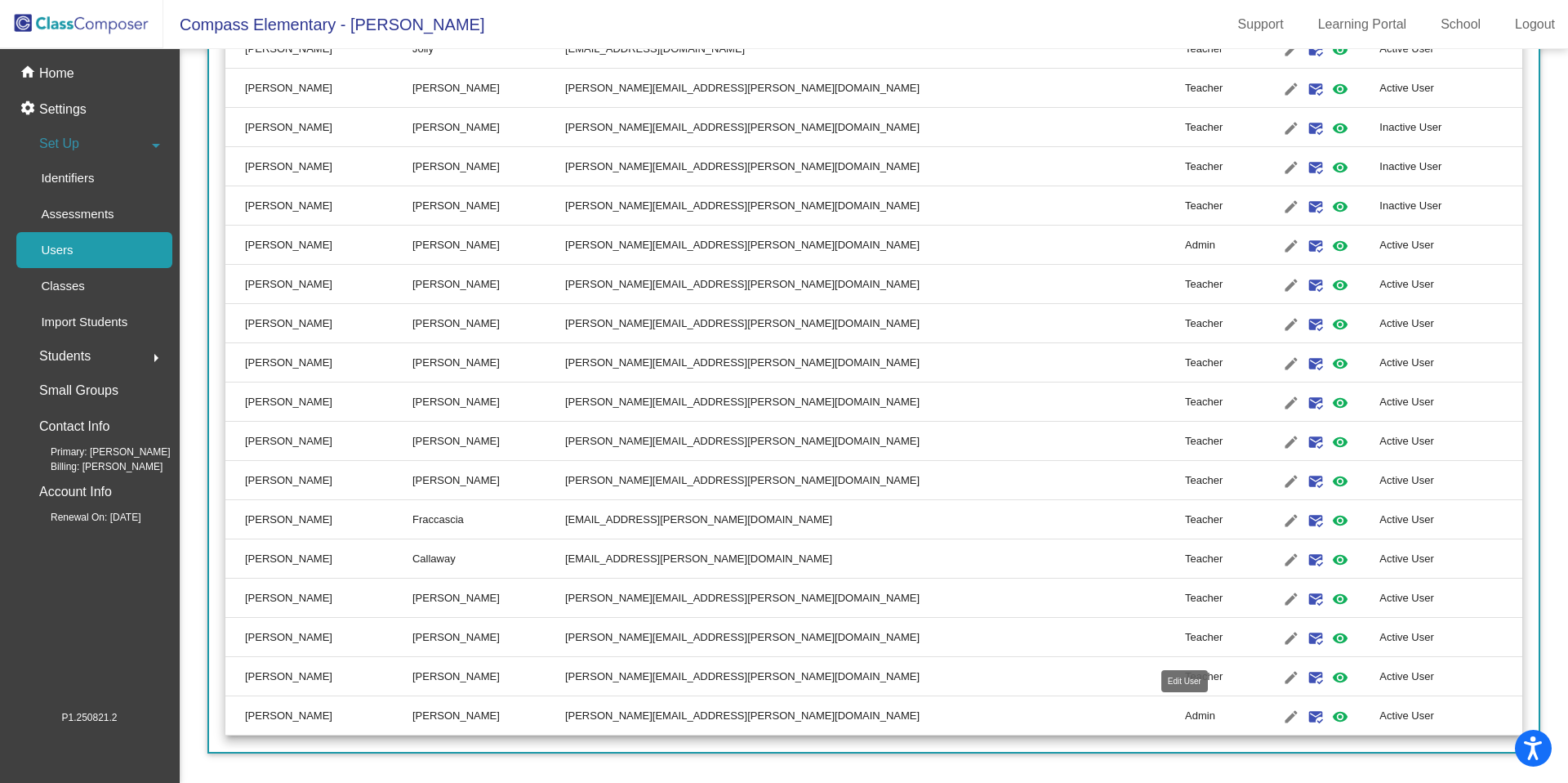
click at [1199, 650] on mat-icon "edit" at bounding box center [1290, 716] width 19 height 20
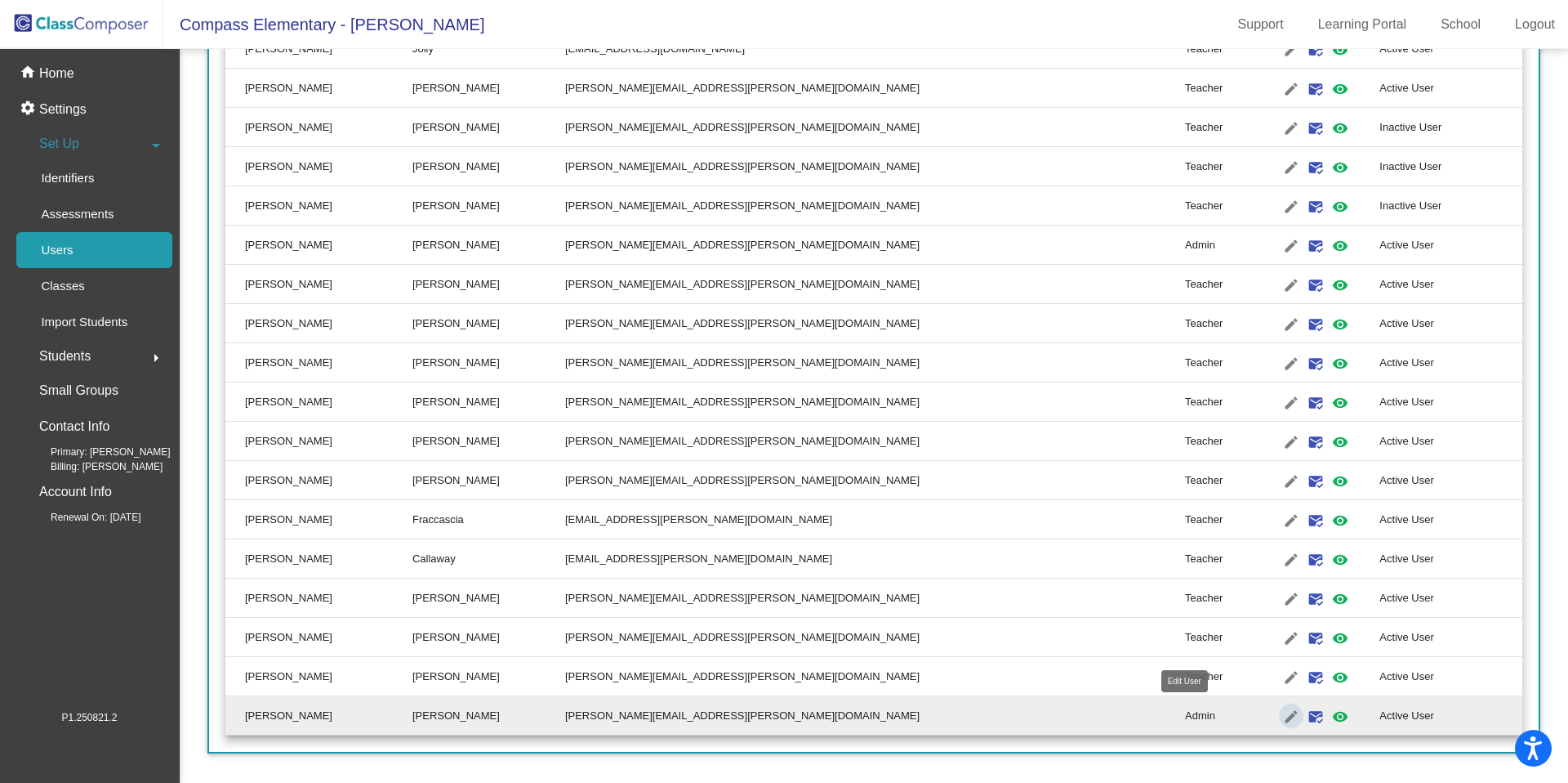
type input "[PERSON_NAME]"
type input "[PERSON_NAME][EMAIL_ADDRESS][PERSON_NAME][DOMAIN_NAME]"
radio input "true"
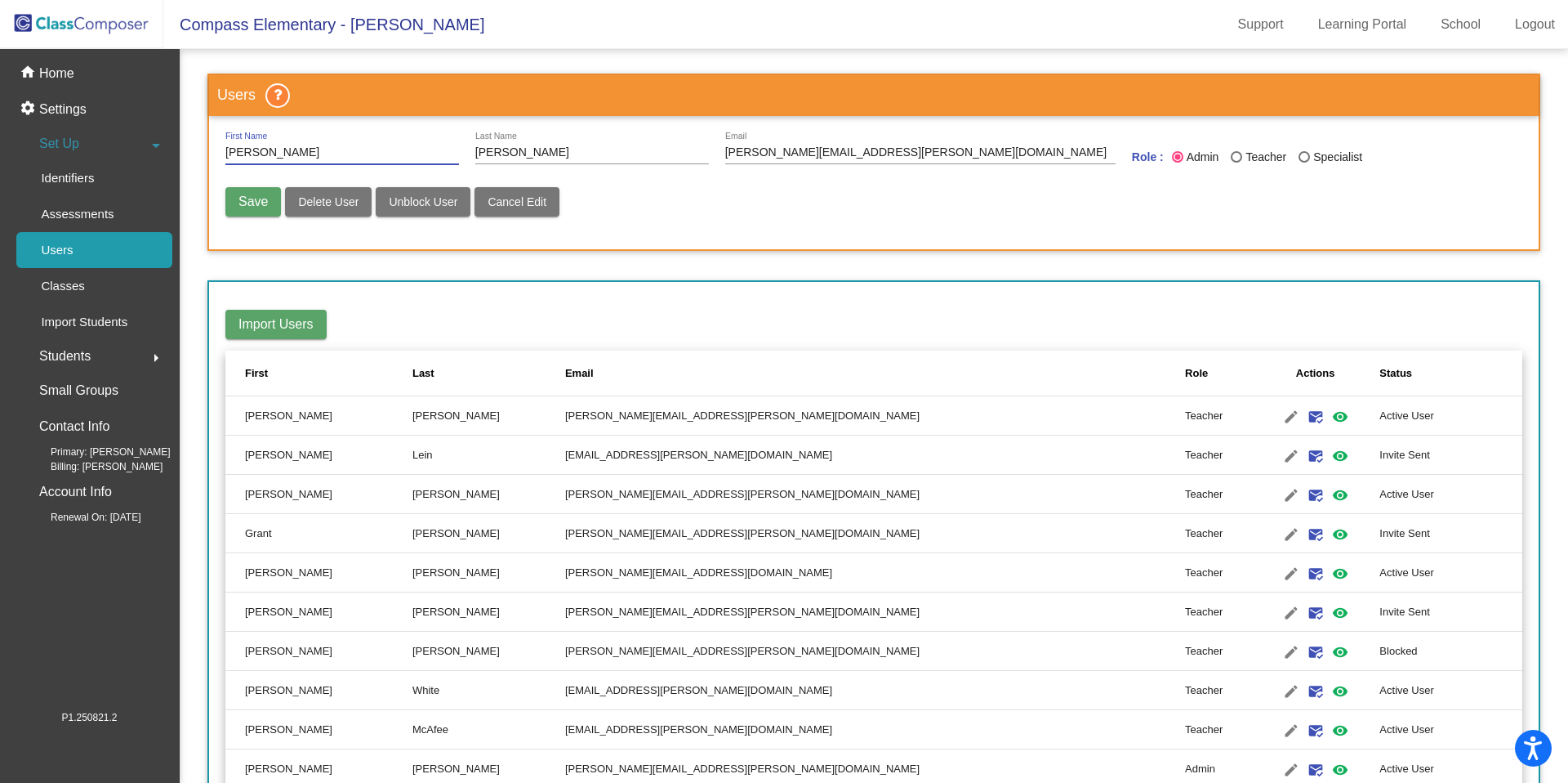
click at [1199, 154] on div "Last Name" at bounding box center [1237, 157] width 11 height 11
click at [1199, 163] on input "Teacher" at bounding box center [1236, 163] width 1 height 1
radio input "true"
click at [237, 210] on button "Save" at bounding box center [253, 202] width 56 height 30
radio input "false"
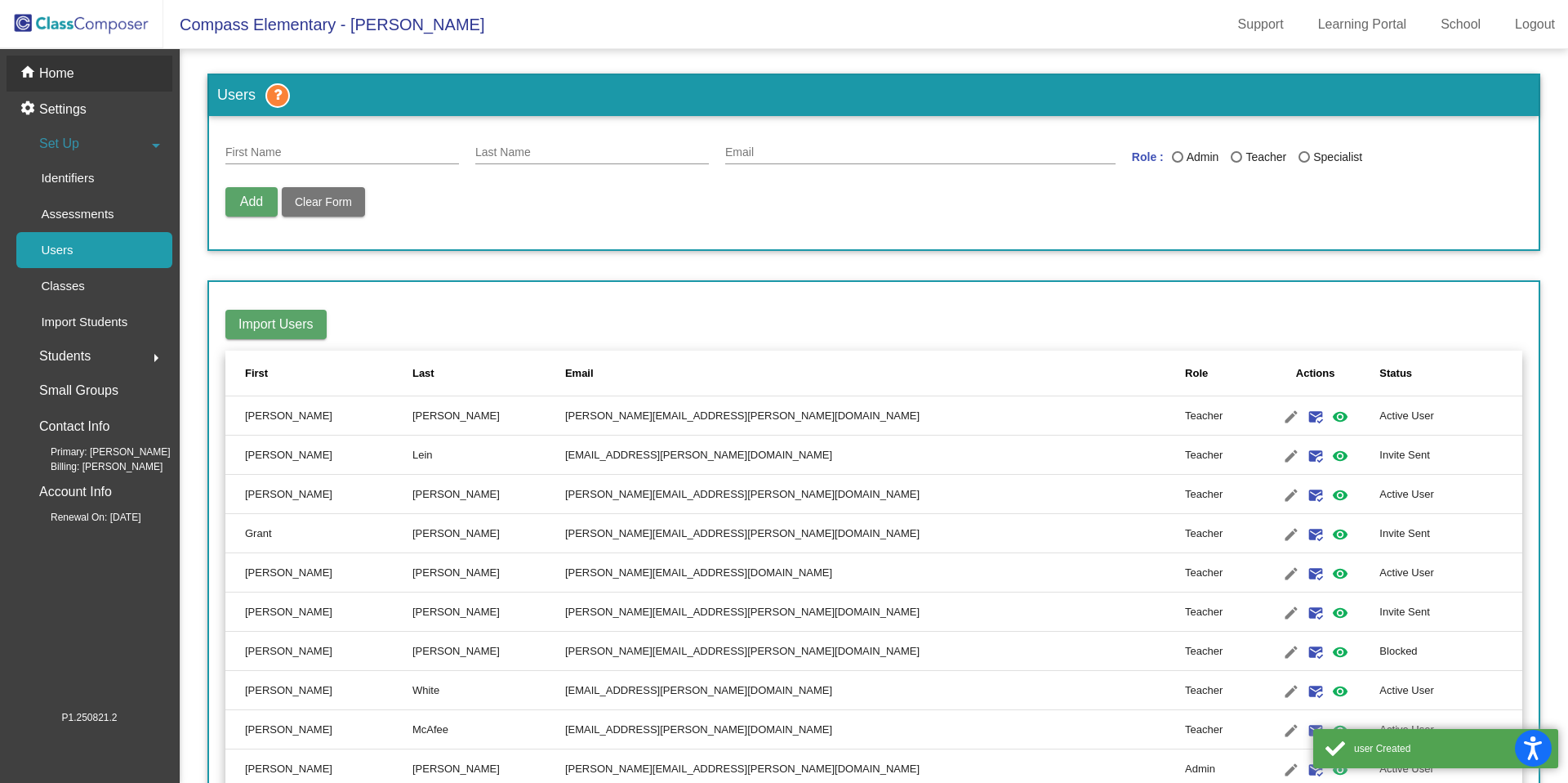
click at [23, 72] on mat-icon "home" at bounding box center [29, 73] width 19 height 20
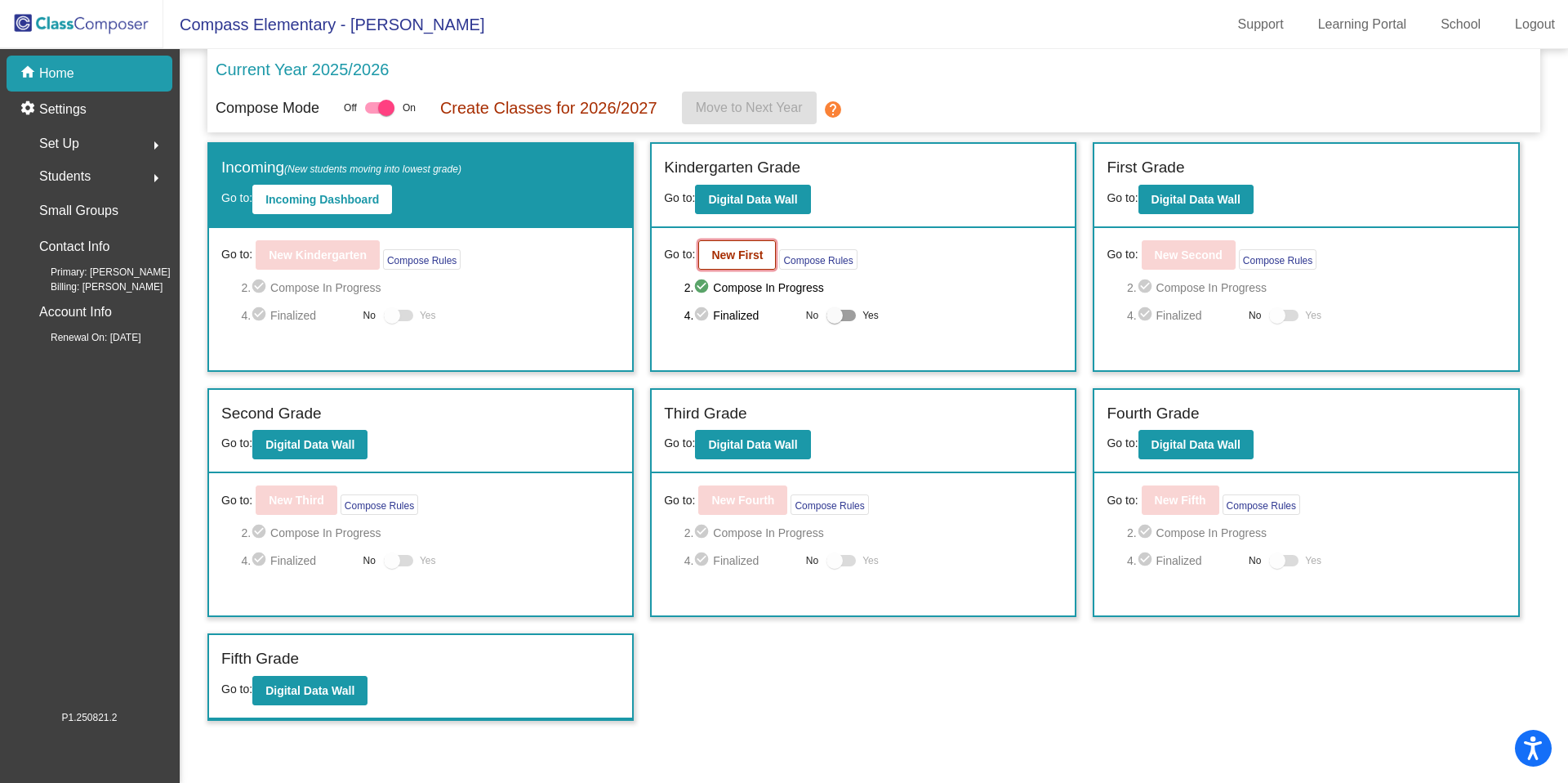
click at [748, 265] on button "New First" at bounding box center [737, 255] width 78 height 30
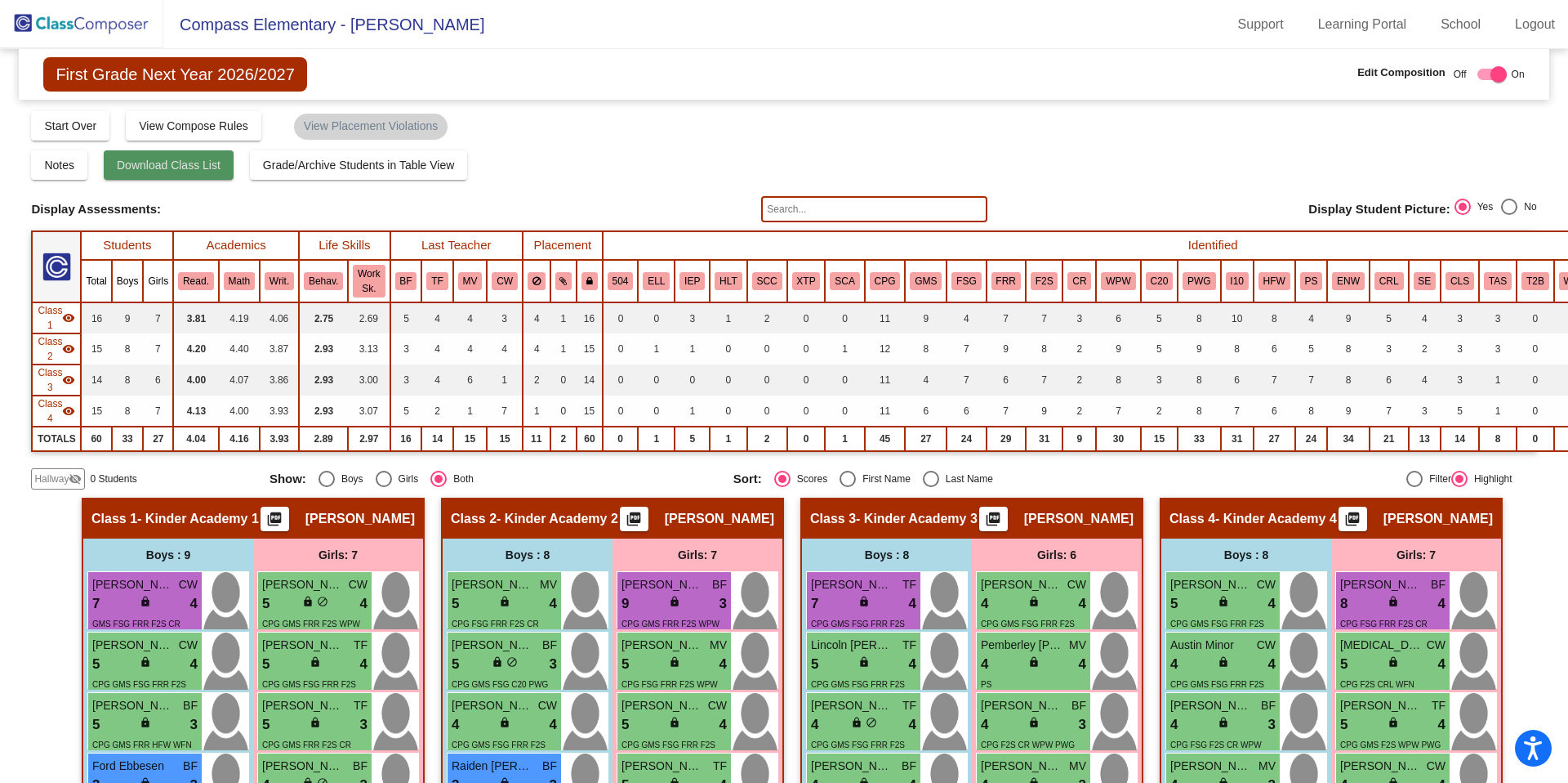
click at [187, 174] on button "Download Class List" at bounding box center [169, 165] width 130 height 30
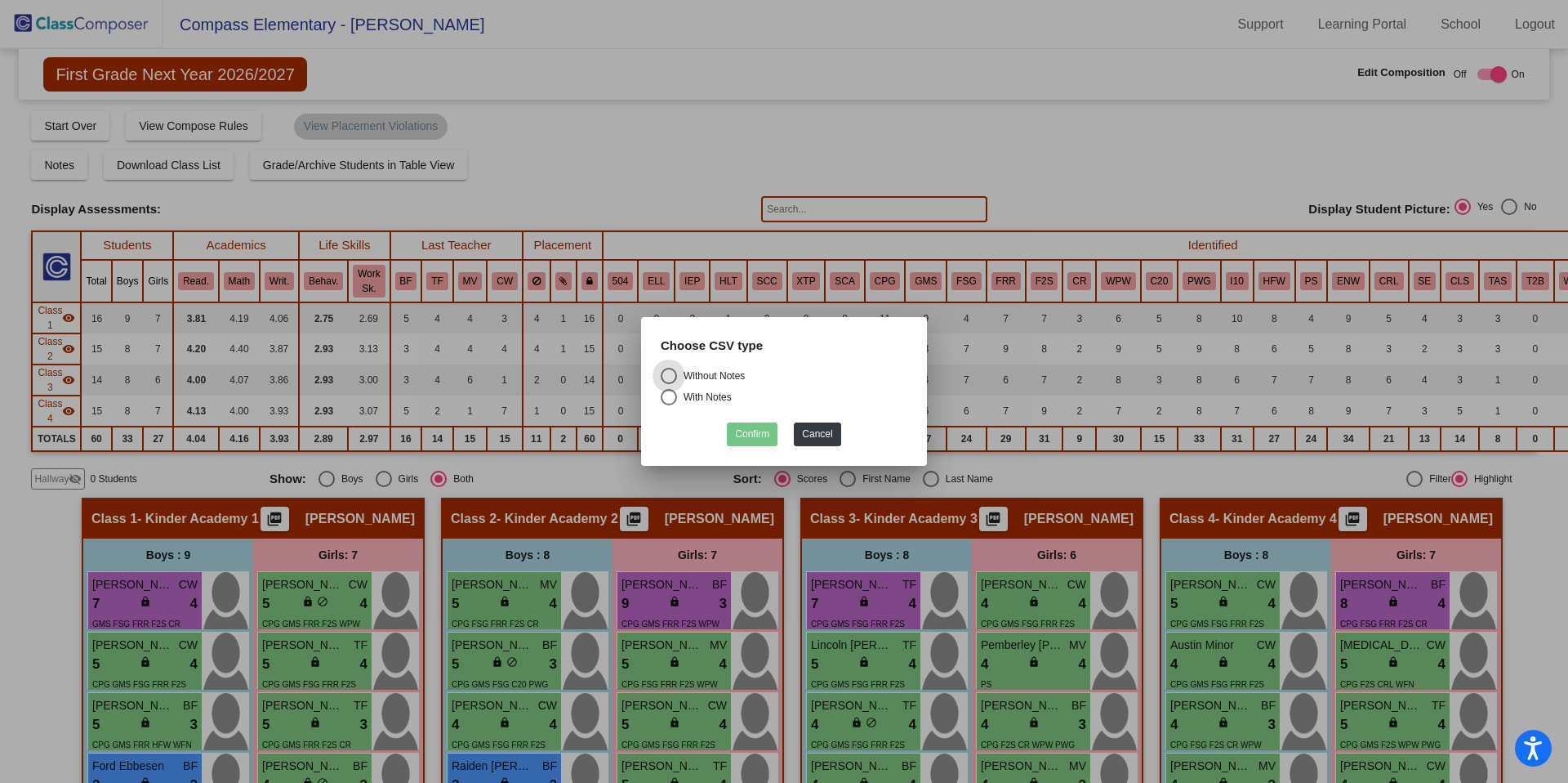
click at [701, 377] on div "Without Notes" at bounding box center [710, 376] width 68 height 15
click at [669, 384] on input "Without Notes" at bounding box center [668, 384] width 1 height 1
radio input "true"
click at [759, 439] on button "Confirm" at bounding box center [752, 435] width 51 height 24
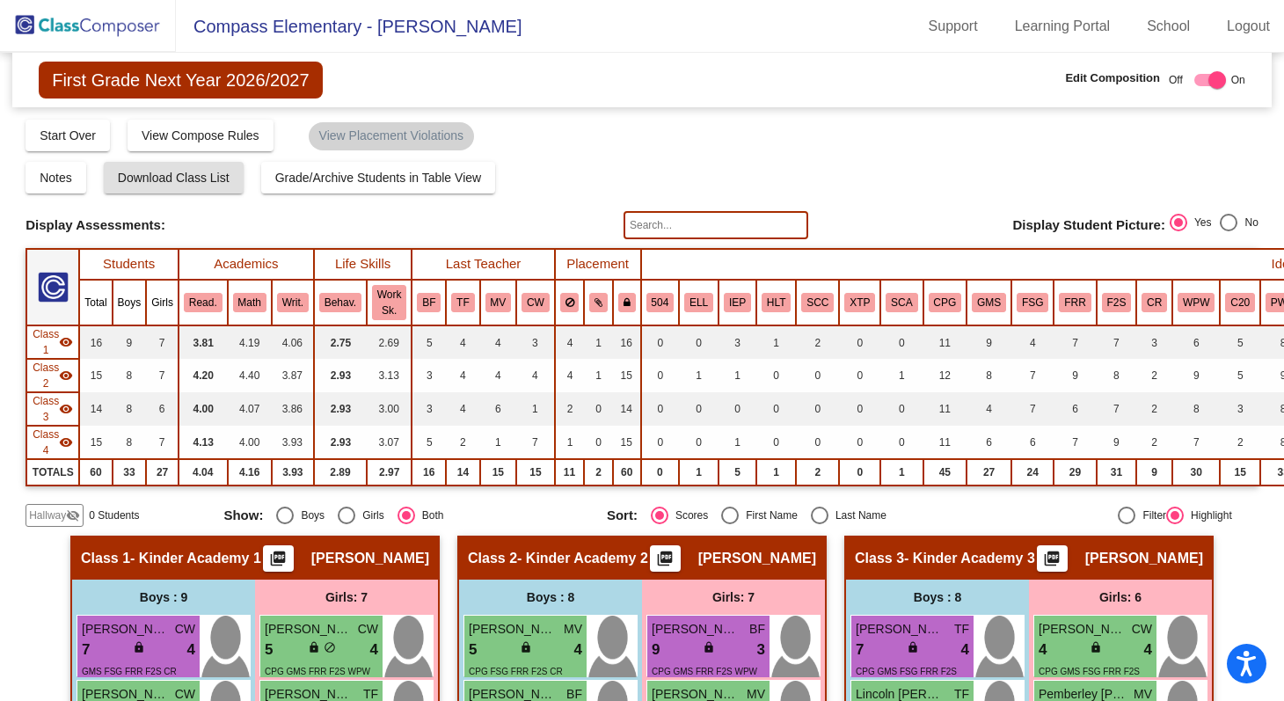
click at [1209, 78] on div at bounding box center [1218, 80] width 18 height 18
checkbox input "false"
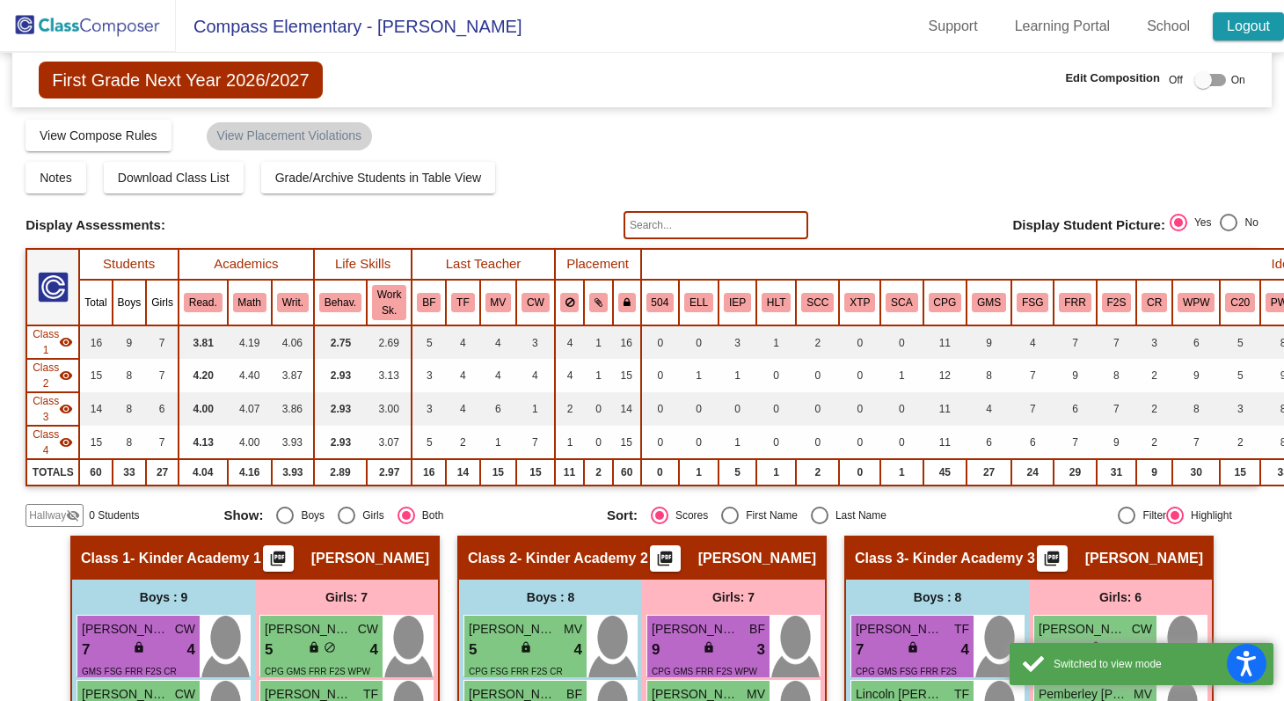
click at [1242, 28] on link "Logout" at bounding box center [1248, 26] width 71 height 28
